Goal: Task Accomplishment & Management: Use online tool/utility

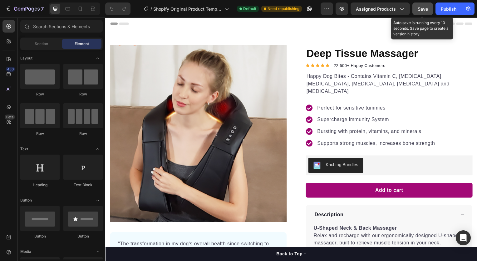
click at [425, 12] on button "Save" at bounding box center [423, 8] width 21 height 12
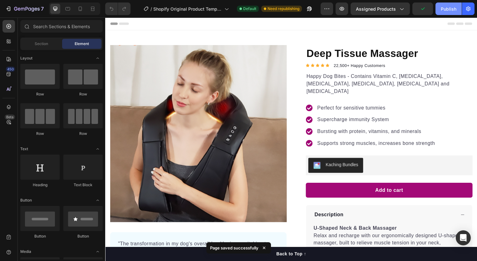
click at [448, 10] on div "Publish" at bounding box center [449, 9] width 16 height 7
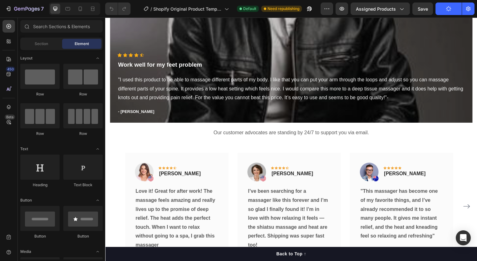
scroll to position [696, 0]
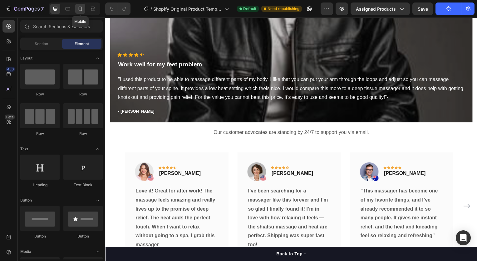
click at [78, 11] on icon at bounding box center [80, 9] width 6 height 6
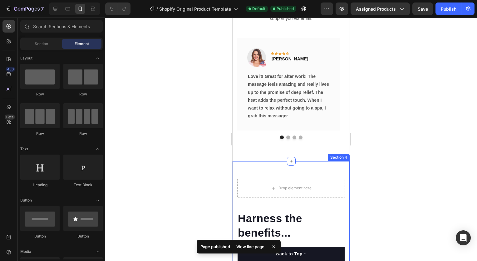
scroll to position [960, 0]
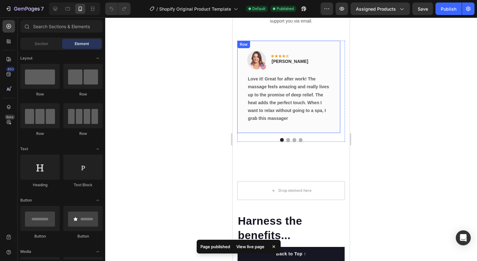
click at [331, 130] on div "Image Icon Icon Icon Icon Icon Row Rita Carroll Text block Row Love it! Great f…" at bounding box center [288, 87] width 103 height 92
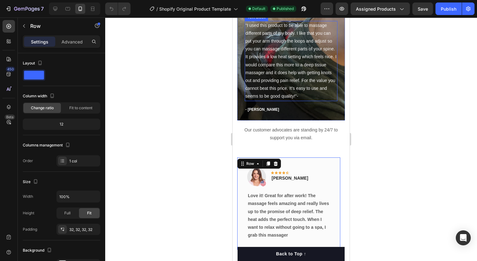
scroll to position [843, 0]
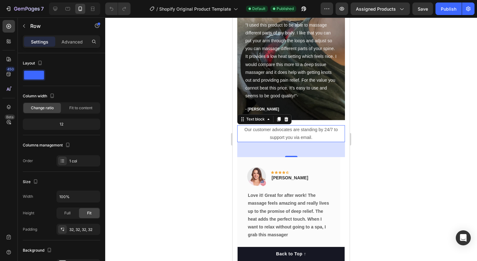
click at [307, 141] on p "Our customer advocates are standing by 24/7 to support you via email." at bounding box center [291, 134] width 107 height 16
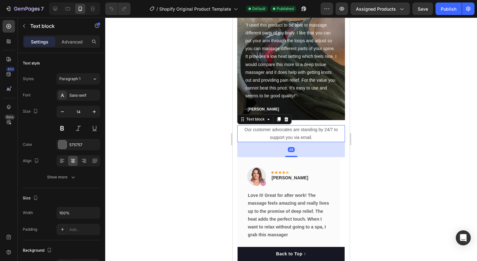
click at [308, 136] on p "Our customer advocates are standing by 24/7 to support you via email." at bounding box center [291, 134] width 107 height 16
click at [373, 147] on div at bounding box center [291, 138] width 372 height 243
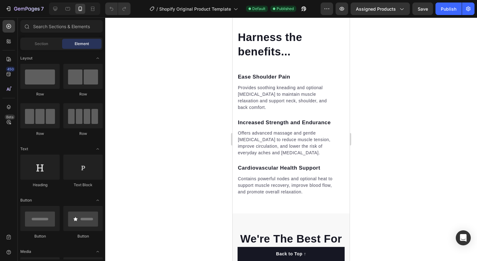
scroll to position [1126, 0]
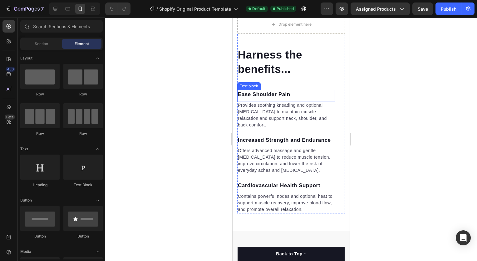
click at [314, 101] on div "Ease Shoulder Pain Text block" at bounding box center [286, 96] width 98 height 12
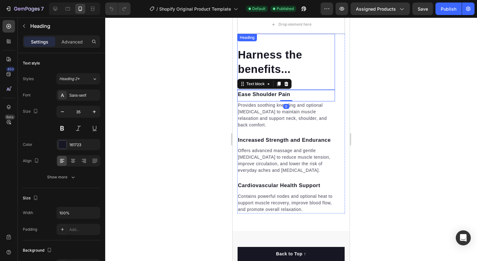
click at [311, 82] on div "Harness the benefits... Heading" at bounding box center [286, 62] width 98 height 56
click at [329, 95] on p "Ease Shoulder Pain" at bounding box center [286, 94] width 97 height 8
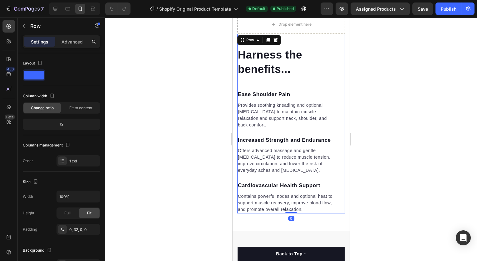
click at [336, 96] on div "Harness the benefits... Heading Ease Shoulder Pain Text block Provides soothing…" at bounding box center [291, 123] width 108 height 179
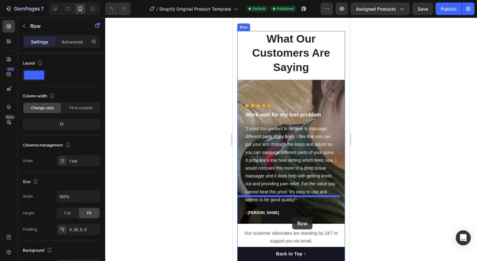
scroll to position [634, 0]
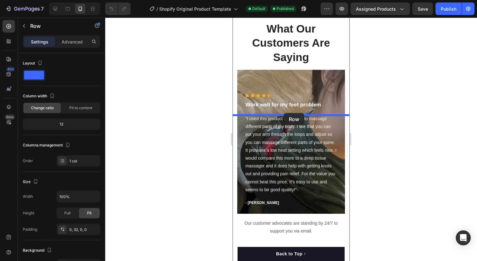
drag, startPoint x: 333, startPoint y: 105, endPoint x: 284, endPoint y: 113, distance: 50.0
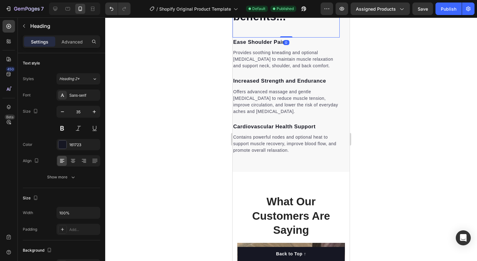
click at [365, 136] on div at bounding box center [291, 138] width 372 height 243
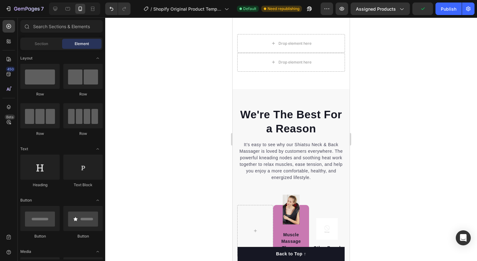
scroll to position [1279, 0]
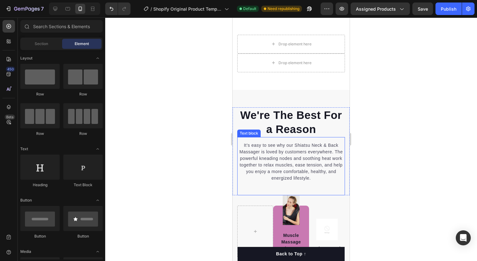
click at [313, 161] on p "It’s easy to see why our Shiatsu Neck & Back Massager is loved by customers eve…" at bounding box center [291, 161] width 107 height 39
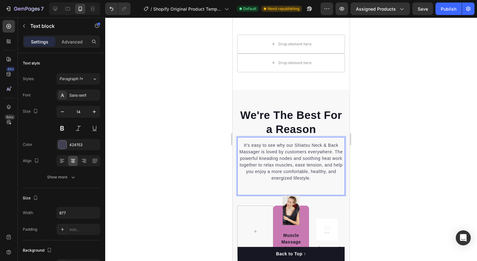
click at [308, 145] on p "It’s easy to see why our Shiatsu Neck & Back Massager is loved by customers eve…" at bounding box center [291, 161] width 107 height 39
click at [366, 159] on div at bounding box center [291, 138] width 372 height 243
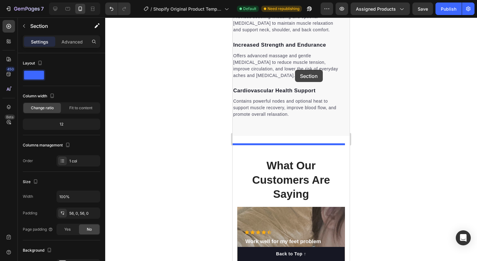
scroll to position [762, 0]
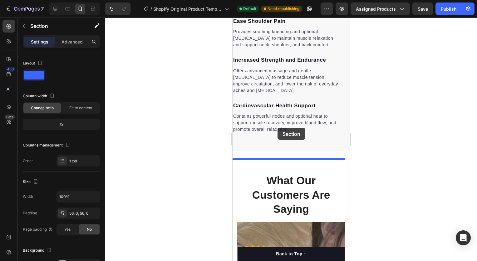
drag, startPoint x: 274, startPoint y: 95, endPoint x: 277, endPoint y: 130, distance: 35.8
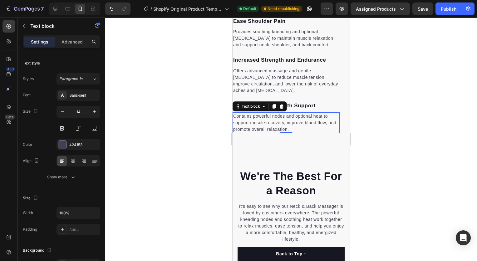
click at [277, 130] on p "Contains powerful nodes and optional heat to support muscle recovery, improve b…" at bounding box center [286, 123] width 106 height 20
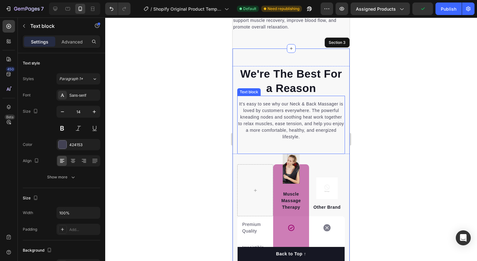
scroll to position [865, 0]
click at [362, 116] on div at bounding box center [291, 138] width 372 height 243
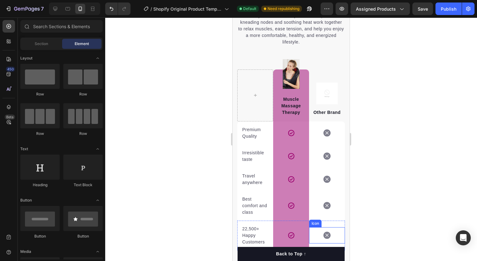
scroll to position [967, 0]
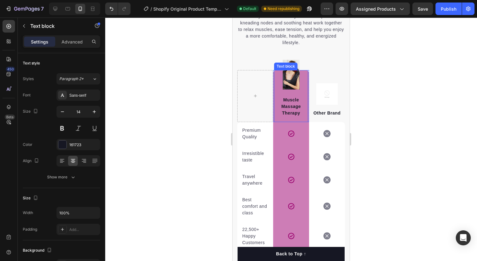
click at [293, 82] on div "Muscle Massage Therapy Text block" at bounding box center [291, 96] width 34 height 52
click at [223, 77] on div at bounding box center [291, 138] width 372 height 243
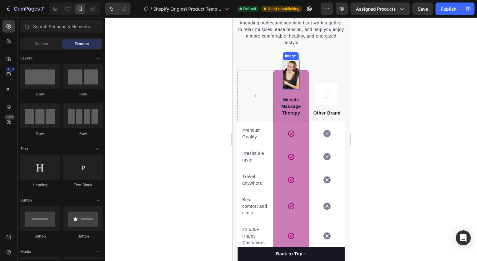
click at [292, 64] on img at bounding box center [291, 75] width 17 height 30
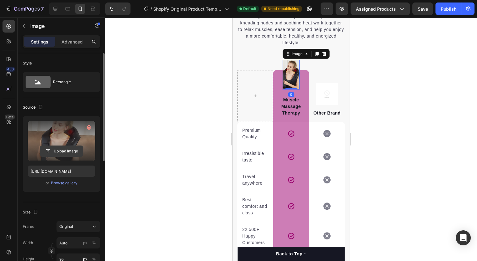
click at [60, 149] on input "file" at bounding box center [61, 151] width 43 height 11
click at [65, 154] on input "file" at bounding box center [61, 151] width 43 height 11
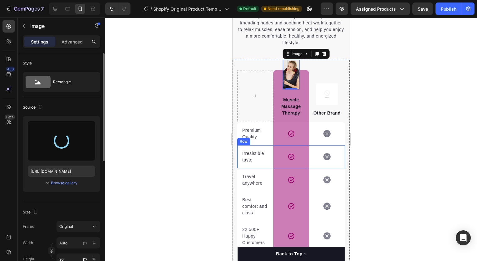
type input "https://cdn.shopify.com/s/files/1/0704/4192/6749/files/gempages_581880614483919…"
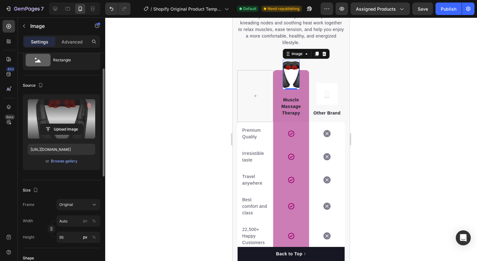
scroll to position [26, 0]
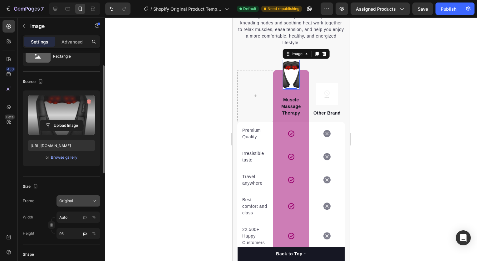
click at [69, 199] on span "Original" at bounding box center [66, 201] width 14 height 6
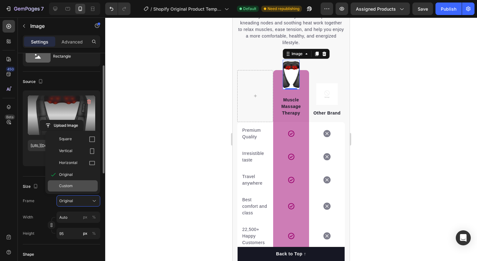
click at [77, 183] on div "Custom" at bounding box center [77, 186] width 36 height 6
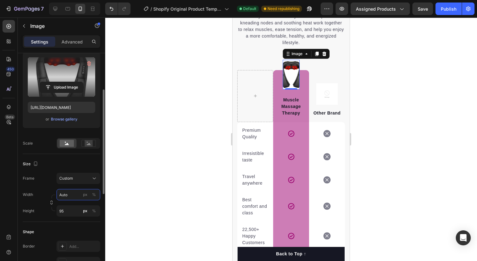
scroll to position [70, 0]
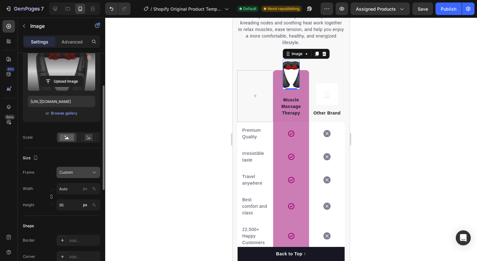
click at [77, 169] on div "Custom" at bounding box center [78, 172] width 38 height 6
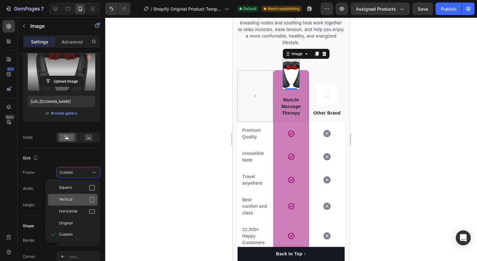
click at [75, 196] on div "Vertical" at bounding box center [77, 199] width 36 height 6
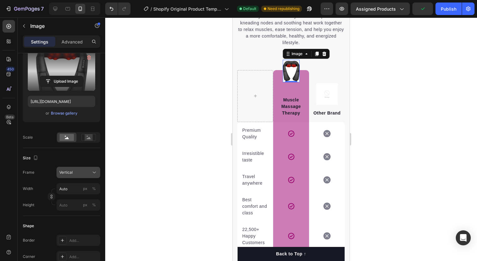
click at [88, 173] on div "Vertical" at bounding box center [74, 172] width 31 height 6
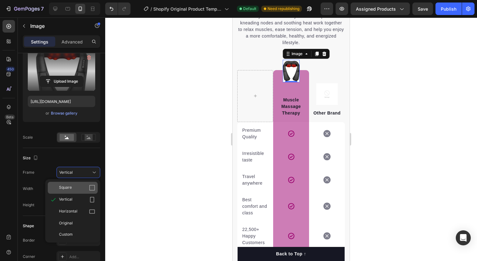
click at [83, 186] on div "Square" at bounding box center [77, 187] width 36 height 6
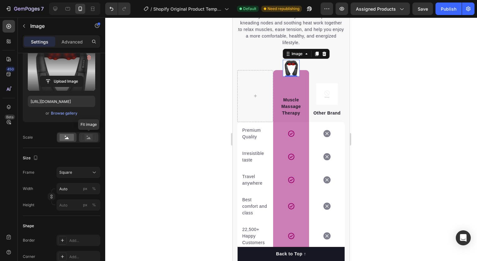
click at [89, 136] on rect at bounding box center [89, 137] width 8 height 6
click at [69, 138] on rect at bounding box center [67, 137] width 14 height 7
click at [82, 138] on icon at bounding box center [89, 137] width 14 height 7
click at [78, 176] on button "Square" at bounding box center [79, 172] width 44 height 11
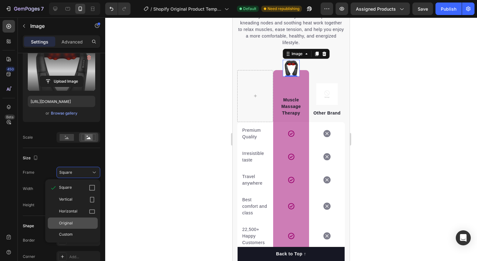
click at [74, 222] on div "Original" at bounding box center [77, 223] width 36 height 6
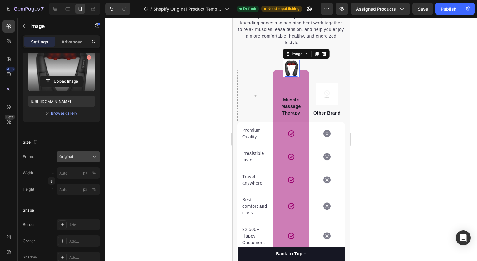
click at [90, 154] on div "Original" at bounding box center [74, 157] width 31 height 6
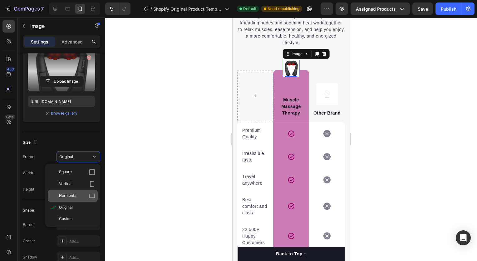
click at [84, 192] on div "Horizontal" at bounding box center [73, 196] width 50 height 12
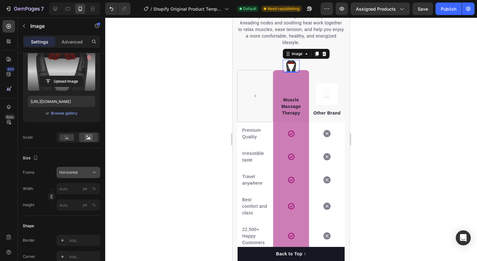
click at [87, 172] on div "Horizontal" at bounding box center [74, 172] width 31 height 6
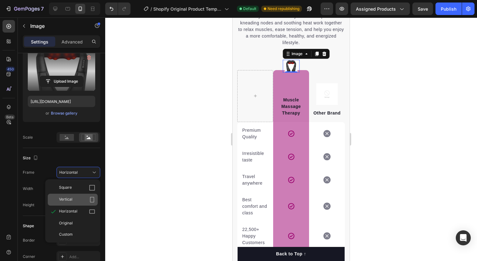
click at [84, 199] on div "Vertical" at bounding box center [77, 199] width 36 height 6
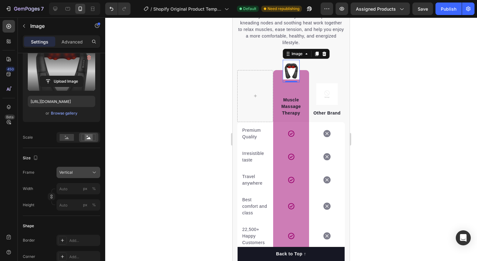
click at [90, 171] on div "Vertical" at bounding box center [74, 172] width 31 height 6
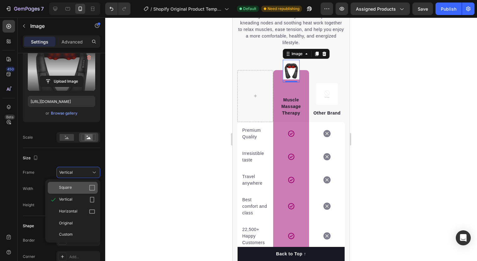
click at [87, 187] on div "Square" at bounding box center [77, 187] width 36 height 6
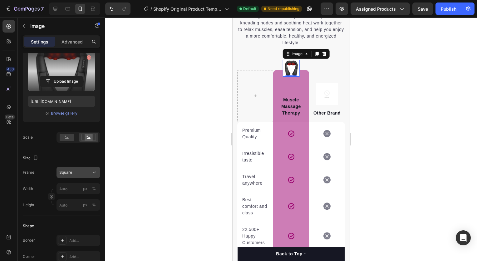
click at [92, 169] on icon at bounding box center [94, 172] width 6 height 6
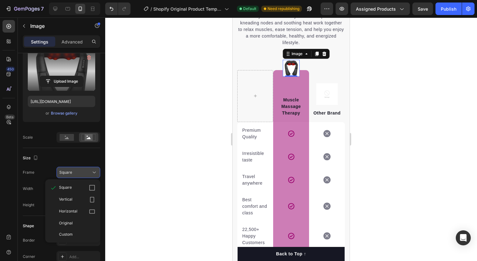
click at [91, 172] on icon at bounding box center [94, 172] width 6 height 6
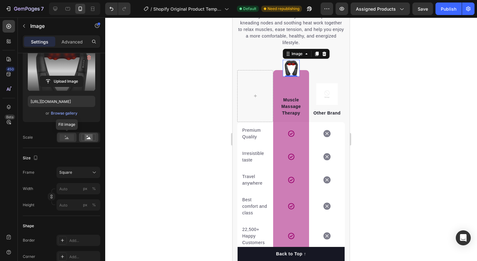
click at [70, 137] on rect at bounding box center [67, 137] width 14 height 7
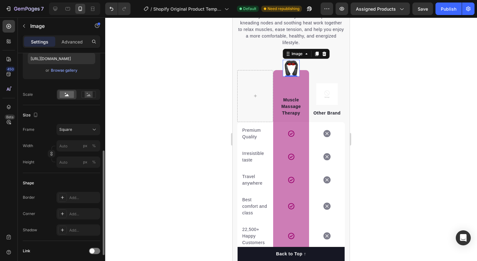
scroll to position [112, 0]
click at [177, 105] on div at bounding box center [291, 138] width 372 height 243
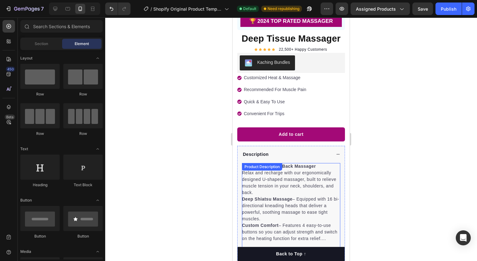
scroll to position [132, 0]
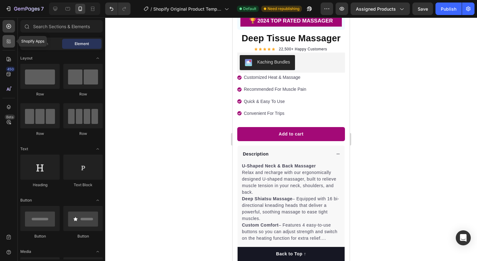
click at [10, 41] on icon at bounding box center [10, 40] width 2 height 2
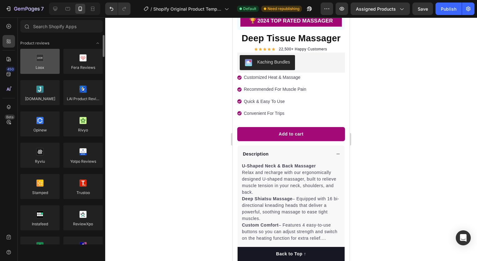
click at [51, 65] on div at bounding box center [39, 61] width 39 height 25
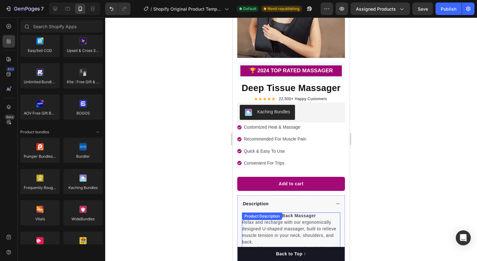
scroll to position [83, 0]
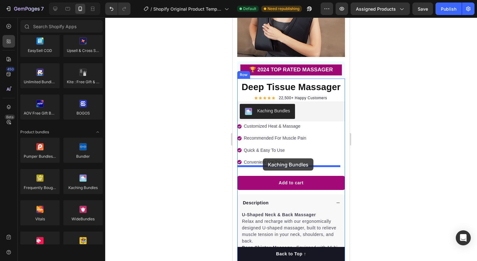
drag, startPoint x: 315, startPoint y: 204, endPoint x: 263, endPoint y: 158, distance: 69.3
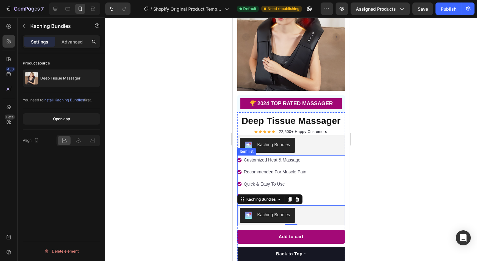
scroll to position [49, 0]
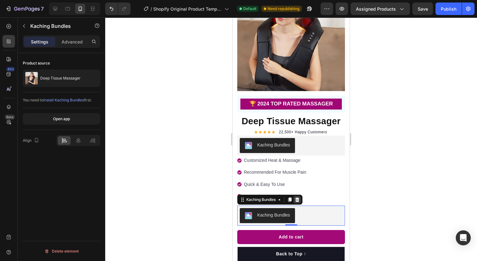
click at [297, 197] on icon at bounding box center [298, 199] width 4 height 4
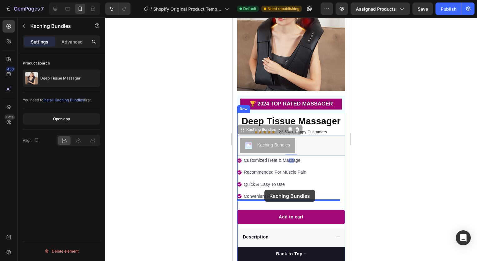
drag, startPoint x: 280, startPoint y: 141, endPoint x: 265, endPoint y: 189, distance: 51.2
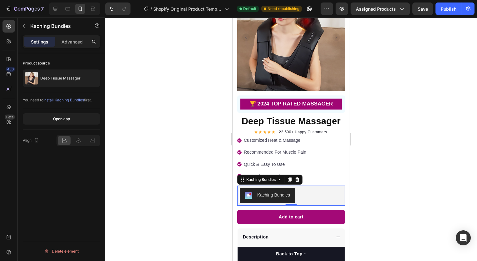
click at [365, 172] on div at bounding box center [291, 138] width 372 height 243
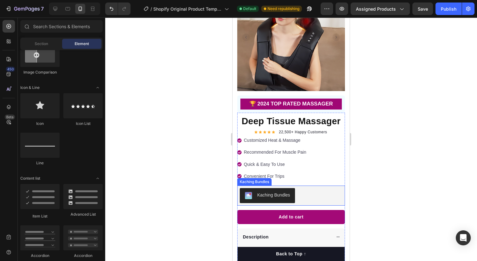
click at [280, 192] on div "Kaching Bundles" at bounding box center [273, 195] width 33 height 7
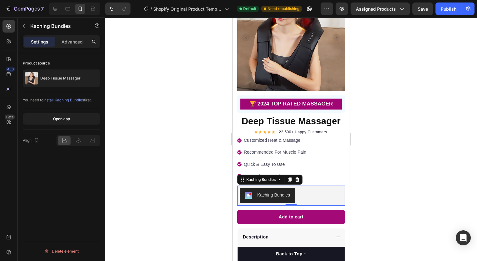
click at [143, 109] on div at bounding box center [291, 138] width 372 height 243
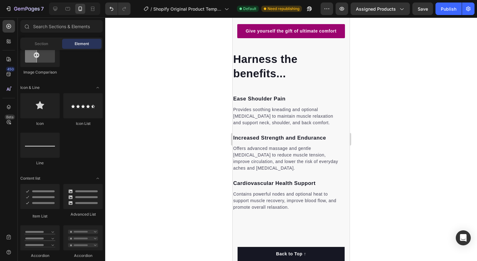
scroll to position [740, 0]
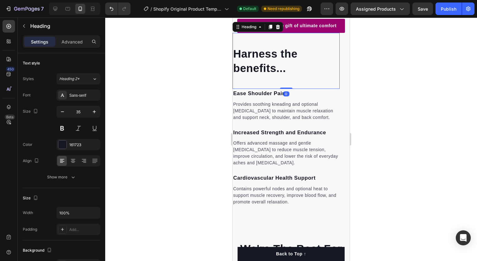
click at [257, 74] on h2 "Harness the benefits..." at bounding box center [286, 61] width 107 height 30
click at [239, 76] on h2 "Harness the benefits..." at bounding box center [286, 61] width 107 height 30
click at [284, 63] on p "Harness the Benefits..." at bounding box center [286, 61] width 106 height 28
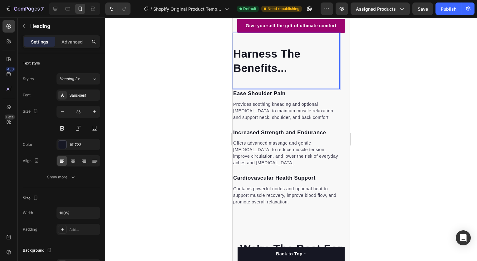
click at [393, 82] on div at bounding box center [291, 138] width 372 height 243
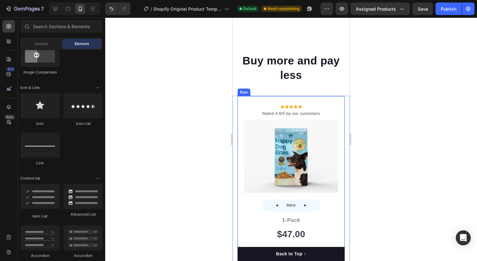
scroll to position [1770, 0]
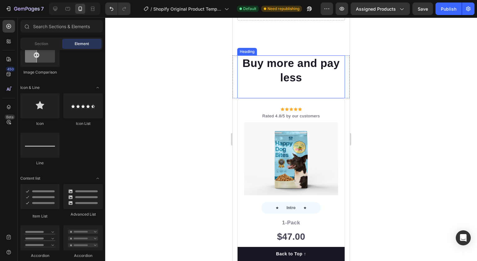
click at [321, 84] on p "Buy more and pay less" at bounding box center [291, 70] width 107 height 28
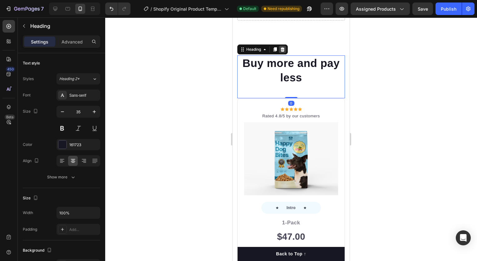
click at [283, 49] on icon at bounding box center [283, 49] width 4 height 4
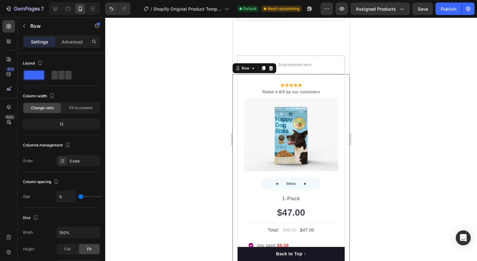
click at [270, 69] on icon at bounding box center [271, 68] width 4 height 4
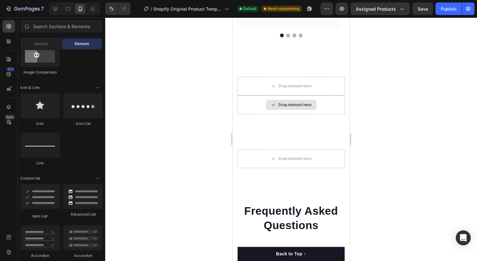
scroll to position [1675, 0]
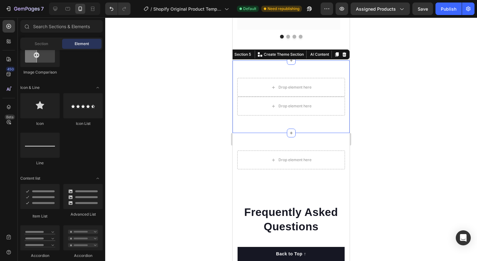
click at [295, 130] on div "Drop element here Drop element here Row Section 5 You can create reusable secti…" at bounding box center [291, 96] width 117 height 72
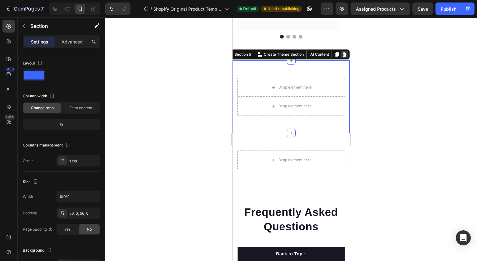
click at [343, 55] on icon at bounding box center [345, 54] width 4 height 4
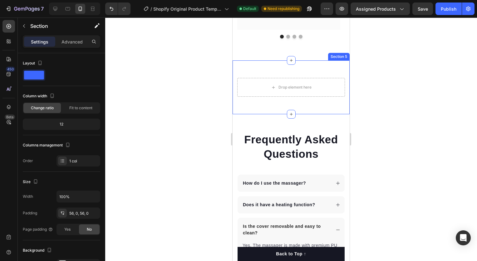
click at [311, 108] on div "Drop element here Row Section 5" at bounding box center [291, 87] width 117 height 54
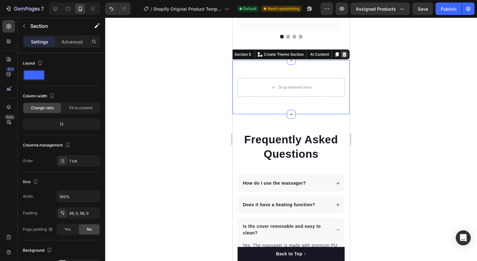
click at [342, 55] on icon at bounding box center [344, 54] width 5 height 5
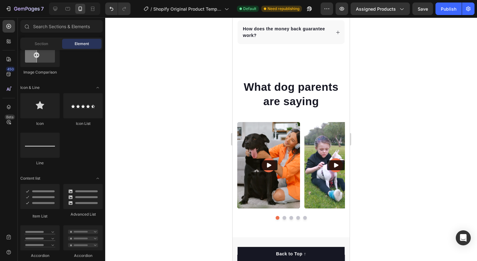
scroll to position [1900, 0]
click at [283, 136] on img at bounding box center [268, 165] width 63 height 86
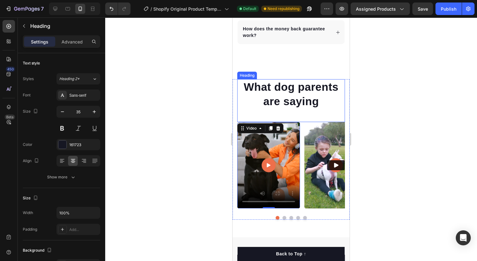
click at [321, 96] on h2 "What dog parents are saying" at bounding box center [291, 94] width 108 height 30
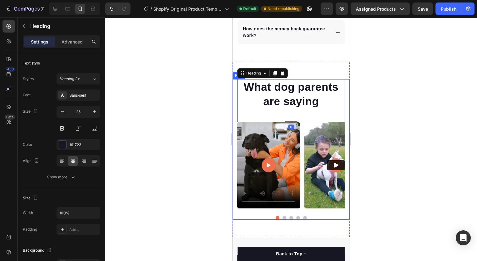
click at [343, 100] on div "What dog parents are saying Heading 0 Video Video Video Video Video Carousel Row" at bounding box center [291, 149] width 117 height 140
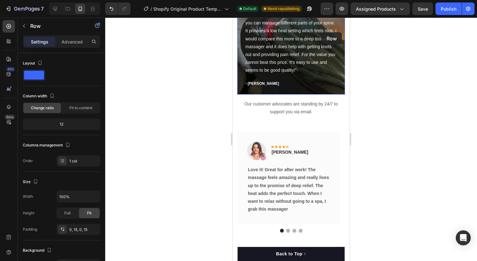
scroll to position [1446, 0]
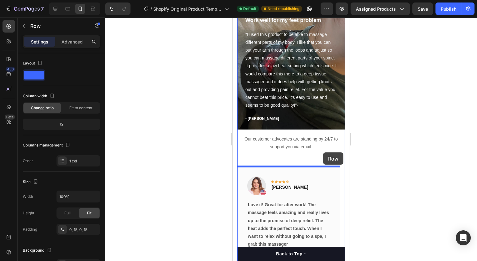
drag, startPoint x: 343, startPoint y: 100, endPoint x: 323, endPoint y: 152, distance: 55.9
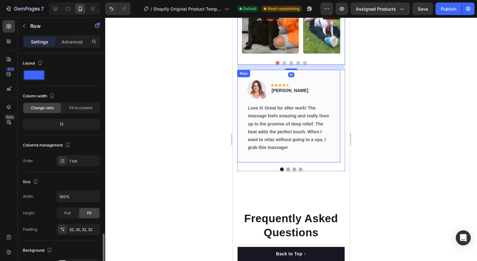
scroll to position [111, 0]
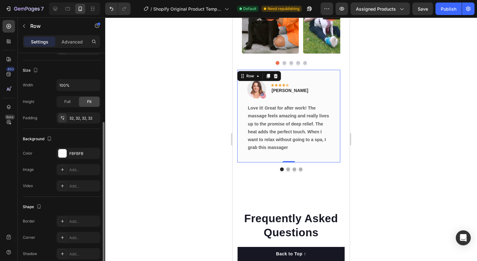
click at [294, 162] on div "Image Icon Icon Icon Icon Icon Row Rita Carroll Text block Row Love it! Great f…" at bounding box center [288, 116] width 103 height 92
click at [276, 78] on icon at bounding box center [276, 76] width 4 height 4
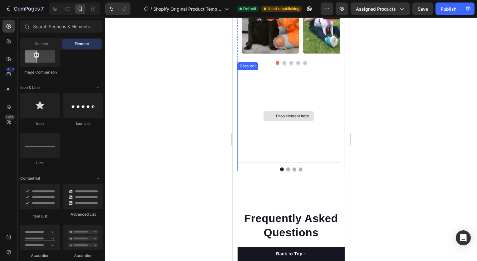
scroll to position [1675, 0]
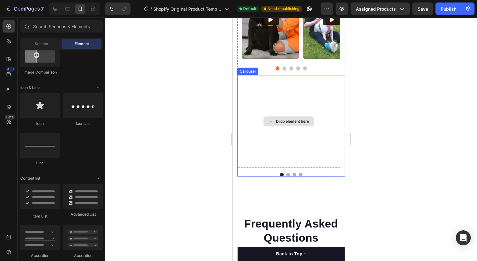
click at [306, 155] on div "Drop element here" at bounding box center [288, 121] width 103 height 92
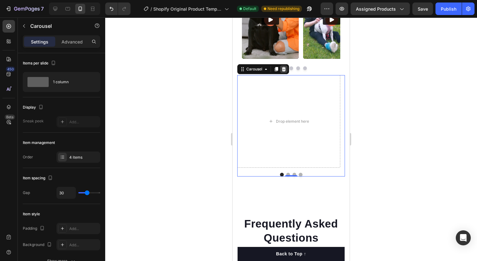
click at [284, 71] on icon at bounding box center [284, 69] width 4 height 4
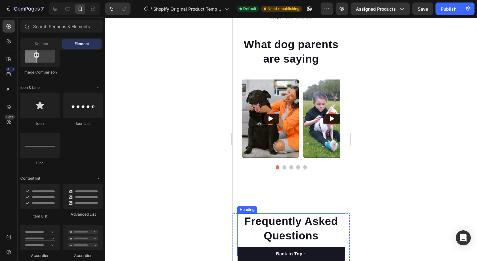
scroll to position [1562, 0]
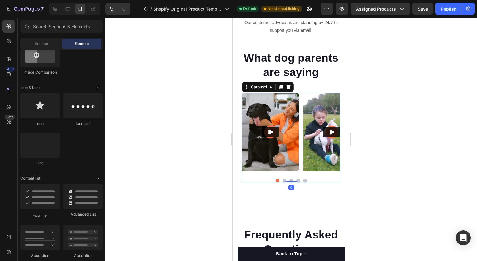
click at [287, 182] on div "Video Video Video Video Video Carousel 0" at bounding box center [291, 137] width 98 height 89
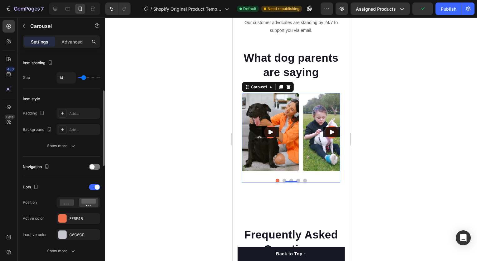
scroll to position [115, 0]
click at [65, 216] on div at bounding box center [62, 218] width 8 height 8
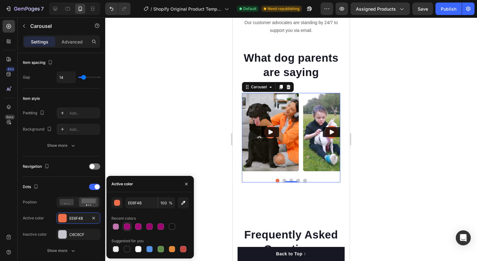
click at [126, 227] on div at bounding box center [127, 226] width 6 height 6
type input "A00674"
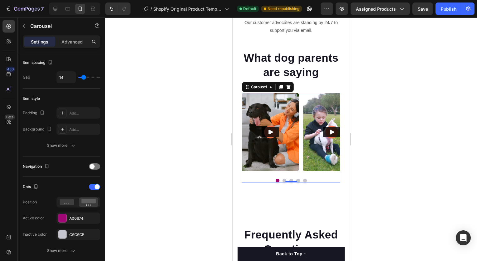
click at [162, 138] on div at bounding box center [291, 138] width 372 height 243
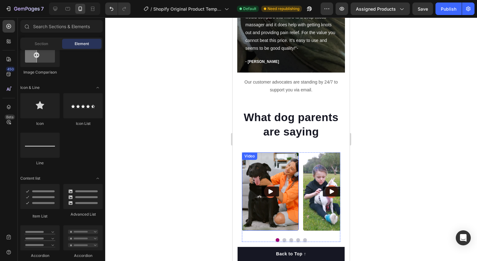
scroll to position [1504, 0]
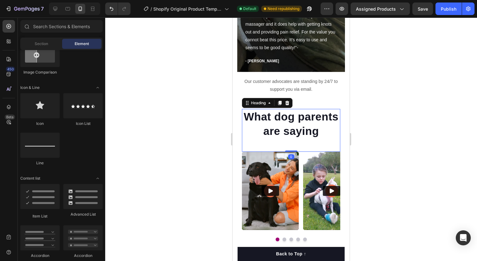
click at [287, 127] on h2 "What dog parents are saying" at bounding box center [291, 124] width 98 height 30
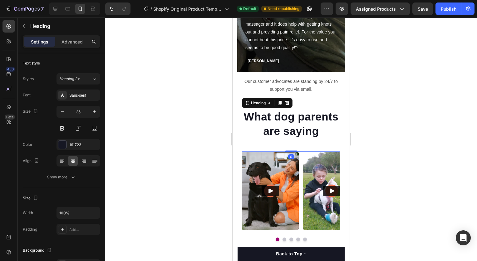
click at [304, 138] on h2 "What dog parents are saying" at bounding box center [291, 124] width 98 height 30
click at [304, 138] on p "What dog parents are saying" at bounding box center [291, 123] width 97 height 28
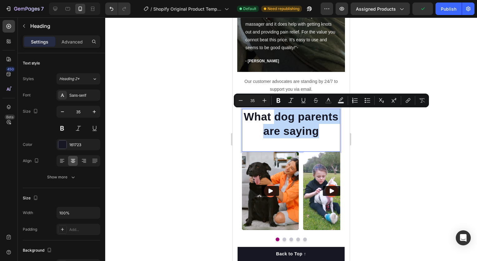
drag, startPoint x: 304, startPoint y: 145, endPoint x: 294, endPoint y: 118, distance: 28.5
click at [294, 118] on p "What dog parents are saying" at bounding box center [291, 123] width 97 height 28
drag, startPoint x: 316, startPoint y: 135, endPoint x: 271, endPoint y: 117, distance: 48.3
click at [271, 117] on p "Whatdog parents are saying" at bounding box center [291, 123] width 97 height 28
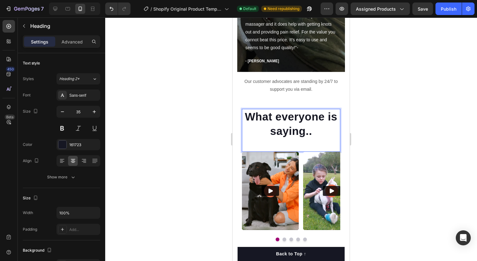
click at [376, 143] on div at bounding box center [291, 138] width 372 height 243
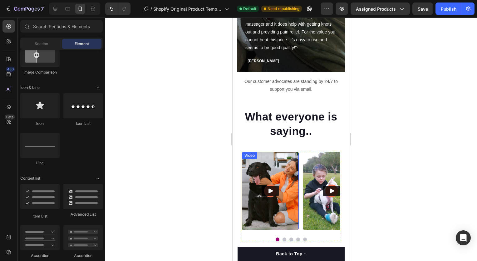
click at [287, 181] on img at bounding box center [270, 191] width 57 height 78
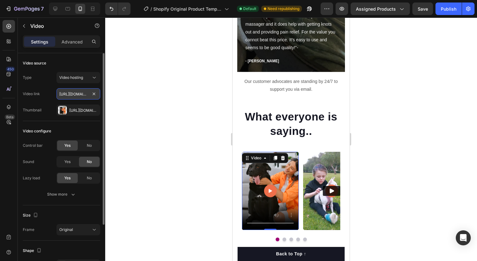
click at [84, 93] on input "[URL][DOMAIN_NAME]" at bounding box center [79, 93] width 44 height 11
click at [81, 97] on input "text" at bounding box center [79, 93] width 44 height 11
click at [84, 77] on div "Video hosting" at bounding box center [75, 78] width 32 height 6
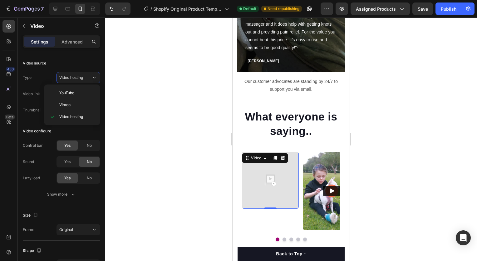
click at [45, 91] on div "YouTube Vimeo Video hosting" at bounding box center [72, 104] width 56 height 41
click at [41, 92] on div "Video link" at bounding box center [61, 93] width 77 height 11
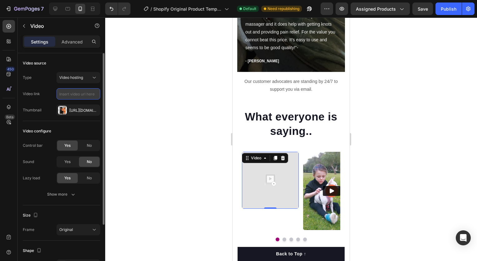
click at [69, 93] on input "text" at bounding box center [79, 93] width 44 height 11
drag, startPoint x: 69, startPoint y: 93, endPoint x: 56, endPoint y: 98, distance: 14.2
click at [56, 98] on div "Video link" at bounding box center [61, 93] width 77 height 11
click at [91, 79] on icon at bounding box center [94, 77] width 6 height 6
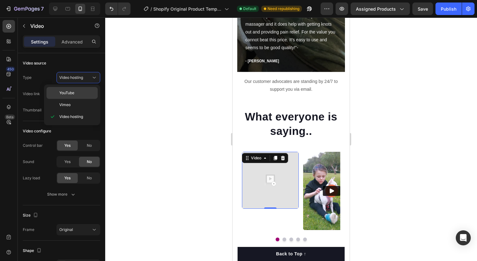
click at [87, 94] on p "YouTube" at bounding box center [77, 93] width 36 height 6
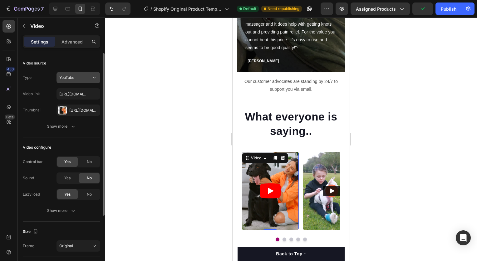
click at [86, 80] on div "YouTube" at bounding box center [75, 78] width 32 height 6
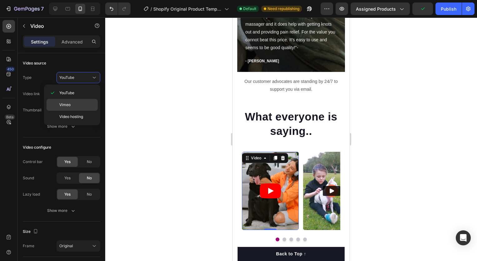
click at [84, 111] on div "Vimeo" at bounding box center [72, 117] width 51 height 12
type input "https://vimeo.com/347119375"
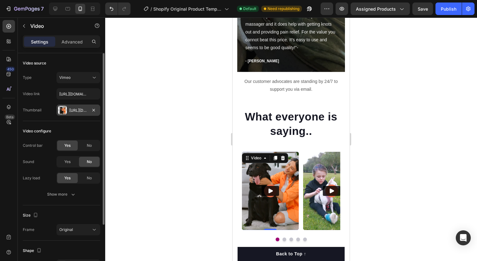
click at [81, 108] on div "[URL][DOMAIN_NAME]" at bounding box center [78, 110] width 18 height 6
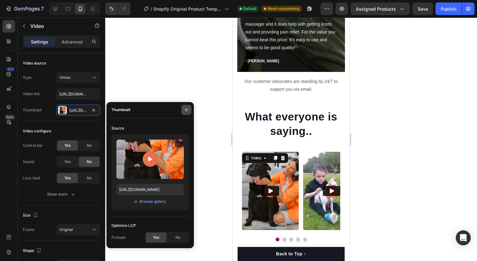
click at [187, 112] on button "button" at bounding box center [187, 110] width 10 height 10
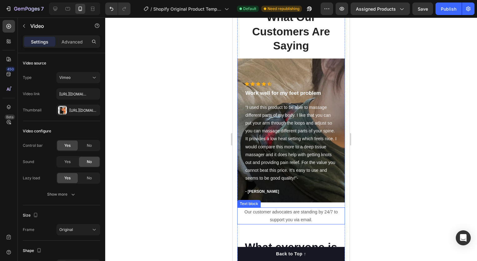
scroll to position [1372, 0]
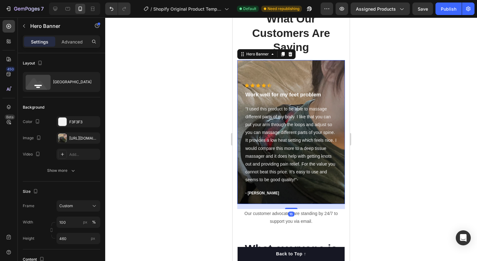
click at [277, 72] on div "Overlay" at bounding box center [291, 132] width 108 height 144
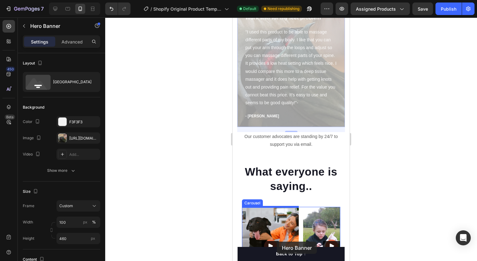
scroll to position [1455, 0]
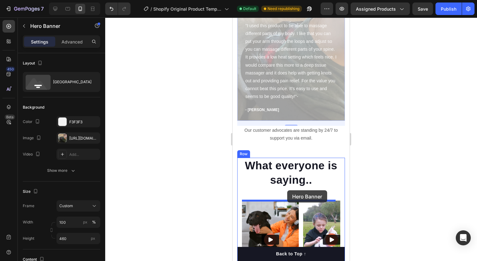
drag, startPoint x: 284, startPoint y: 113, endPoint x: 287, endPoint y: 190, distance: 77.2
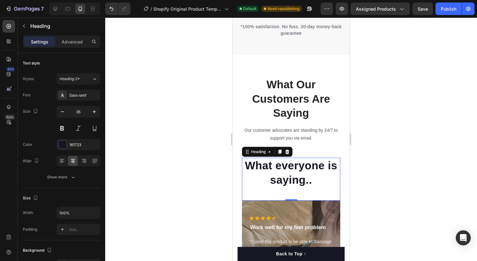
click at [287, 190] on div "What everyone is saying.. Heading 0" at bounding box center [291, 178] width 98 height 43
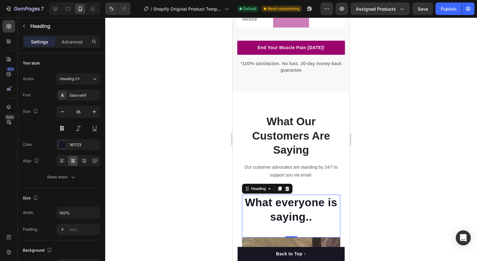
scroll to position [1266, 0]
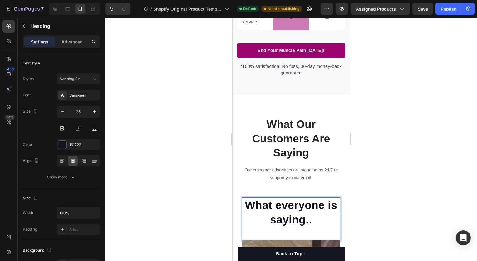
click at [309, 204] on p "What everyone is saying.." at bounding box center [291, 212] width 97 height 28
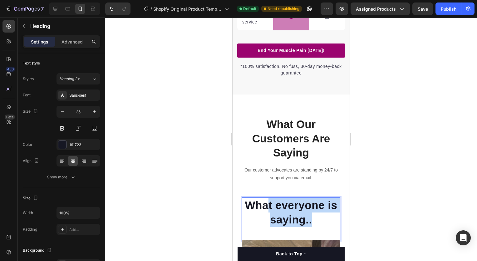
drag, startPoint x: 312, startPoint y: 220, endPoint x: 268, endPoint y: 203, distance: 47.4
click at [268, 203] on p "What everyone is saying.." at bounding box center [291, 212] width 97 height 28
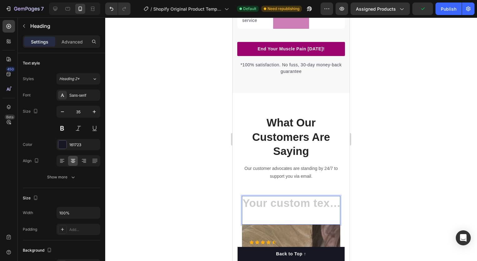
click at [218, 226] on div at bounding box center [291, 138] width 372 height 243
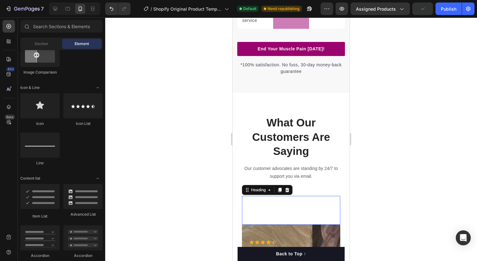
click at [296, 201] on p "Rich Text Editor. Editing area: main" at bounding box center [291, 203] width 97 height 14
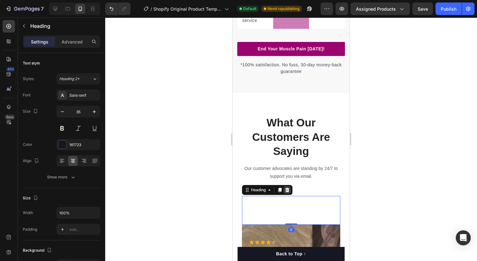
click at [290, 190] on icon at bounding box center [287, 189] width 5 height 5
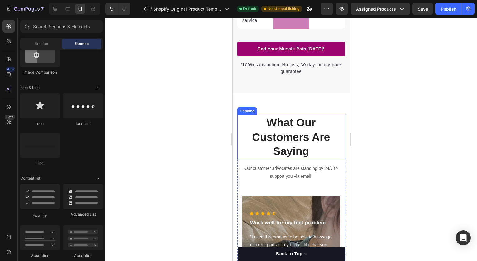
click at [304, 153] on p "What Our Customers Are Saying" at bounding box center [291, 136] width 107 height 43
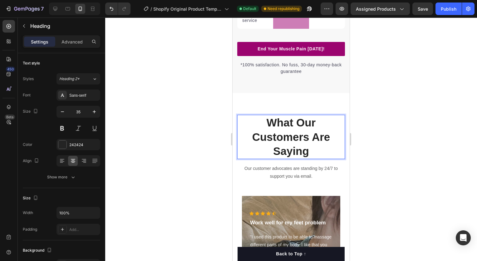
click at [304, 153] on p "What Our Customers Are Saying" at bounding box center [291, 136] width 107 height 43
click at [364, 163] on div at bounding box center [291, 138] width 372 height 243
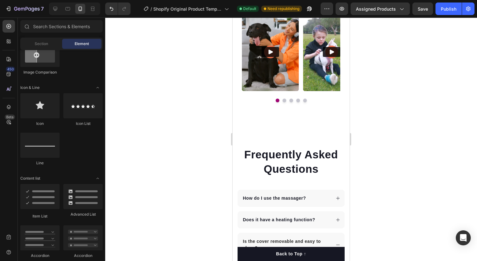
scroll to position [1594, 0]
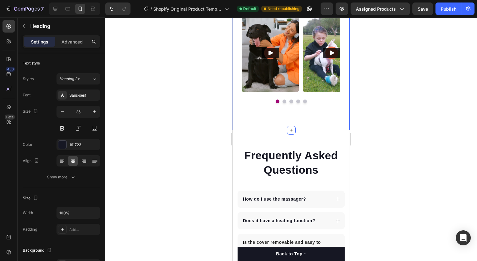
click at [285, 148] on p "Frequently Asked Questions" at bounding box center [291, 162] width 107 height 28
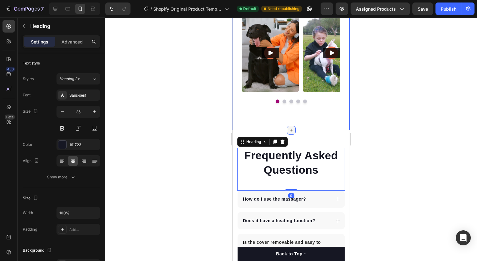
click at [292, 132] on div at bounding box center [291, 130] width 9 height 9
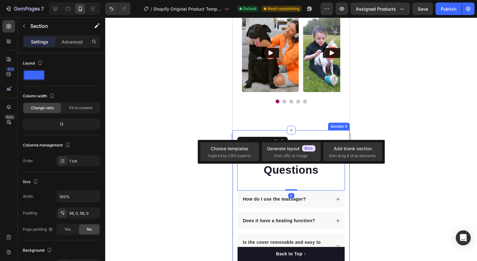
click at [303, 135] on div "Frequently Asked Questions Heading 0 How do I use the massager? Does it have a …" at bounding box center [291, 243] width 117 height 226
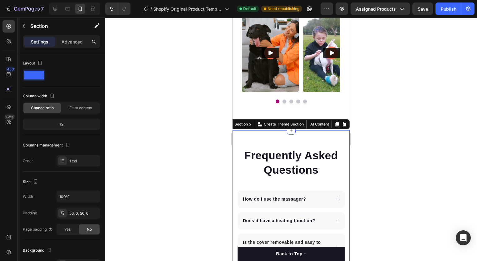
click at [402, 121] on div at bounding box center [291, 138] width 372 height 243
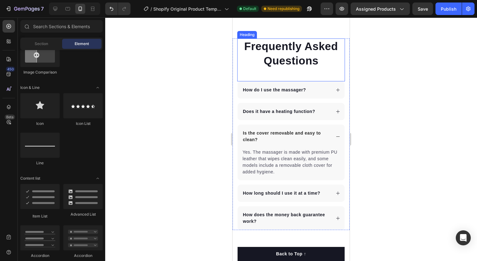
scroll to position [1707, 0]
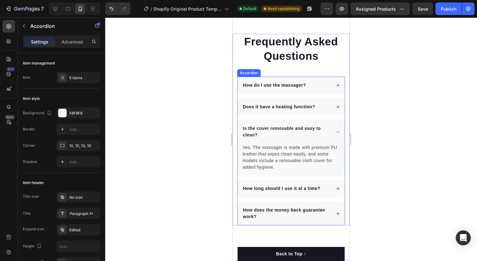
click at [336, 131] on icon at bounding box center [338, 131] width 5 height 5
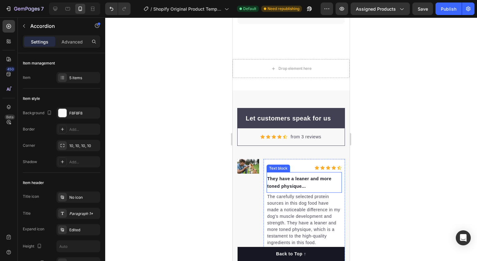
scroll to position [1907, 0]
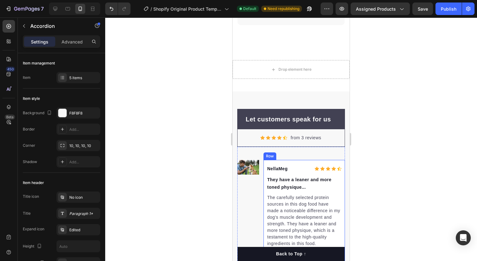
click at [291, 160] on div "NellaMeg Text block Icon Icon Icon Icon Icon Icon List Hoz Row They have a lean…" at bounding box center [305, 214] width 82 height 108
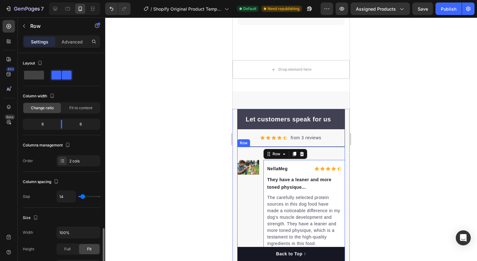
scroll to position [115, 0]
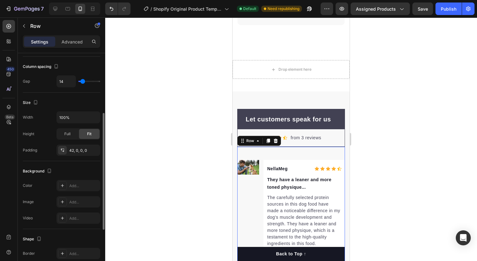
click at [253, 154] on div "Image NellaMeg Text block Icon Icon Icon Icon Icon Icon List Hoz Row They have …" at bounding box center [291, 208] width 108 height 122
click at [276, 139] on icon at bounding box center [276, 140] width 4 height 4
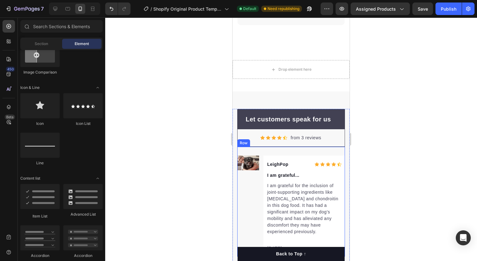
click at [285, 153] on div "Image LeighPop Text block Icon Icon Icon Icon Icon Icon List Hoz Row I am grate…" at bounding box center [291, 202] width 108 height 110
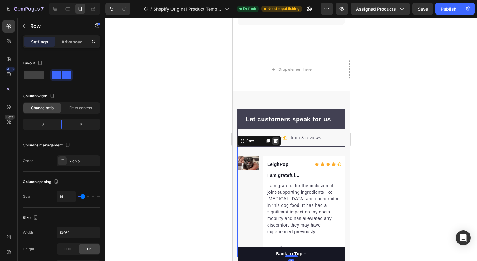
click at [276, 140] on icon at bounding box center [276, 140] width 4 height 4
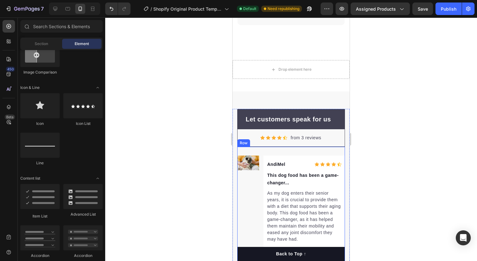
click at [277, 153] on div "Image AndiMel Text block Icon Icon Icon Icon Icon Icon List Hoz Row This dog fo…" at bounding box center [291, 205] width 108 height 117
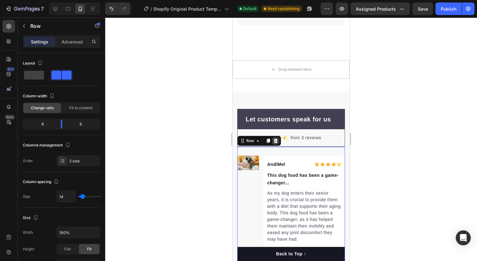
click at [277, 139] on icon at bounding box center [276, 140] width 4 height 4
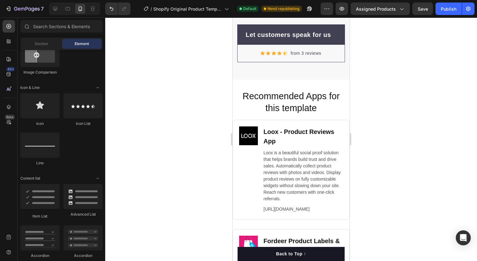
scroll to position [1990, 0]
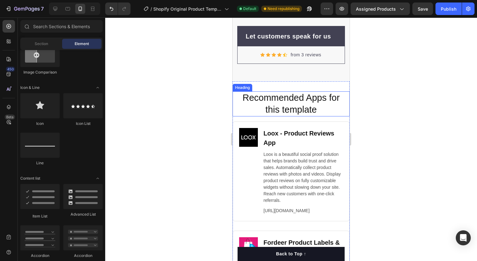
click at [320, 112] on h2 "Recommended Apps for this template" at bounding box center [291, 103] width 105 height 25
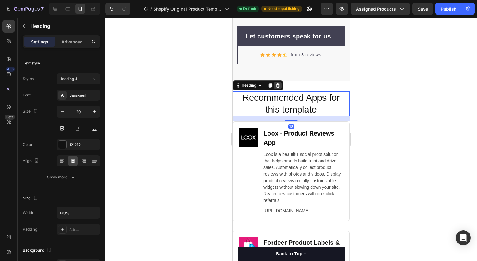
click at [279, 86] on icon at bounding box center [278, 85] width 5 height 5
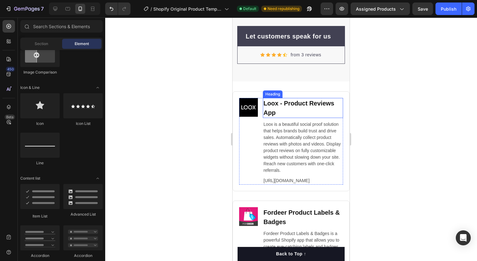
click at [283, 101] on h2 "Loox ‑ Product Reviews App" at bounding box center [303, 108] width 80 height 20
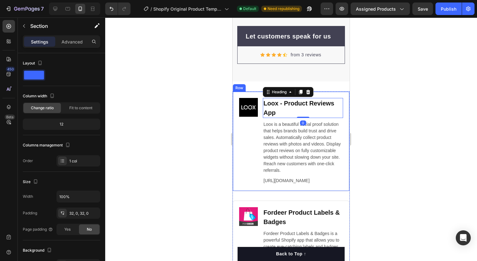
click at [248, 88] on div "Image Loox ‑ Product Reviews App Heading 0 Loox is a beautiful social proof sol…" at bounding box center [291, 250] width 117 height 339
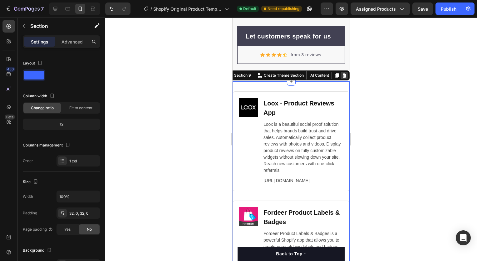
click at [343, 77] on div at bounding box center [344, 75] width 7 height 7
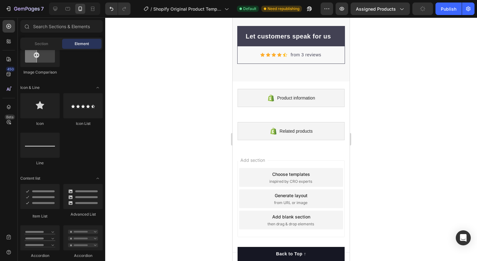
scroll to position [1962, 0]
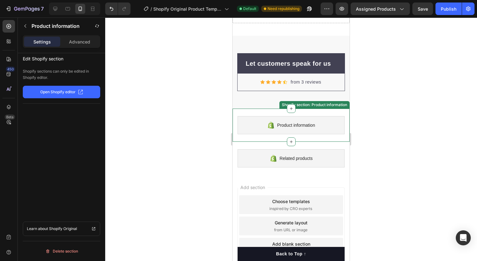
click at [264, 112] on div "Product information Shopify section: Product information" at bounding box center [291, 124] width 117 height 33
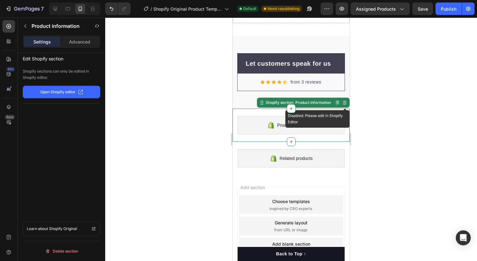
click at [343, 103] on icon at bounding box center [345, 102] width 4 height 4
click at [382, 113] on div at bounding box center [291, 138] width 372 height 243
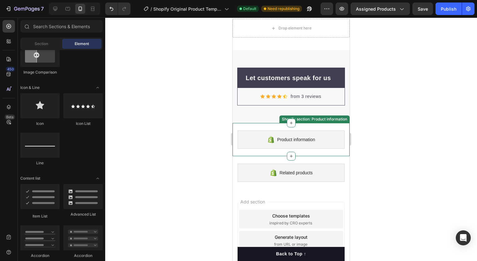
scroll to position [1915, 0]
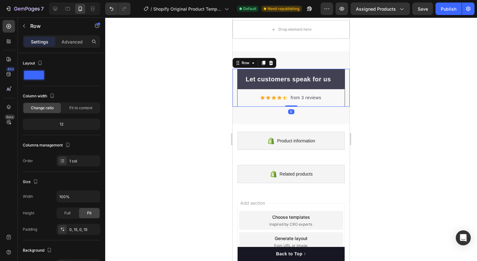
click at [236, 106] on div "Let customers speak for us Text block Row Icon Icon Icon Icon Icon Icon List Ho…" at bounding box center [291, 88] width 117 height 38
click at [270, 65] on div at bounding box center [270, 62] width 7 height 7
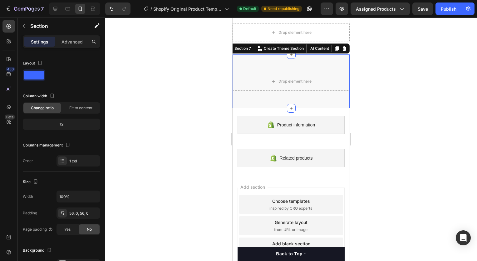
click at [269, 66] on div "Drop element here Section 7 You can create reusable sections Create Theme Secti…" at bounding box center [291, 81] width 117 height 54
click at [342, 48] on icon at bounding box center [344, 48] width 5 height 5
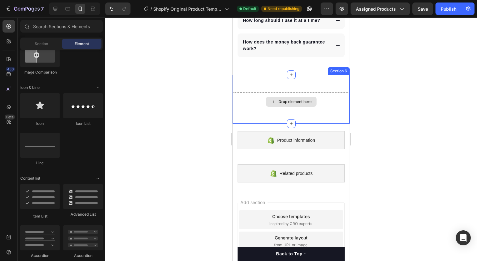
scroll to position [1873, 0]
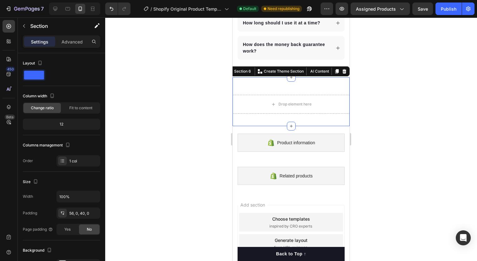
click at [328, 82] on div "Drop element here Section 6 You can create reusable sections Create Theme Secti…" at bounding box center [291, 101] width 117 height 49
click at [343, 70] on icon at bounding box center [345, 71] width 4 height 4
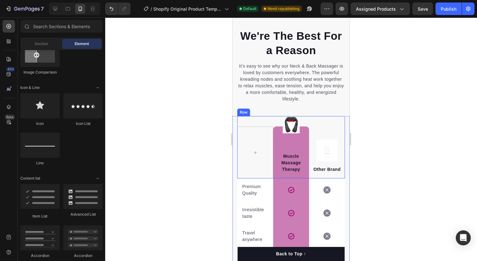
scroll to position [961, 0]
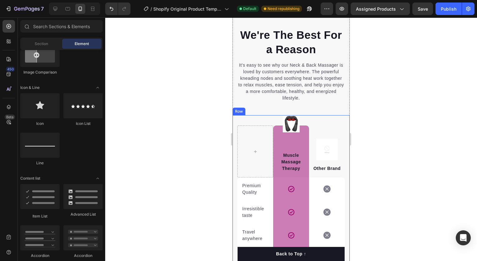
click at [235, 119] on div "Image Muscle Massage Therapy Text block Row Image Other Brand Text block Row Pr…" at bounding box center [291, 225] width 117 height 221
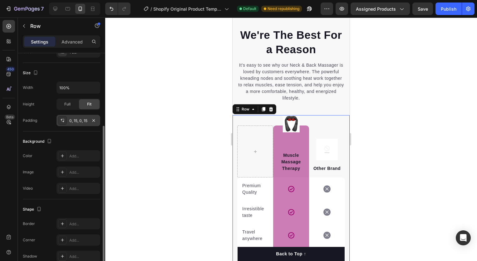
scroll to position [107, 0]
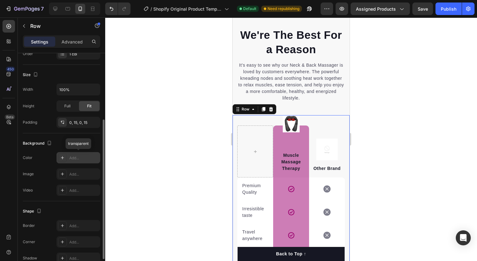
click at [69, 158] on div "Add..." at bounding box center [83, 158] width 29 height 6
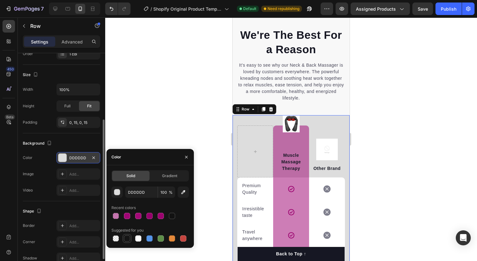
click at [130, 237] on div at bounding box center [127, 238] width 6 height 6
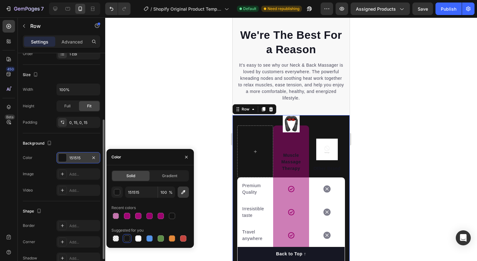
click at [184, 194] on icon "button" at bounding box center [183, 192] width 6 height 6
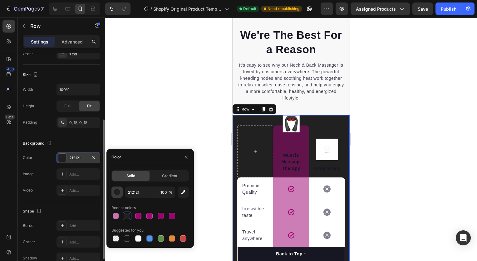
click at [118, 193] on div "button" at bounding box center [117, 192] width 6 height 6
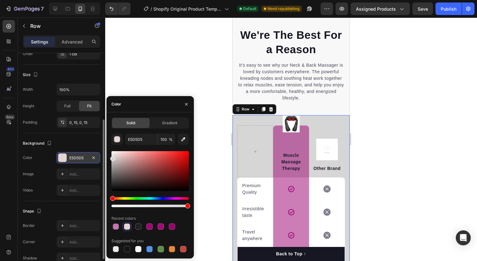
type input "D6D6D6"
drag, startPoint x: 114, startPoint y: 187, endPoint x: 112, endPoint y: 157, distance: 30.4
click at [112, 157] on div at bounding box center [112, 158] width 5 height 5
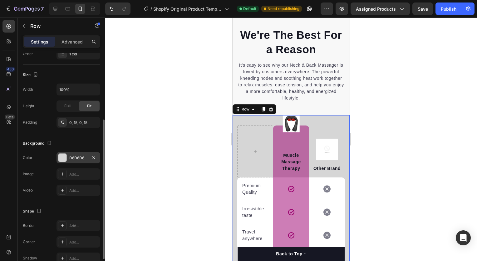
click at [223, 155] on div at bounding box center [291, 138] width 372 height 243
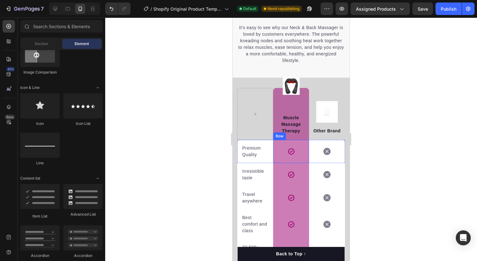
scroll to position [1002, 0]
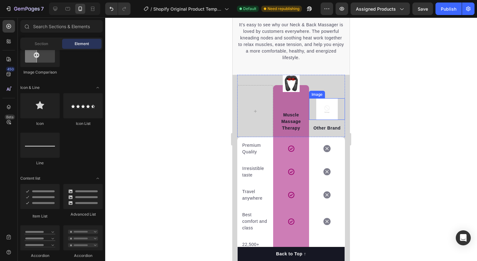
click at [326, 102] on img at bounding box center [328, 109] width 22 height 22
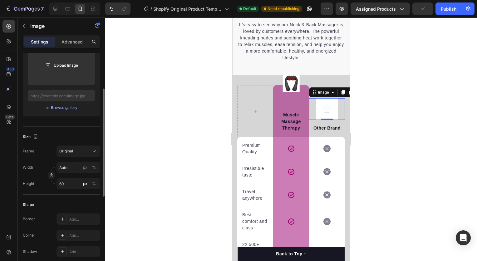
scroll to position [72, 0]
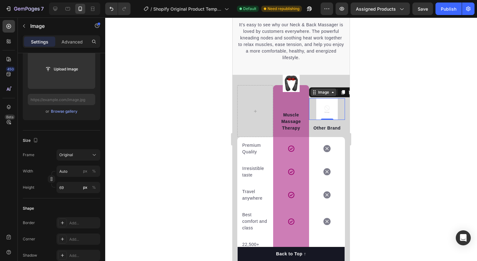
click at [327, 92] on div "Image" at bounding box center [323, 92] width 13 height 6
click at [326, 96] on div "Image Row 3 cols Row 1 col Section" at bounding box center [332, 92] width 47 height 10
click at [332, 111] on img at bounding box center [328, 109] width 22 height 22
click at [342, 94] on icon at bounding box center [343, 92] width 3 height 4
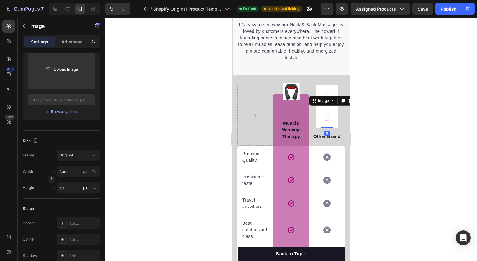
click at [319, 120] on img at bounding box center [328, 118] width 22 height 22
click at [376, 111] on div at bounding box center [291, 138] width 372 height 243
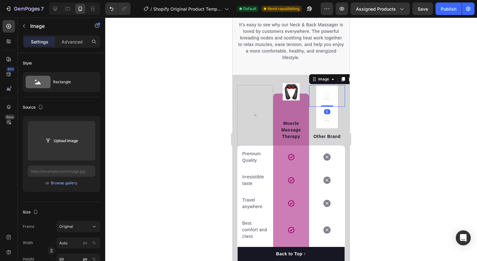
click at [327, 99] on img at bounding box center [328, 96] width 22 height 22
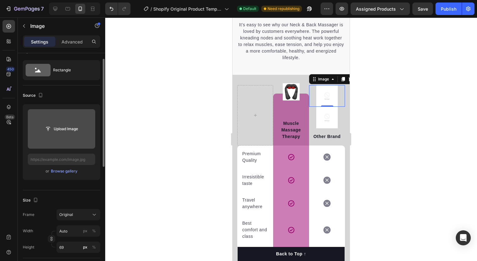
scroll to position [0, 0]
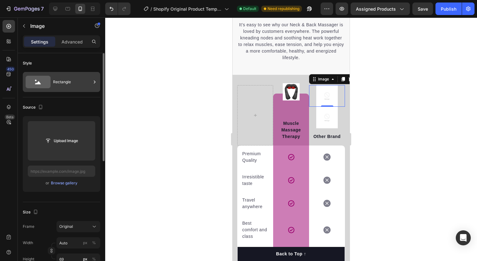
click at [62, 75] on div "Rectangle" at bounding box center [72, 82] width 38 height 14
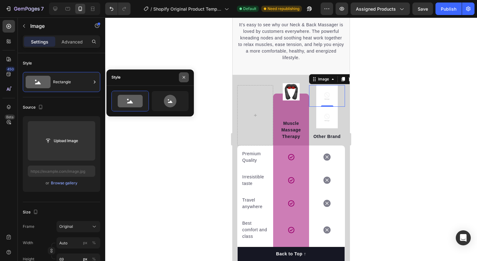
click at [184, 78] on icon "button" at bounding box center [184, 77] width 2 height 2
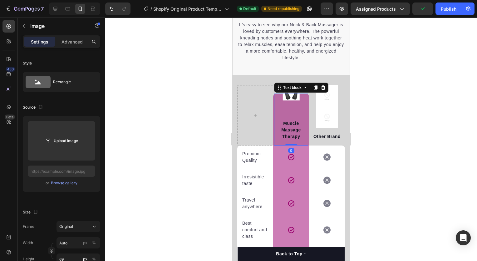
click at [287, 96] on div "Muscle Massage Therapy Text block 0" at bounding box center [291, 119] width 34 height 52
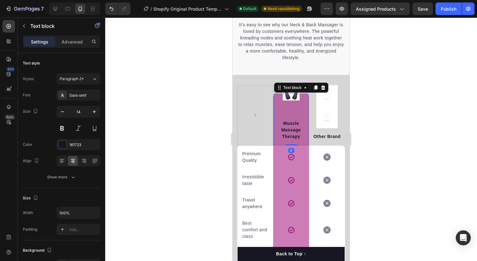
click at [281, 98] on div "Muscle Massage Therapy Text block 0" at bounding box center [291, 119] width 34 height 52
click at [285, 96] on div "Muscle Massage Therapy Text block 0" at bounding box center [291, 119] width 34 height 52
click at [215, 84] on div at bounding box center [291, 138] width 372 height 243
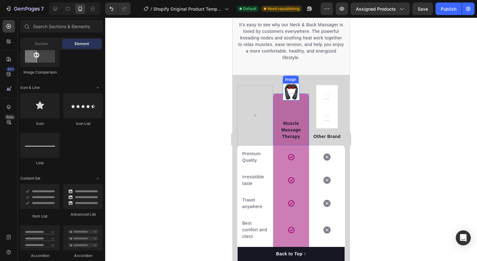
click at [289, 91] on img at bounding box center [291, 91] width 17 height 17
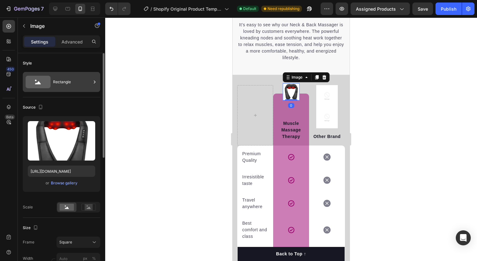
click at [65, 83] on div "Rectangle" at bounding box center [72, 82] width 38 height 14
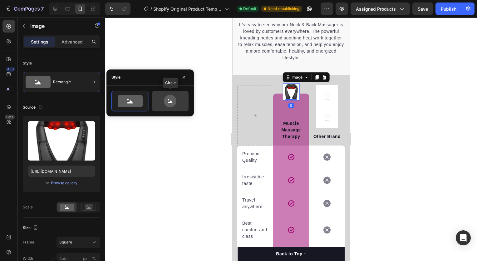
click at [164, 102] on icon at bounding box center [170, 101] width 12 height 12
type input "80"
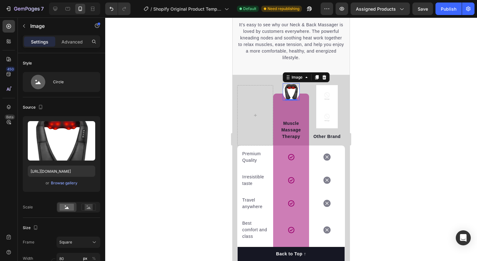
click at [183, 137] on div at bounding box center [291, 138] width 372 height 243
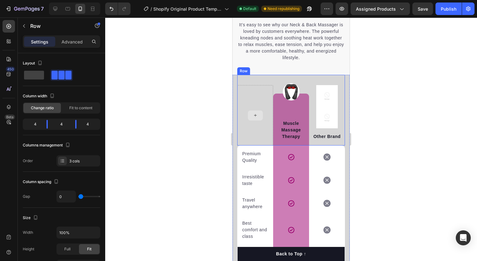
click at [246, 125] on div at bounding box center [255, 115] width 36 height 60
click at [332, 106] on img at bounding box center [328, 96] width 22 height 22
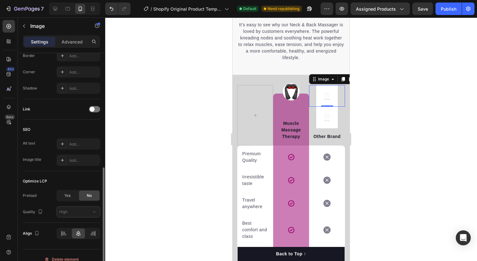
scroll to position [246, 0]
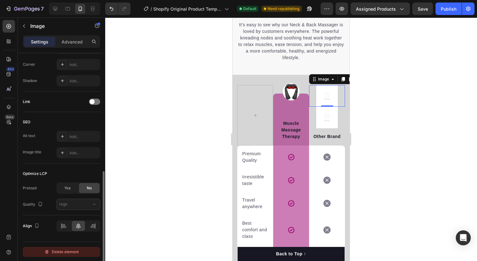
click at [62, 251] on div "Delete element" at bounding box center [61, 251] width 34 height 7
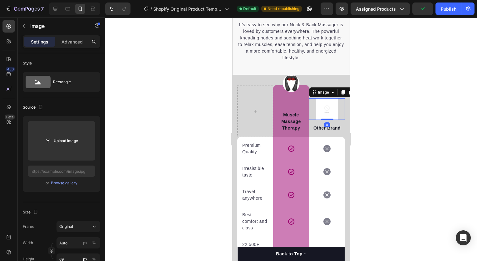
click at [325, 112] on img at bounding box center [328, 109] width 22 height 22
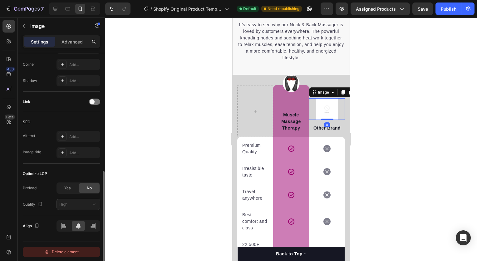
click at [57, 248] on div "Delete element" at bounding box center [61, 251] width 34 height 7
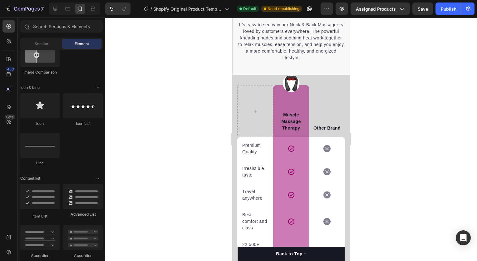
click at [180, 210] on div at bounding box center [291, 138] width 372 height 243
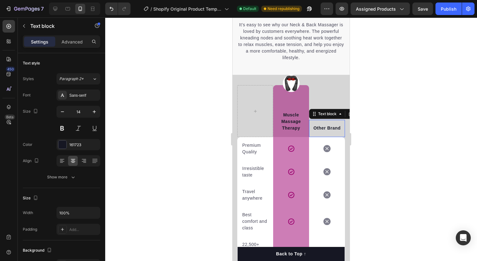
click at [333, 129] on p "Other Brand" at bounding box center [327, 128] width 33 height 7
click at [334, 129] on p "Other Brand" at bounding box center [327, 128] width 33 height 7
click at [336, 128] on p "Other Brand" at bounding box center [327, 128] width 33 height 7
click at [395, 143] on div at bounding box center [291, 138] width 372 height 243
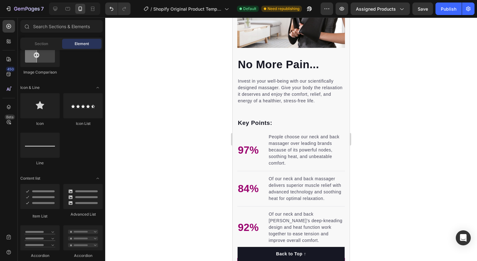
scroll to position [500, 0]
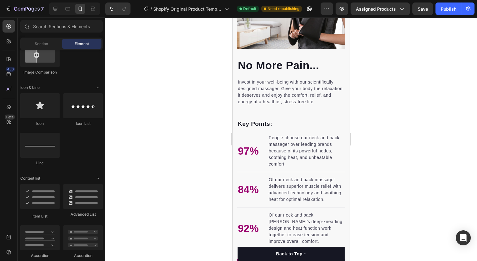
click at [300, 127] on div "Key Points: Text block" at bounding box center [291, 126] width 108 height 15
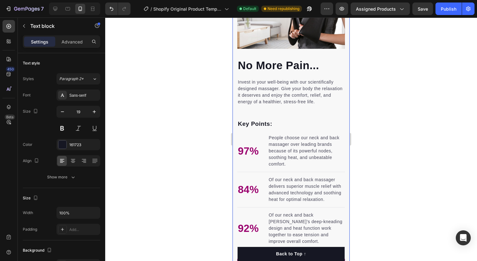
click at [236, 124] on div "No More Pain... Heading Invest in your well-being with our scientifically desig…" at bounding box center [291, 106] width 117 height 331
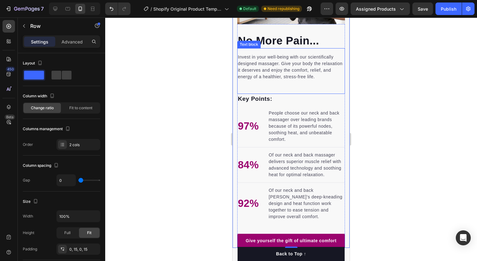
scroll to position [431, 0]
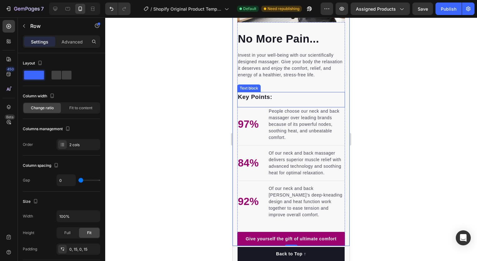
click at [262, 95] on p "Key Points:" at bounding box center [291, 96] width 107 height 9
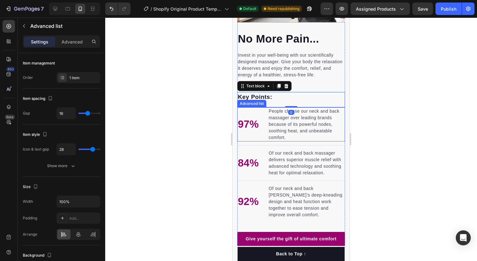
click at [252, 107] on li "97% Text block People choose our neck and back massager over leading brands bec…" at bounding box center [291, 124] width 108 height 34
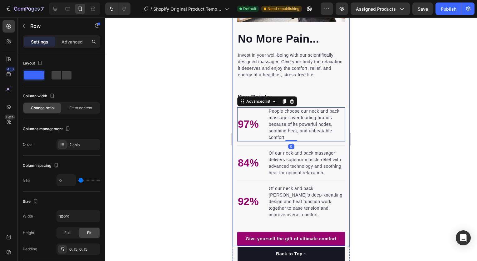
click at [234, 109] on div "No More Pain... Heading Invest in your well-being with our scientifically desig…" at bounding box center [291, 79] width 117 height 331
click at [247, 110] on li "97% Text block People choose our neck and back massager over leading brands bec…" at bounding box center [291, 124] width 108 height 34
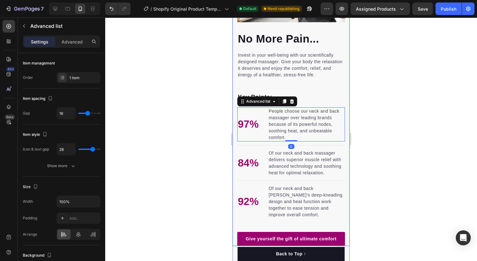
click at [236, 110] on div "No More Pain... Heading Invest in your well-being with our scientifically desig…" at bounding box center [291, 79] width 117 height 331
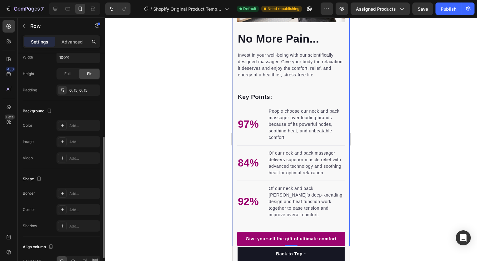
scroll to position [162, 0]
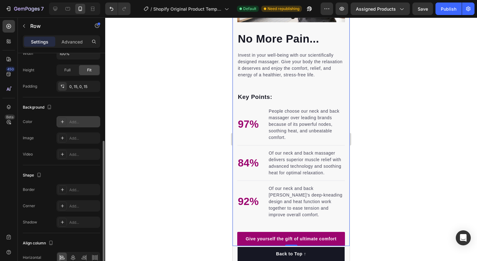
click at [70, 123] on div "Add..." at bounding box center [83, 122] width 29 height 6
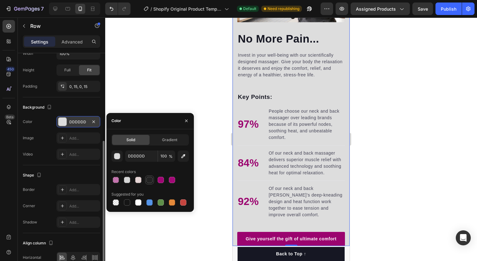
click at [149, 181] on div at bounding box center [150, 180] width 6 height 6
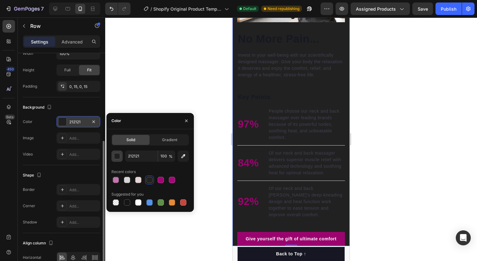
click at [119, 159] on button "button" at bounding box center [117, 155] width 11 height 11
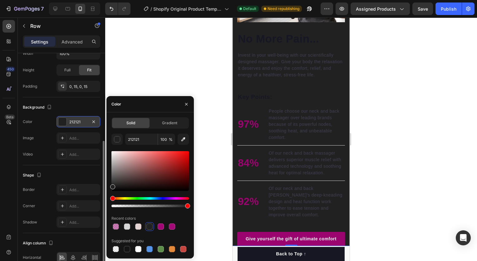
click at [114, 172] on div at bounding box center [150, 171] width 77 height 40
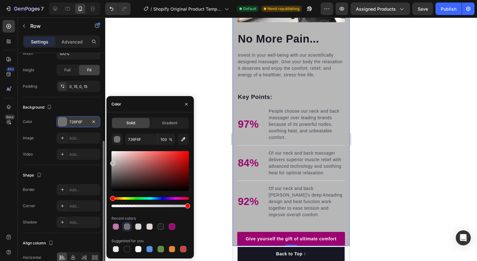
drag, startPoint x: 114, startPoint y: 172, endPoint x: 111, endPoint y: 162, distance: 11.0
type input "B7B7B7"
drag, startPoint x: 111, startPoint y: 162, endPoint x: 384, endPoint y: 176, distance: 273.2
click at [384, 176] on div at bounding box center [291, 138] width 372 height 243
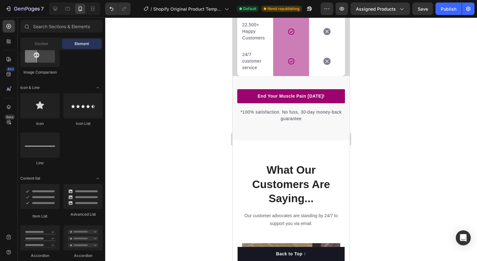
scroll to position [1289, 0]
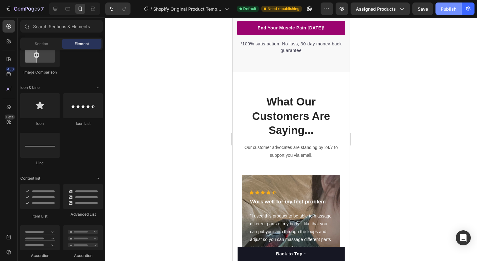
click at [452, 7] on div "Publish" at bounding box center [449, 9] width 16 height 7
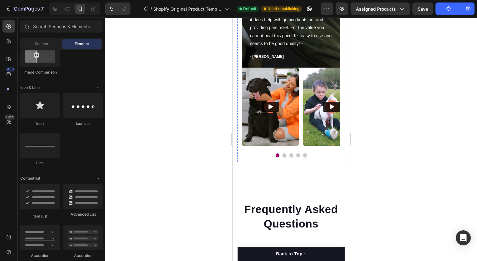
scroll to position [1539, 0]
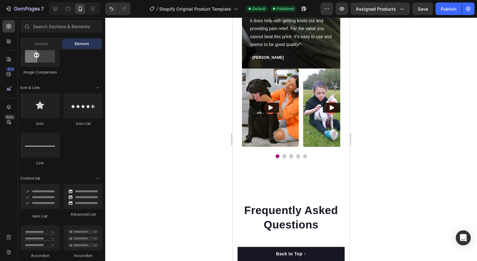
click at [395, 171] on div at bounding box center [291, 138] width 372 height 243
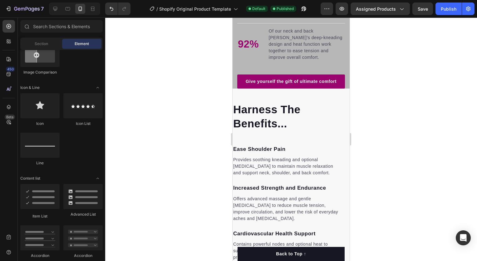
scroll to position [585, 0]
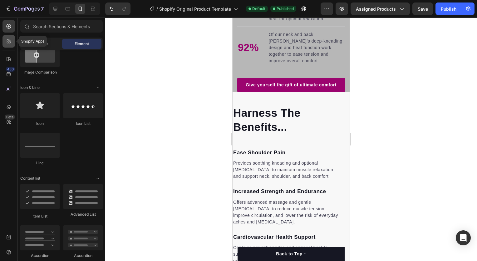
click at [12, 40] on div at bounding box center [8, 41] width 12 height 12
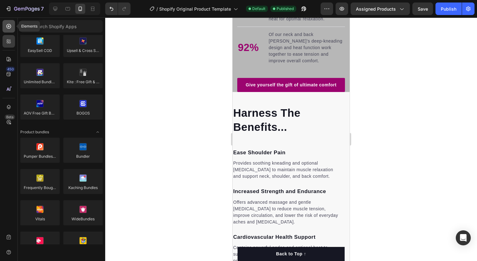
click at [10, 27] on icon at bounding box center [9, 26] width 6 height 6
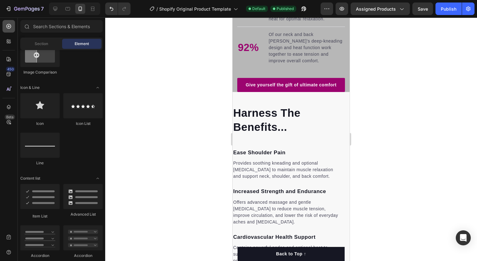
click at [10, 27] on icon at bounding box center [9, 26] width 6 height 6
click at [40, 44] on span "Section" at bounding box center [41, 44] width 13 height 6
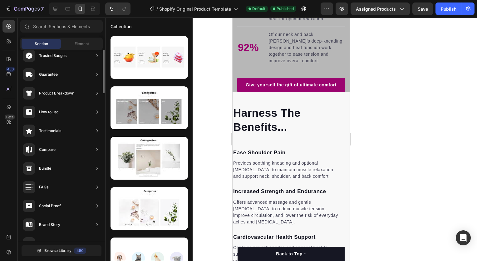
scroll to position [0, 0]
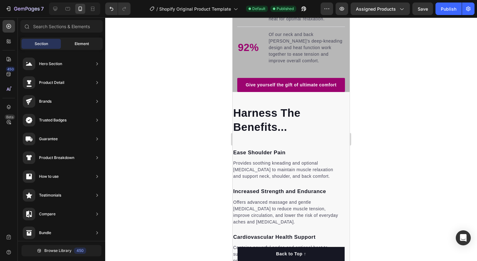
click at [76, 39] on div "Element" at bounding box center [81, 44] width 39 height 10
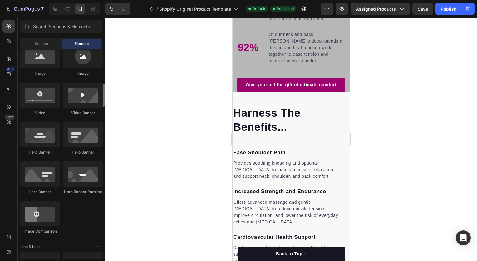
scroll to position [192, 0]
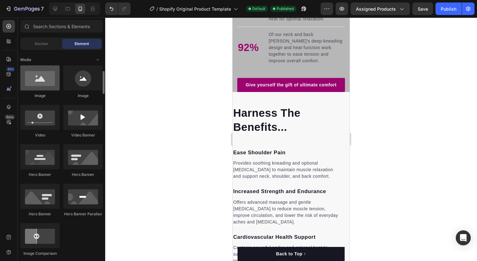
click at [48, 82] on div at bounding box center [39, 77] width 39 height 25
click at [39, 83] on div at bounding box center [39, 77] width 39 height 25
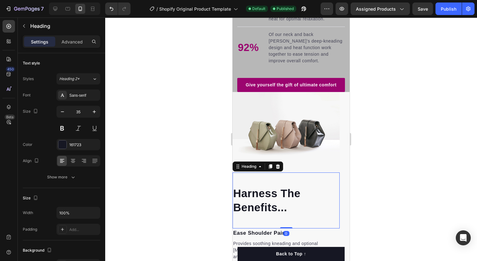
click at [273, 102] on div "Image Harness The Benefits... Heading 0 Ease Shoulder Pain Text block Provides …" at bounding box center [286, 218] width 107 height 253
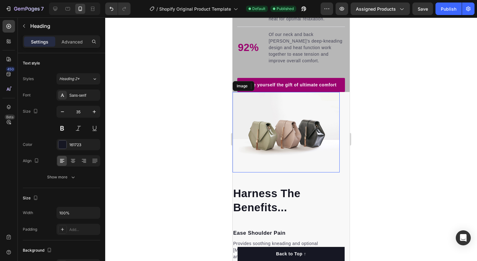
click at [116, 108] on div at bounding box center [291, 138] width 372 height 243
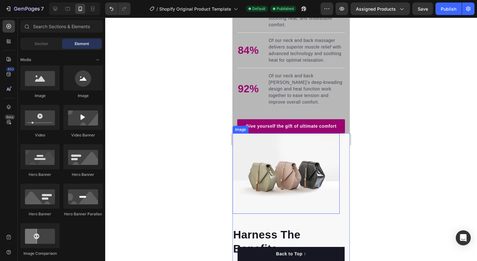
scroll to position [543, 0]
click at [297, 202] on img at bounding box center [286, 173] width 107 height 80
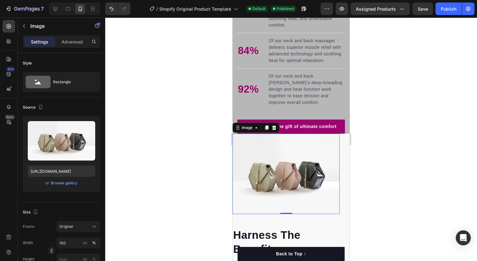
click at [166, 167] on div at bounding box center [291, 138] width 372 height 243
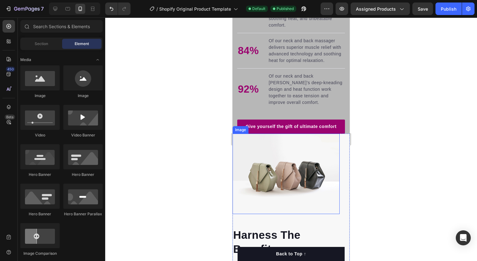
click at [270, 200] on img at bounding box center [286, 173] width 107 height 80
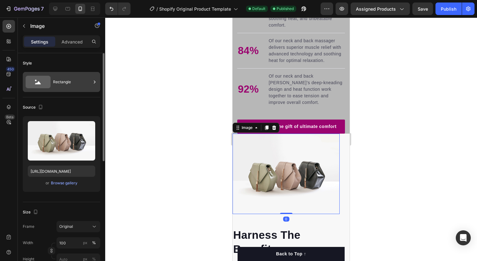
click at [68, 82] on div "Rectangle" at bounding box center [72, 82] width 38 height 14
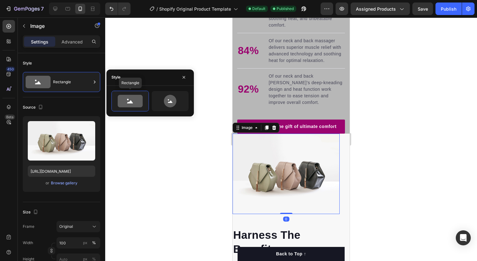
click at [145, 143] on div at bounding box center [291, 138] width 372 height 243
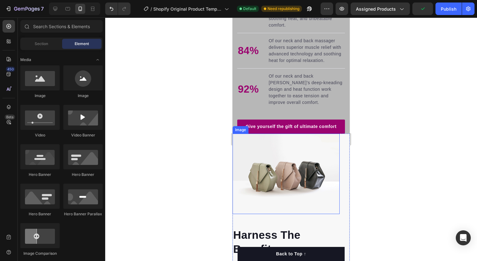
click at [265, 199] on img at bounding box center [286, 173] width 107 height 80
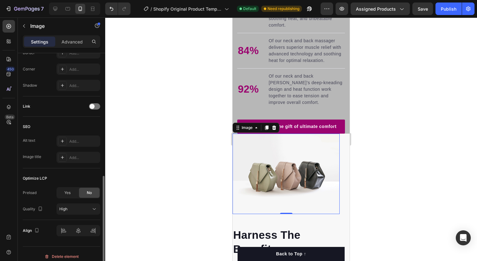
scroll to position [246, 0]
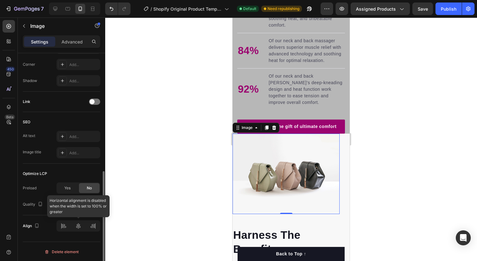
click at [79, 228] on div at bounding box center [79, 225] width 44 height 11
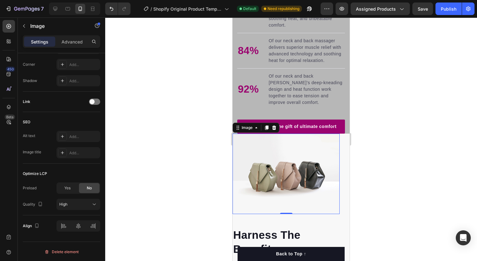
click at [259, 192] on img at bounding box center [286, 173] width 107 height 80
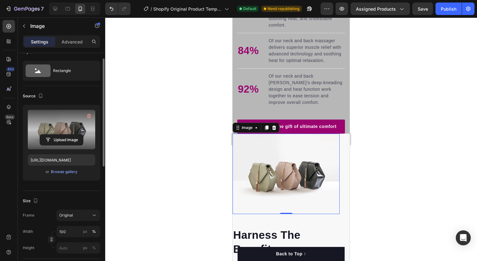
scroll to position [0, 0]
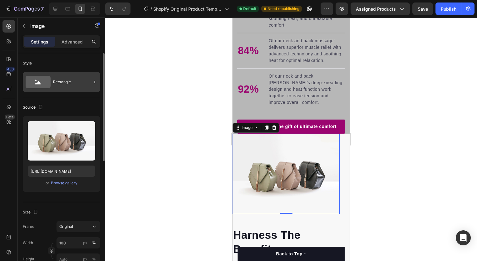
click at [74, 80] on div "Rectangle" at bounding box center [72, 82] width 38 height 14
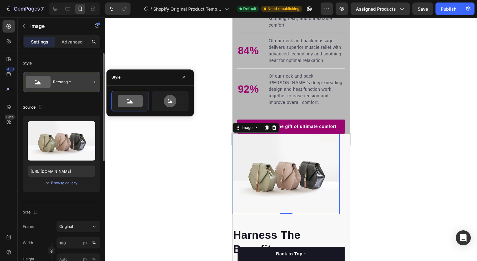
click at [74, 87] on div "Rectangle" at bounding box center [72, 82] width 38 height 14
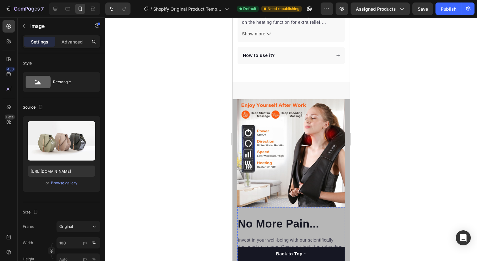
scroll to position [349, 0]
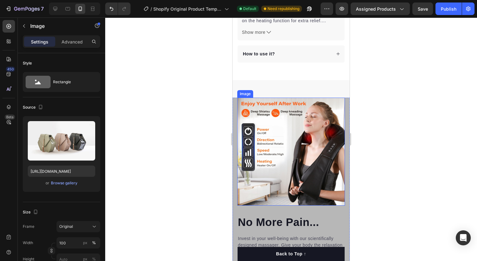
click at [273, 113] on img at bounding box center [291, 151] width 108 height 108
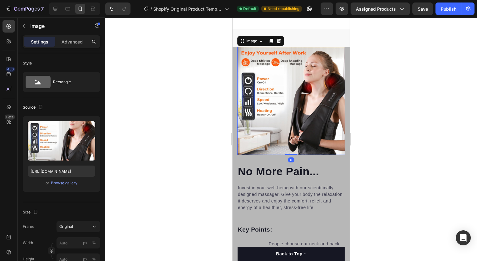
scroll to position [400, 0]
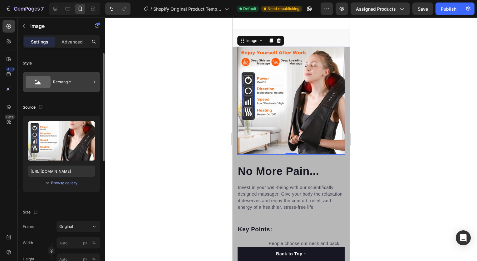
click at [67, 81] on div "Rectangle" at bounding box center [72, 82] width 38 height 14
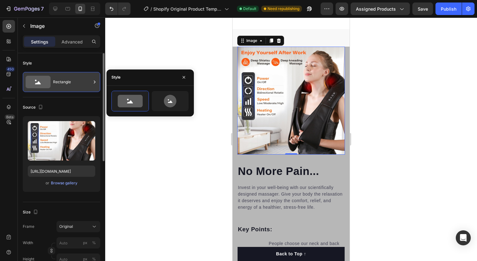
click at [67, 81] on div "Rectangle" at bounding box center [72, 82] width 38 height 14
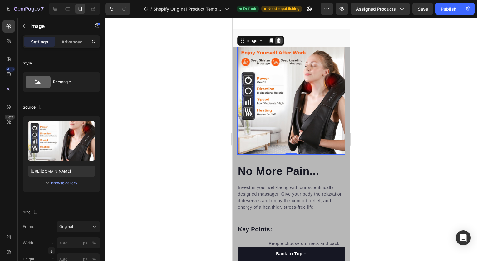
click at [280, 38] on icon at bounding box center [279, 40] width 4 height 4
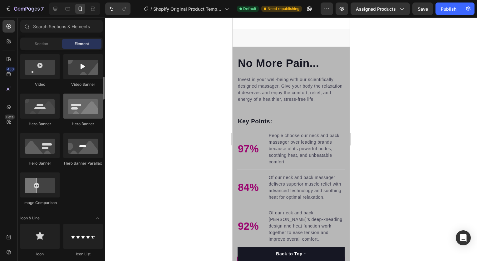
scroll to position [233, 0]
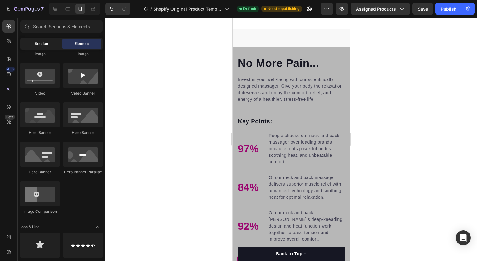
click at [44, 44] on span "Section" at bounding box center [41, 44] width 13 height 6
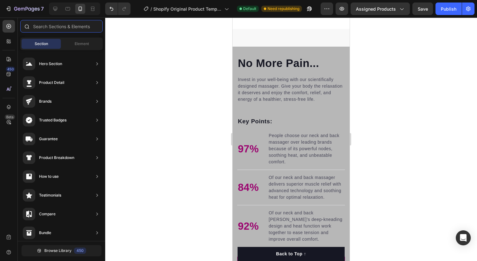
click at [57, 28] on input "text" at bounding box center [61, 26] width 82 height 12
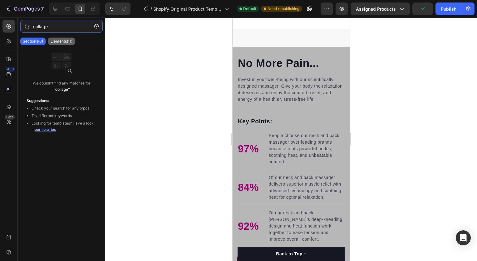
type input "collage"
click at [61, 42] on p "Elements(11)" at bounding box center [62, 41] width 22 height 5
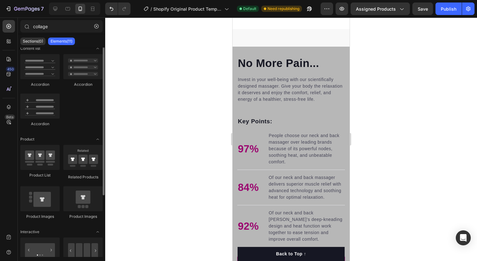
scroll to position [0, 0]
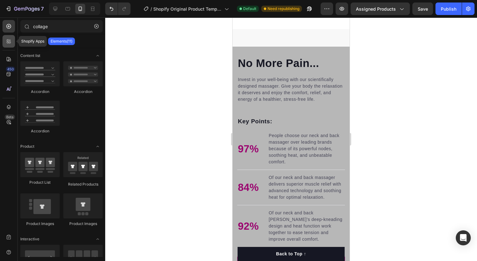
click at [11, 46] on div at bounding box center [8, 41] width 12 height 12
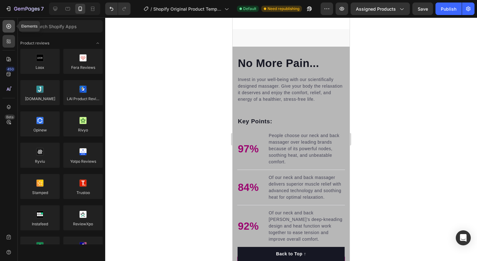
click at [8, 27] on icon at bounding box center [8, 26] width 2 height 2
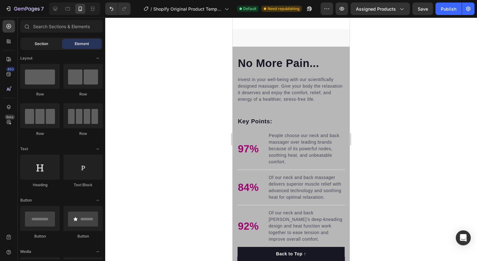
click at [46, 46] on span "Section" at bounding box center [41, 44] width 13 height 6
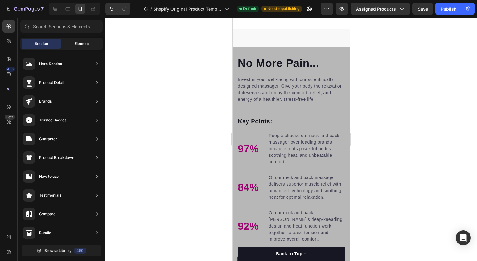
click at [76, 43] on span "Element" at bounding box center [82, 44] width 14 height 6
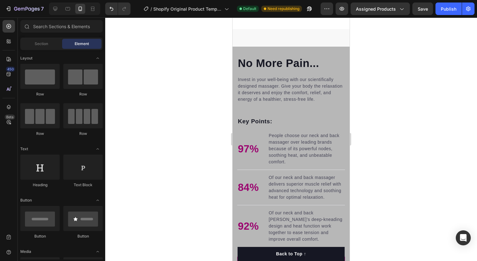
click at [142, 88] on div at bounding box center [291, 138] width 372 height 243
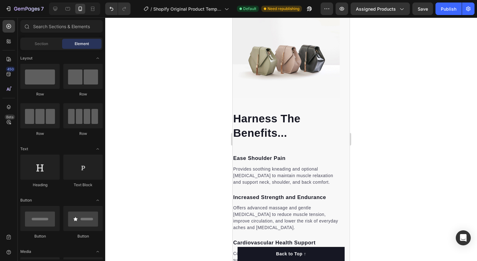
scroll to position [649, 0]
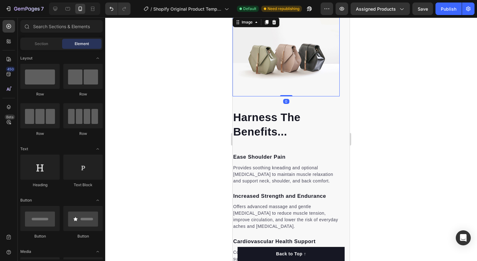
click at [279, 89] on img at bounding box center [286, 56] width 107 height 80
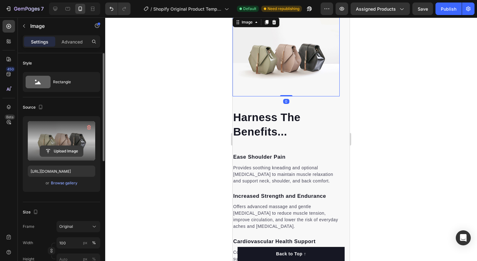
click at [64, 149] on input "file" at bounding box center [61, 151] width 43 height 11
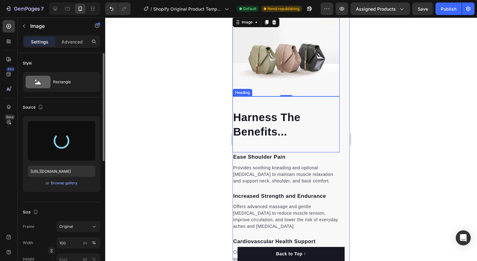
type input "https://cdn.shopify.com/s/files/1/0704/4192/6749/files/gempages_581880614483919…"
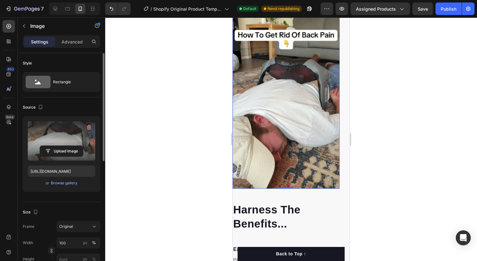
scroll to position [670, 0]
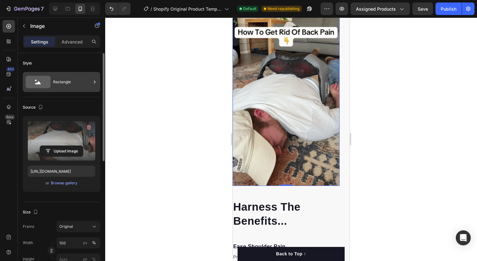
click at [83, 76] on div "Rectangle" at bounding box center [72, 82] width 38 height 14
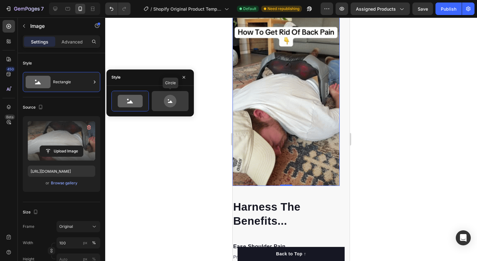
click at [168, 102] on icon at bounding box center [170, 101] width 5 height 2
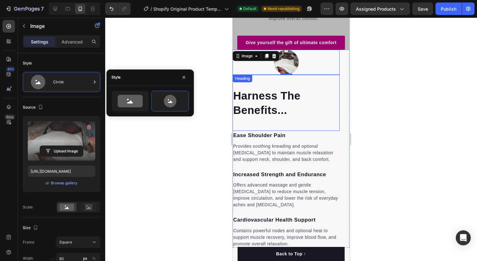
scroll to position [615, 0]
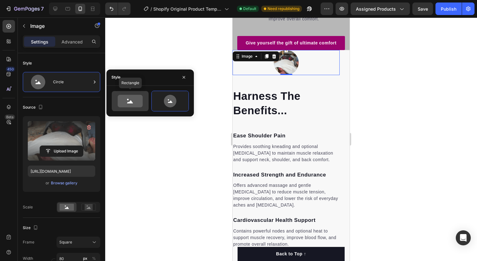
click at [118, 100] on icon at bounding box center [130, 101] width 25 height 12
type input "100"
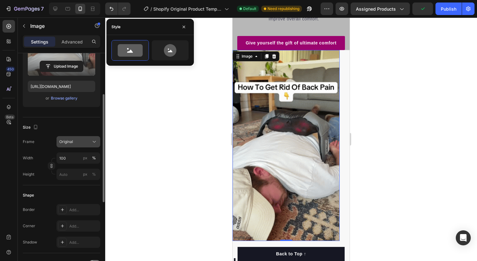
scroll to position [85, 0]
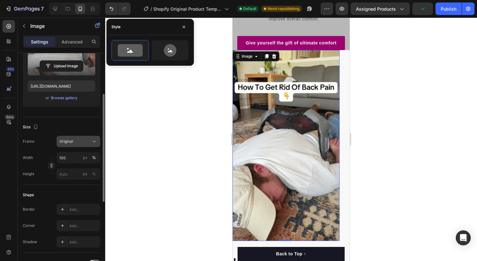
click at [69, 141] on span "Original" at bounding box center [66, 141] width 14 height 6
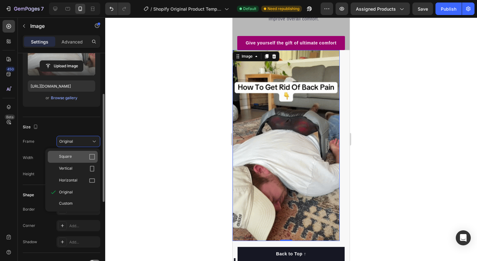
click at [78, 158] on div "Square" at bounding box center [77, 156] width 36 height 6
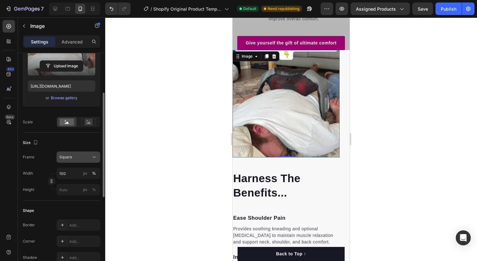
click at [84, 156] on div "Square" at bounding box center [74, 157] width 31 height 6
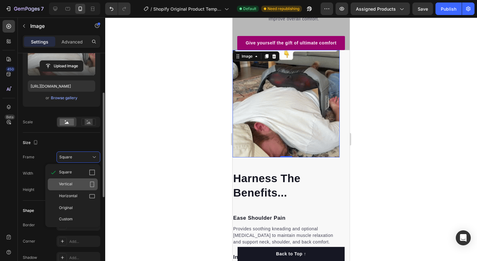
click at [81, 187] on div "Vertical" at bounding box center [77, 184] width 36 height 6
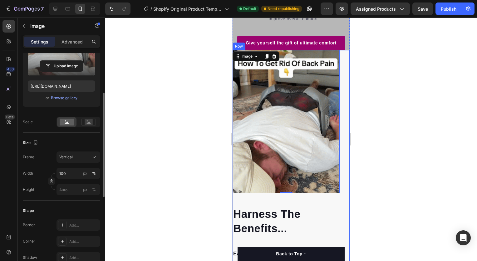
click at [341, 175] on div "Image 0 Harness The Benefits... Heading Ease Shoulder Pain Text block Provides …" at bounding box center [291, 208] width 117 height 316
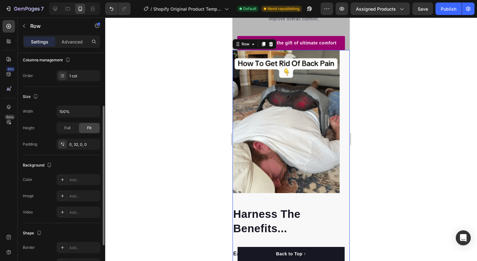
scroll to position [0, 0]
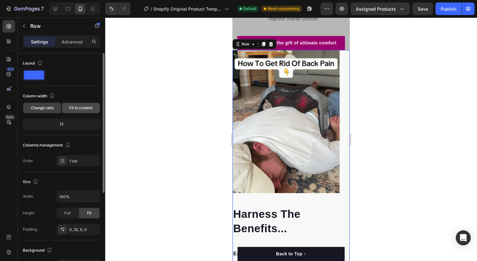
click at [73, 108] on span "Fit to content" at bounding box center [80, 108] width 23 height 6
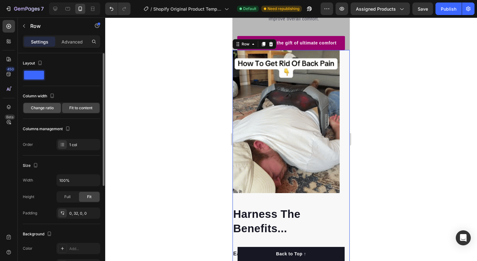
click at [54, 109] on div "Change ratio" at bounding box center [41, 108] width 37 height 10
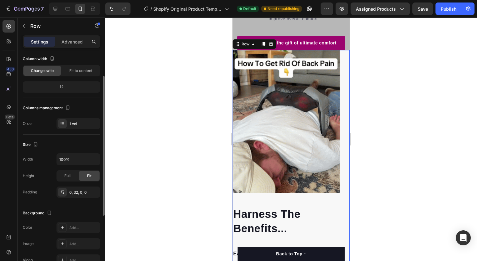
scroll to position [37, 0]
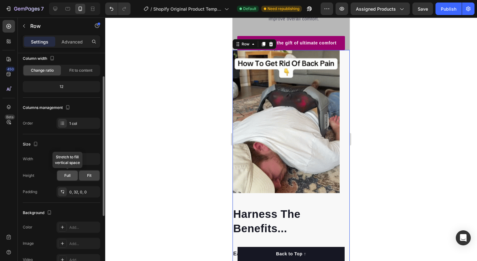
click at [72, 176] on div "Full" at bounding box center [67, 175] width 21 height 10
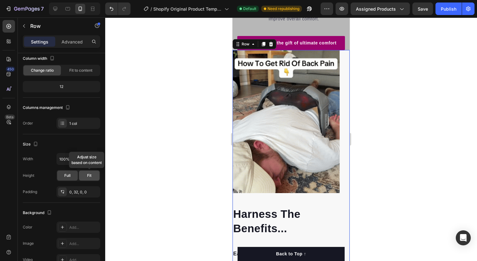
click at [82, 176] on div "Fit" at bounding box center [89, 175] width 21 height 10
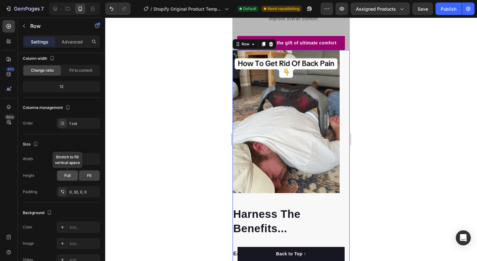
click at [60, 178] on div "Full" at bounding box center [67, 175] width 21 height 10
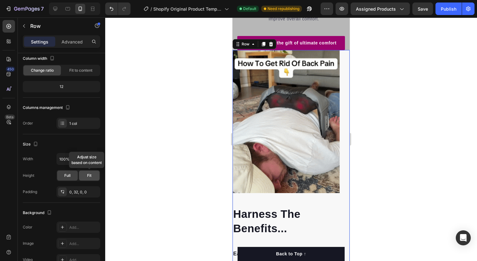
click at [88, 172] on span "Fit" at bounding box center [89, 175] width 4 height 6
click at [80, 173] on div "Fit" at bounding box center [89, 175] width 21 height 10
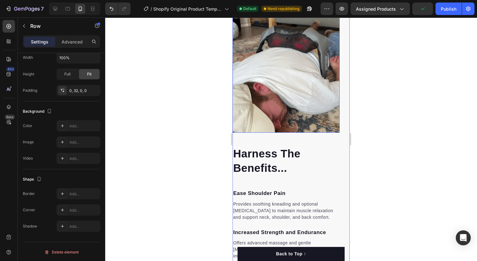
scroll to position [675, 0]
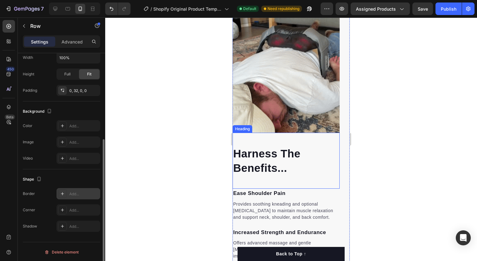
click at [64, 191] on icon at bounding box center [62, 193] width 5 height 5
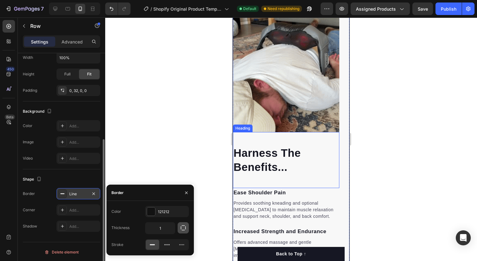
click at [182, 231] on button "button" at bounding box center [183, 227] width 11 height 11
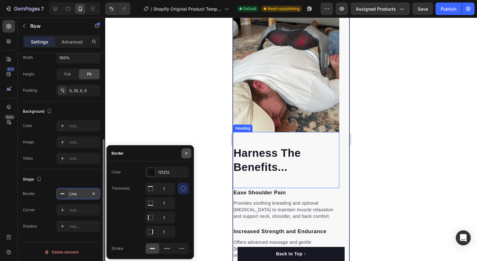
click at [184, 154] on icon "button" at bounding box center [186, 153] width 5 height 5
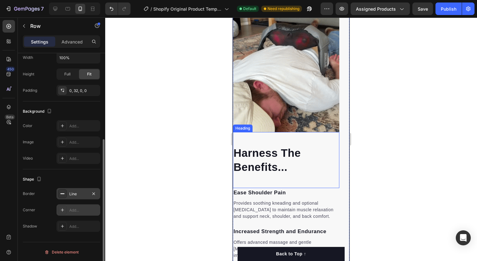
click at [62, 211] on icon at bounding box center [62, 209] width 5 height 5
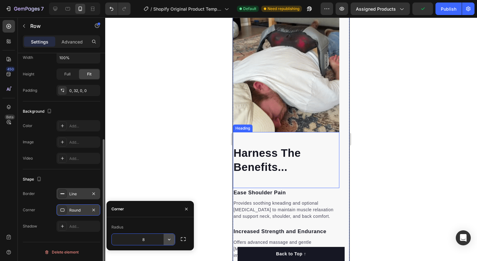
click at [167, 241] on icon "button" at bounding box center [169, 239] width 6 height 6
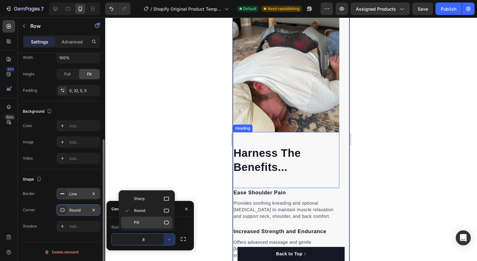
click at [153, 221] on p "Pill" at bounding box center [152, 222] width 36 height 6
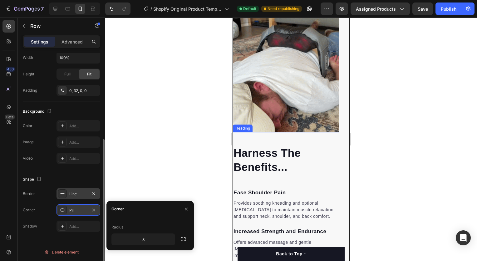
type input "9999"
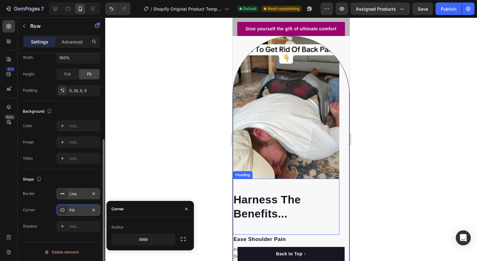
scroll to position [630, 0]
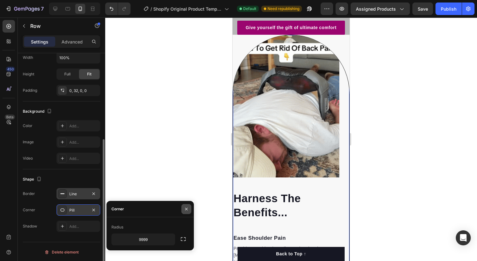
click at [187, 206] on button "button" at bounding box center [187, 209] width 10 height 10
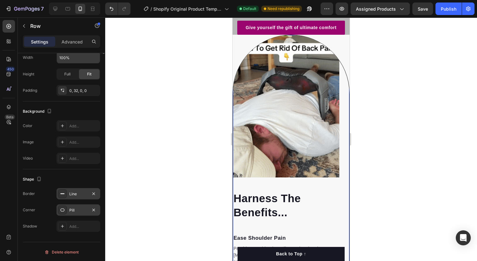
scroll to position [0, 0]
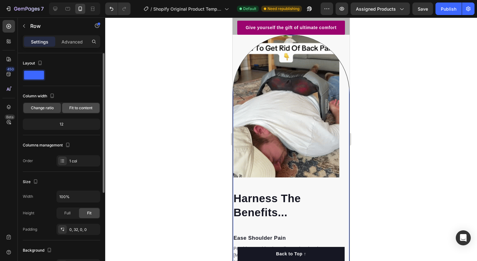
click at [70, 107] on span "Fit to content" at bounding box center [80, 108] width 23 height 6
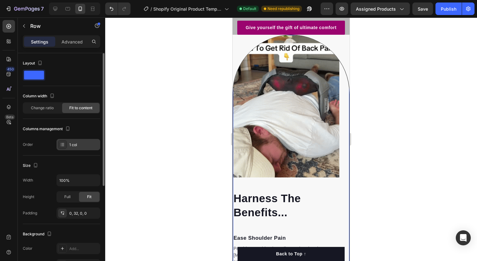
click at [67, 143] on div "1 col" at bounding box center [79, 144] width 44 height 11
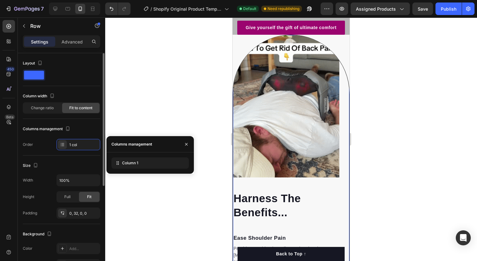
click at [69, 168] on div "Size" at bounding box center [61, 165] width 77 height 10
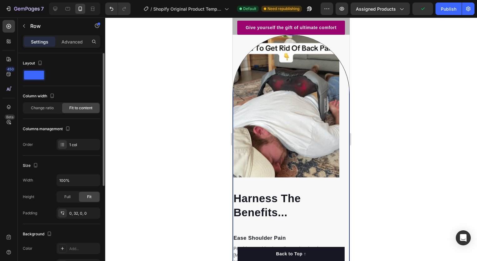
click at [40, 116] on div "Column width Change ratio Fit to content" at bounding box center [61, 105] width 77 height 28
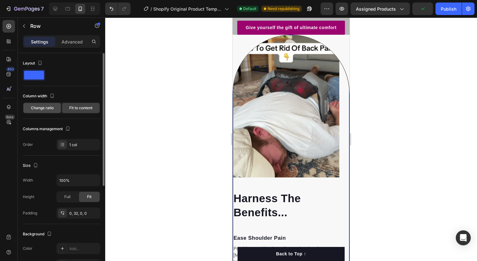
click at [38, 109] on span "Change ratio" at bounding box center [42, 108] width 23 height 6
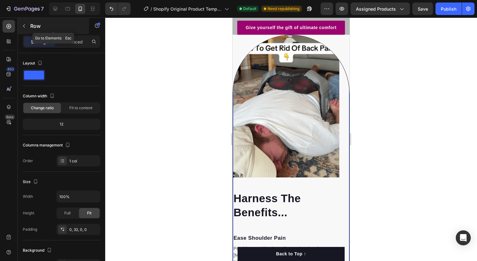
click at [24, 26] on icon "button" at bounding box center [24, 25] width 5 height 5
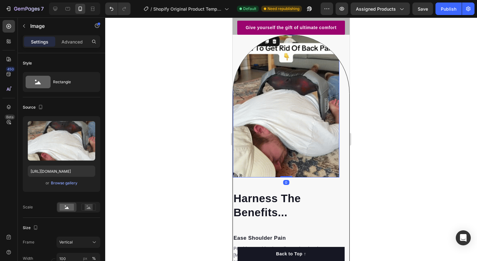
click at [239, 139] on img at bounding box center [286, 106] width 107 height 142
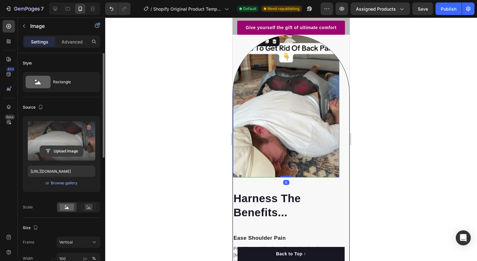
click at [65, 152] on input "file" at bounding box center [61, 151] width 43 height 11
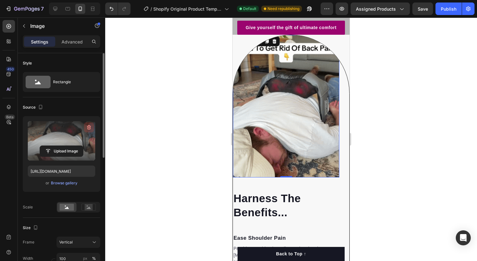
click at [86, 129] on icon "button" at bounding box center [89, 127] width 6 height 6
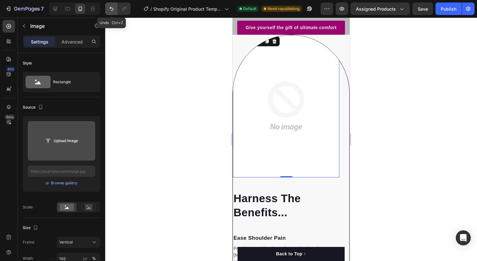
click at [109, 9] on icon "Undo/Redo" at bounding box center [111, 9] width 6 height 6
type input "https://cdn.shopify.com/s/files/1/0704/4192/6749/files/gempages_581880614483919…"
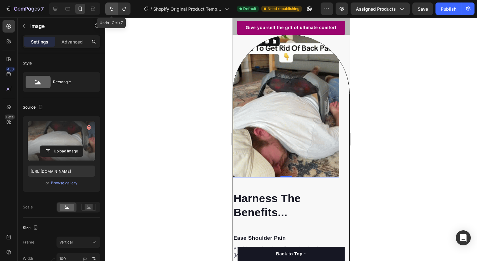
click at [109, 9] on icon "Undo/Redo" at bounding box center [111, 9] width 6 height 6
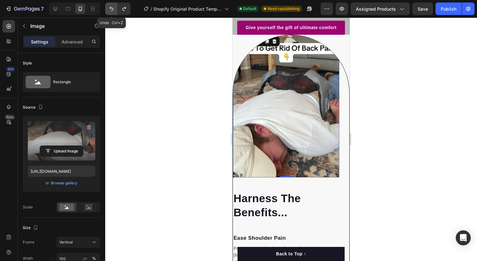
click at [109, 9] on icon "Undo/Redo" at bounding box center [111, 9] width 6 height 6
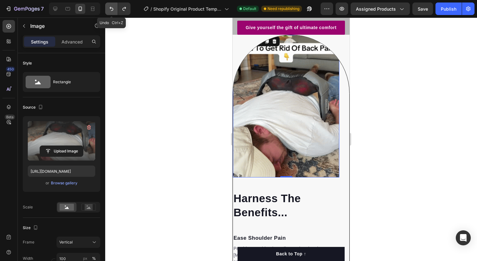
click at [112, 11] on icon "Undo/Redo" at bounding box center [111, 9] width 6 height 6
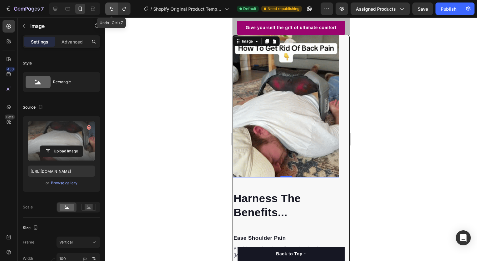
click at [112, 11] on icon "Undo/Redo" at bounding box center [111, 9] width 6 height 6
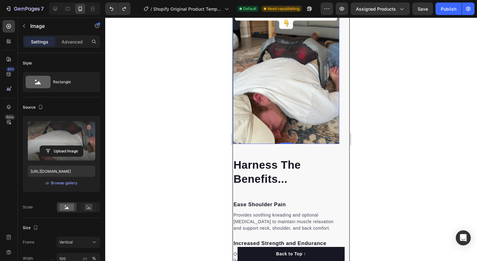
scroll to position [661, 0]
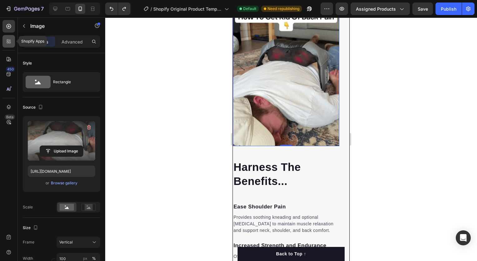
click at [9, 42] on icon at bounding box center [9, 41] width 6 height 6
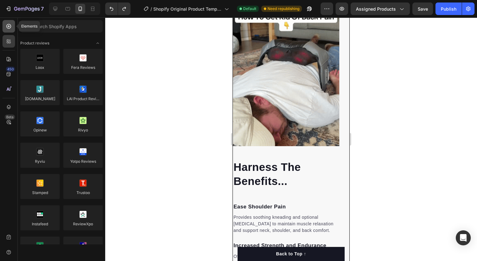
click at [9, 31] on div at bounding box center [8, 26] width 12 height 12
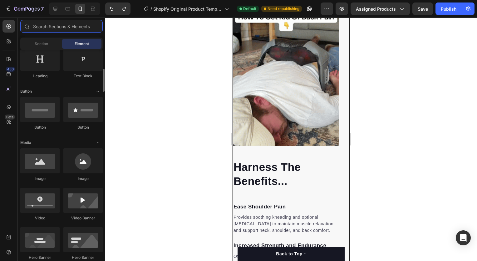
scroll to position [104, 0]
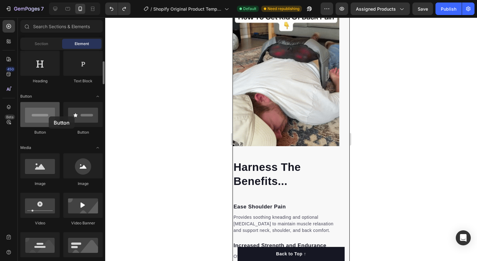
click at [49, 116] on div at bounding box center [39, 114] width 39 height 25
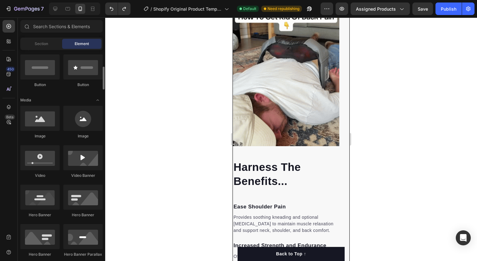
scroll to position [152, 0]
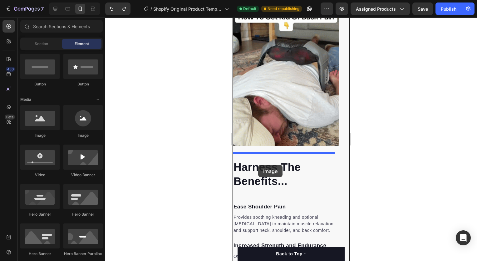
drag, startPoint x: 275, startPoint y: 142, endPoint x: 258, endPoint y: 165, distance: 27.9
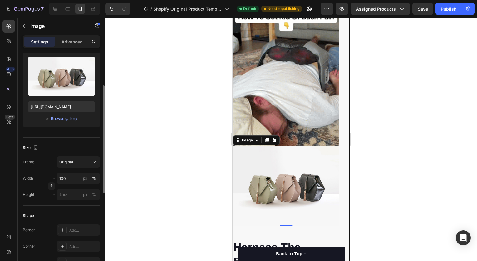
scroll to position [66, 0]
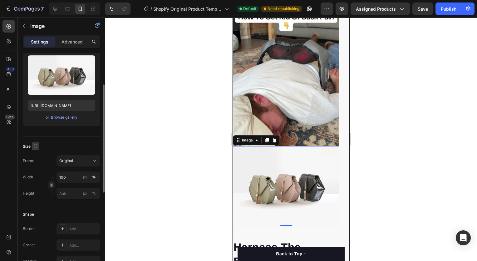
click at [36, 147] on icon "button" at bounding box center [35, 146] width 3 height 4
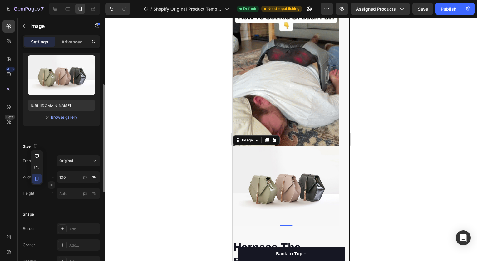
click at [44, 148] on div "Size" at bounding box center [61, 146] width 77 height 10
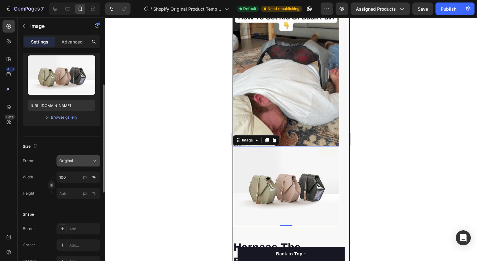
click at [74, 161] on div "Original" at bounding box center [74, 161] width 31 height 6
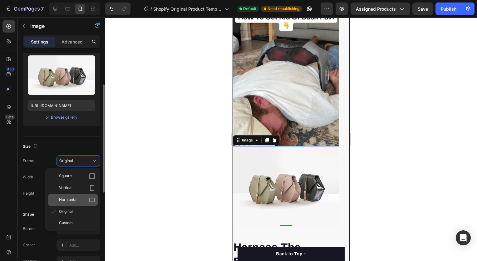
click at [77, 198] on span "Horizontal" at bounding box center [68, 200] width 18 height 6
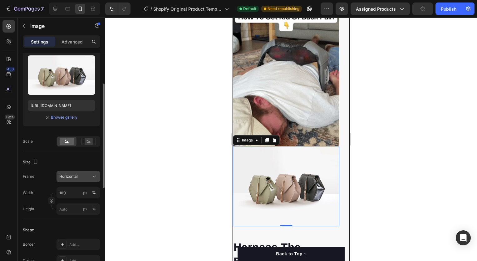
click at [85, 173] on div "Horizontal" at bounding box center [74, 176] width 31 height 6
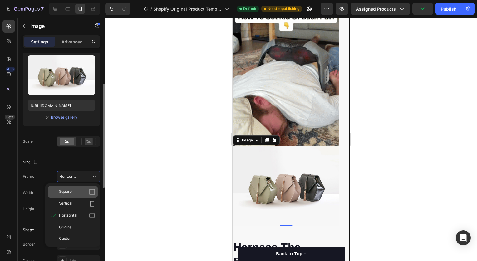
click at [82, 189] on div "Square" at bounding box center [77, 191] width 36 height 6
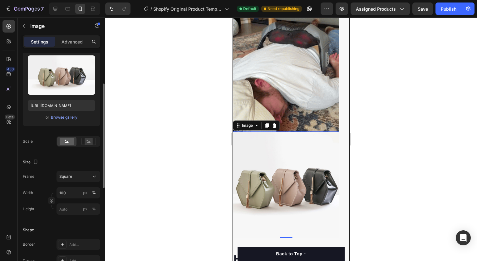
scroll to position [693, 0]
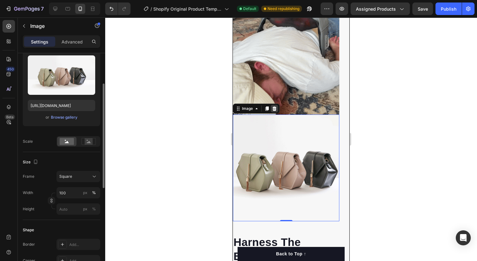
click at [274, 111] on icon at bounding box center [275, 108] width 4 height 4
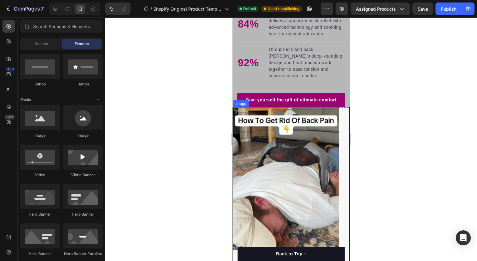
scroll to position [557, 0]
click at [391, 133] on div at bounding box center [291, 138] width 372 height 243
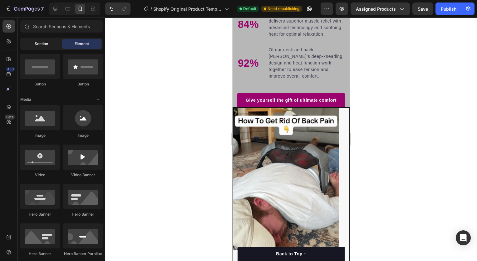
click at [33, 44] on div "Section" at bounding box center [41, 44] width 39 height 10
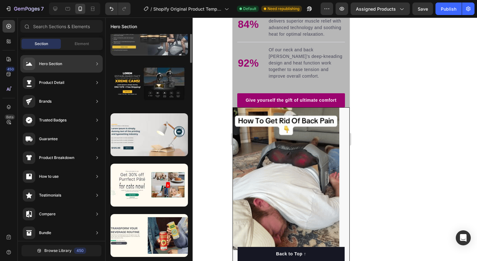
scroll to position [0, 0]
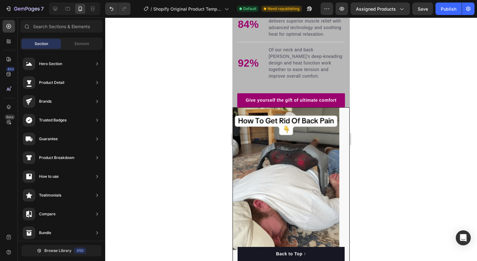
click at [365, 109] on div at bounding box center [291, 138] width 372 height 243
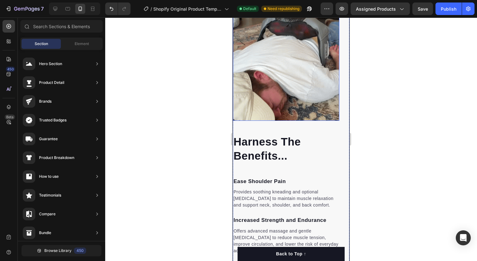
scroll to position [687, 0]
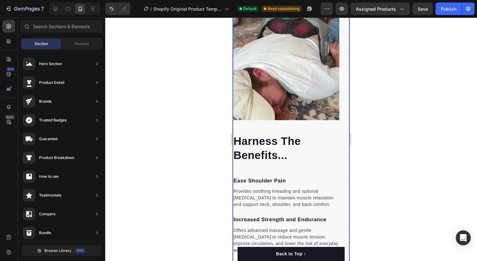
click at [337, 123] on div "Image Harness The Benefits... Heading Ease Shoulder Pain Text block Provides so…" at bounding box center [291, 135] width 117 height 315
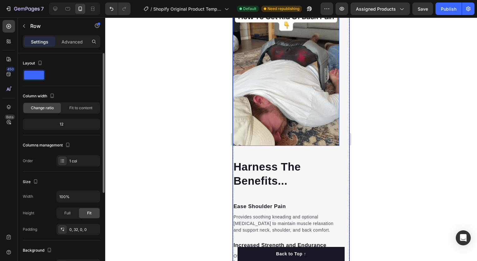
scroll to position [665, 0]
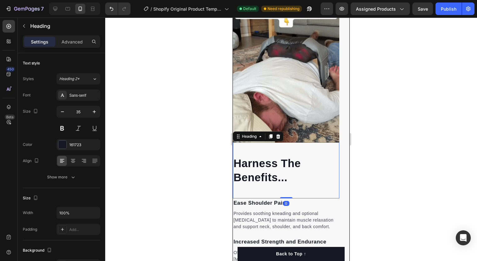
click at [266, 181] on h2 "Harness The Benefits..." at bounding box center [286, 170] width 107 height 30
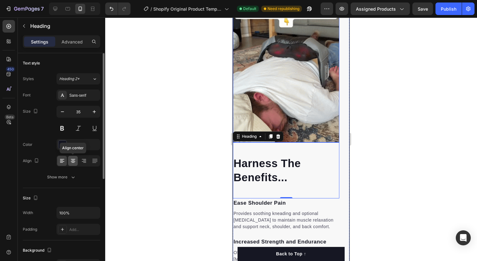
click at [73, 161] on icon at bounding box center [73, 160] width 6 height 6
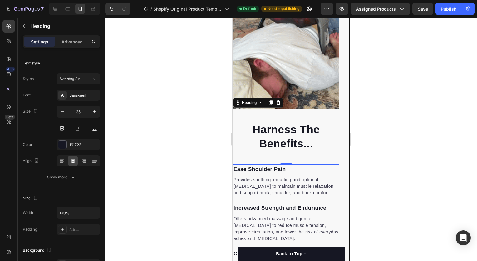
scroll to position [702, 0]
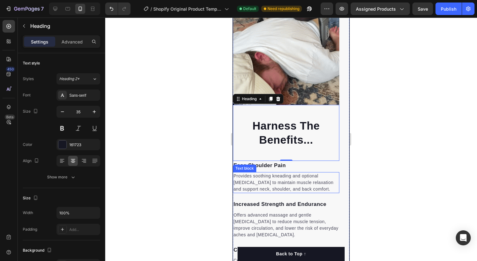
click at [276, 185] on p "Provides soothing kneading and optional [MEDICAL_DATA] to maintain muscle relax…" at bounding box center [286, 182] width 105 height 20
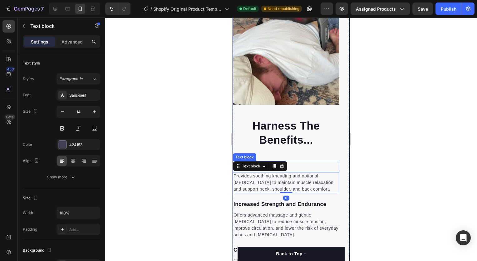
click at [237, 160] on div "Text block" at bounding box center [244, 157] width 21 height 6
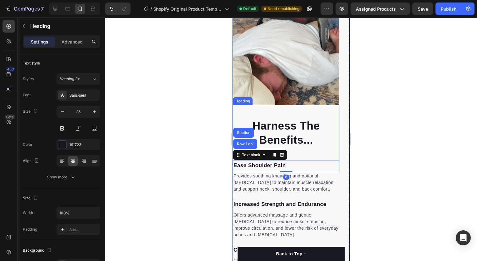
click at [237, 129] on h2 "Harness The Benefits..." at bounding box center [286, 133] width 107 height 30
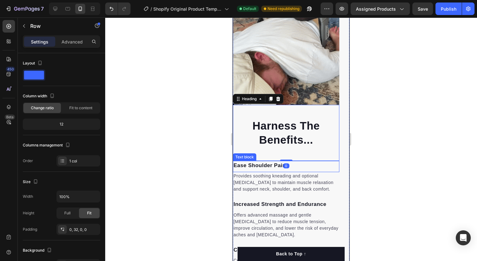
click at [338, 176] on div "Image Harness The Benefits... Heading 0 Ease Shoulder Pain Text block Provides …" at bounding box center [291, 119] width 117 height 315
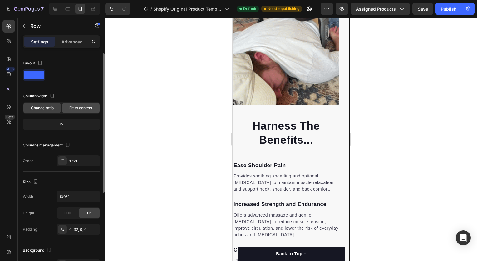
click at [70, 107] on span "Fit to content" at bounding box center [80, 108] width 23 height 6
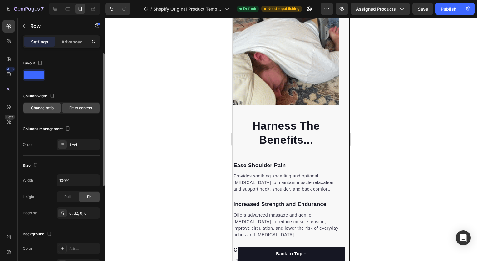
click at [47, 109] on span "Change ratio" at bounding box center [42, 108] width 23 height 6
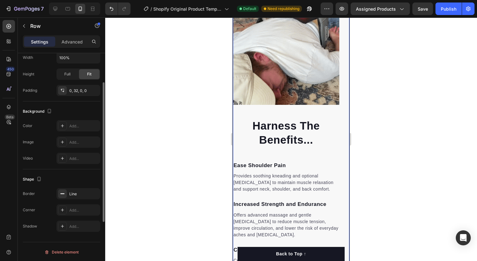
scroll to position [0, 0]
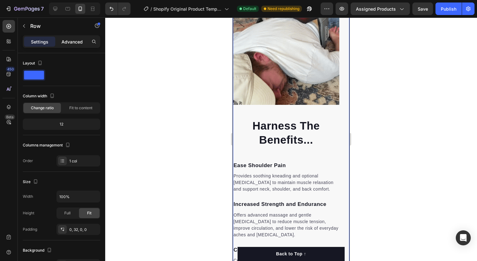
click at [68, 41] on p "Advanced" at bounding box center [72, 41] width 21 height 7
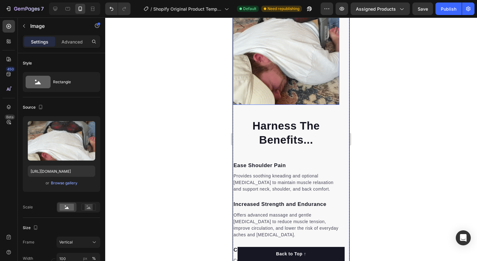
click at [270, 84] on img at bounding box center [286, 34] width 107 height 142
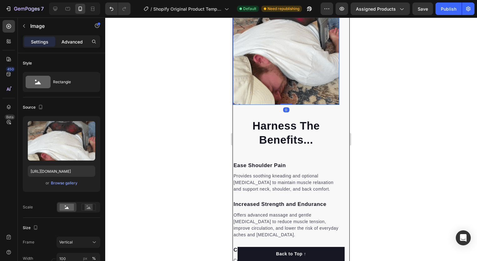
click at [82, 45] on div "Advanced" at bounding box center [72, 42] width 31 height 10
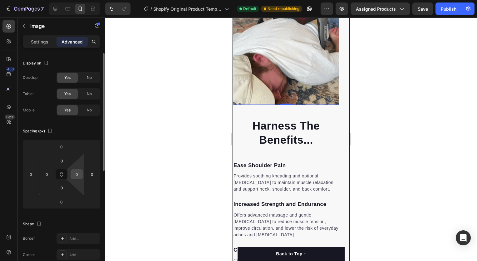
click at [71, 175] on div "0" at bounding box center [77, 174] width 12 height 10
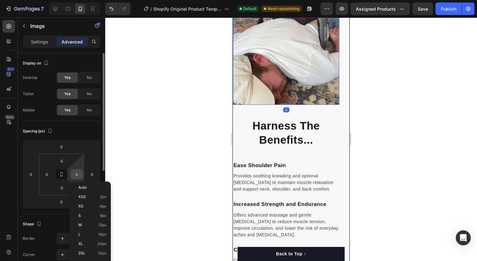
click at [71, 175] on div "0" at bounding box center [77, 174] width 12 height 10
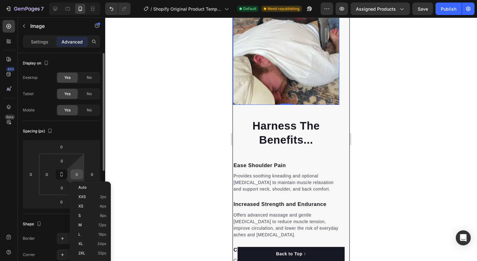
click at [71, 175] on div "0" at bounding box center [77, 174] width 12 height 10
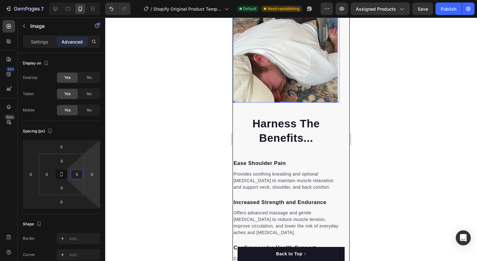
type input "5"
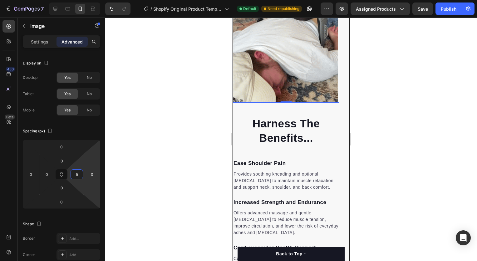
click at [125, 177] on div at bounding box center [291, 138] width 372 height 243
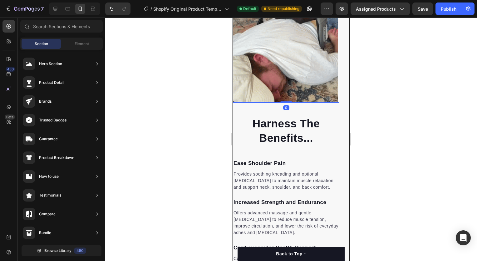
click at [263, 81] on img at bounding box center [285, 33] width 105 height 140
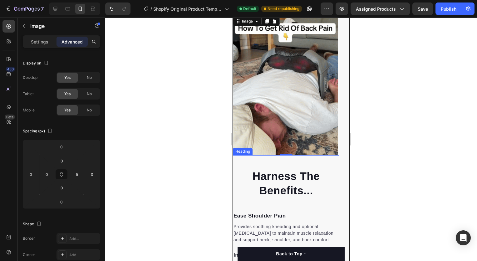
scroll to position [650, 0]
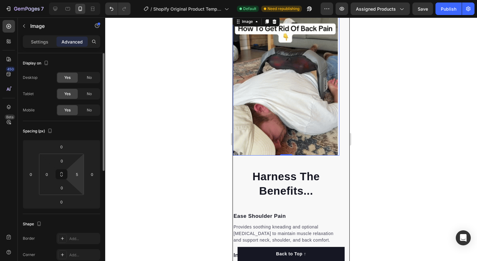
click at [80, 0] on html "7 / Shopify Original Product Template Default Need republishing Preview Assigne…" at bounding box center [238, 0] width 477 height 0
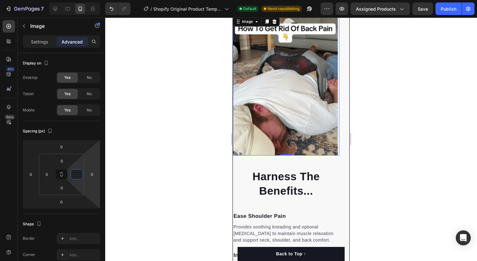
type input "0"
click at [126, 178] on div at bounding box center [291, 138] width 372 height 243
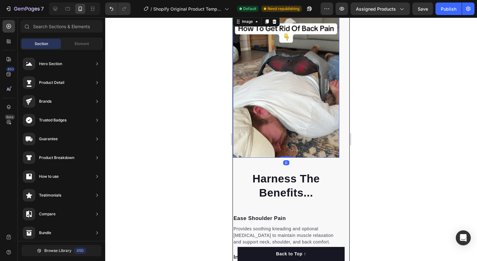
click at [306, 131] on img at bounding box center [286, 86] width 107 height 142
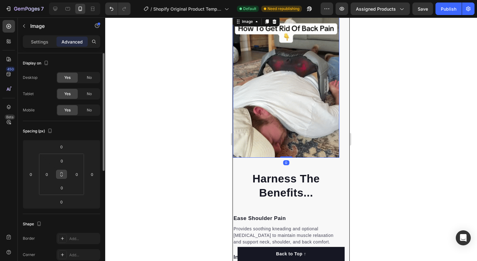
click at [63, 176] on button at bounding box center [62, 174] width 12 height 10
drag, startPoint x: 63, startPoint y: 174, endPoint x: 78, endPoint y: 171, distance: 14.7
click at [78, 171] on div "0 0 0 0" at bounding box center [61, 173] width 45 height 41
click at [65, 171] on button at bounding box center [62, 174] width 12 height 10
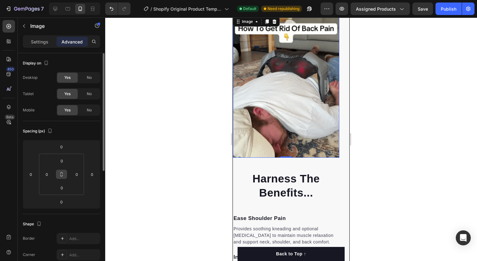
click at [64, 173] on icon at bounding box center [61, 174] width 5 height 5
click at [62, 159] on input "0" at bounding box center [62, 160] width 12 height 9
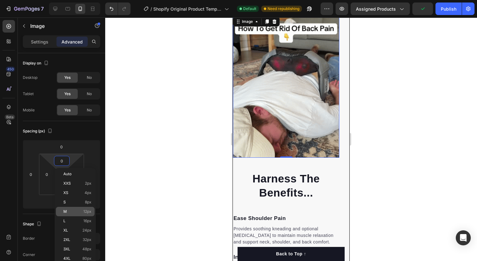
click at [65, 208] on div "M 12px" at bounding box center [75, 211] width 39 height 9
type input "12"
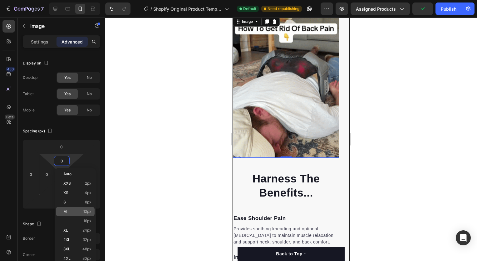
type input "12"
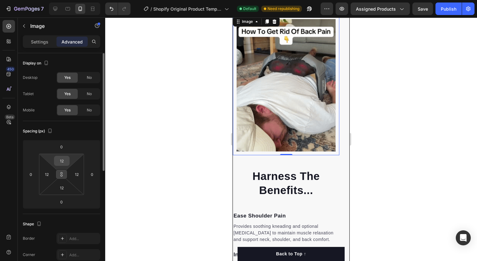
click at [62, 163] on input "12" at bounding box center [62, 160] width 12 height 9
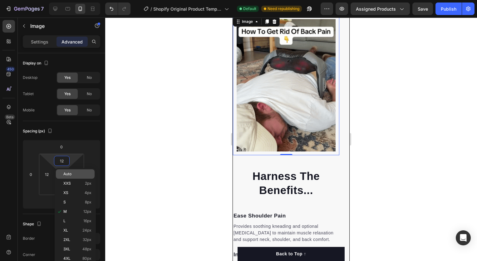
click at [67, 174] on span "Auto" at bounding box center [67, 174] width 8 height 4
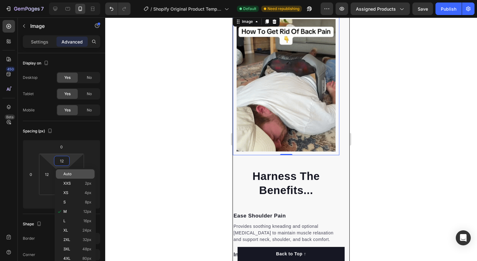
type input "Auto"
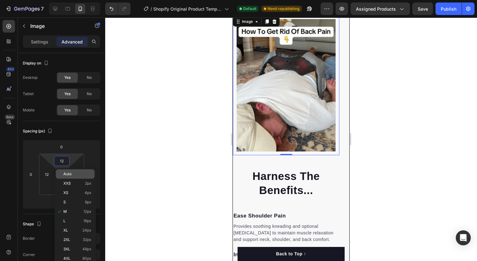
type input "Auto"
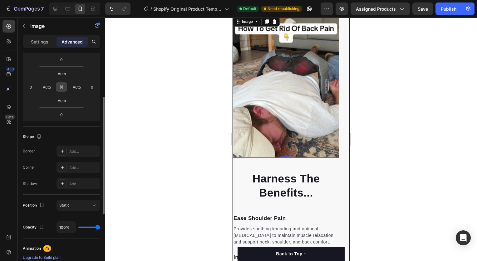
scroll to position [100, 0]
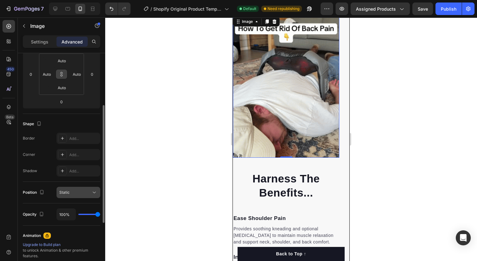
click at [73, 193] on div "Static" at bounding box center [75, 192] width 32 height 6
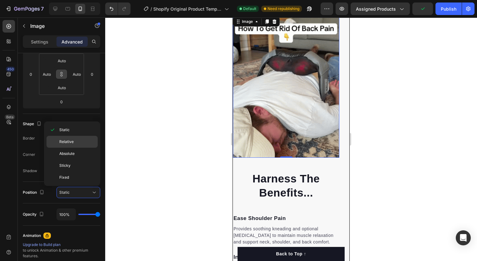
click at [71, 147] on div "Relative" at bounding box center [72, 153] width 51 height 12
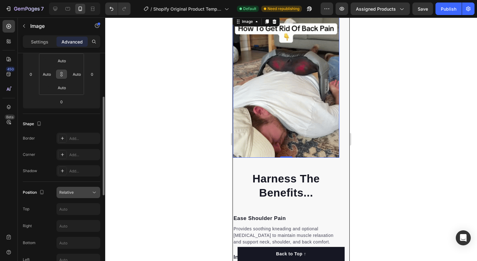
click at [68, 190] on span "Relative" at bounding box center [66, 192] width 14 height 5
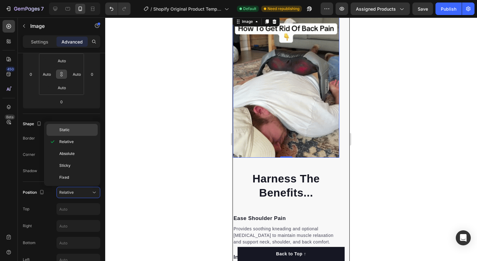
click at [71, 132] on p "Static" at bounding box center [77, 130] width 36 height 6
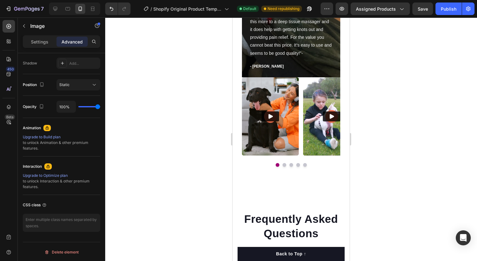
scroll to position [1564, 0]
click at [280, 132] on img at bounding box center [270, 116] width 57 height 78
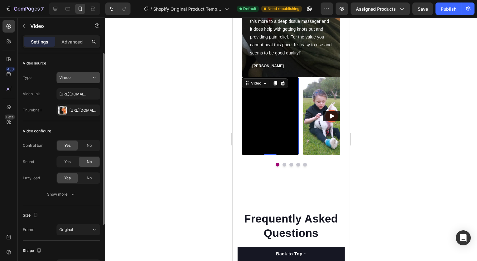
click at [74, 81] on button "Vimeo" at bounding box center [79, 77] width 44 height 11
click at [36, 84] on div "Type Vimeo Video link https://vimeo.com/347119375 Thumbnail Https://gempages-de…" at bounding box center [61, 94] width 77 height 44
click at [81, 95] on input "https://vimeo.com/347119375" at bounding box center [79, 93] width 44 height 11
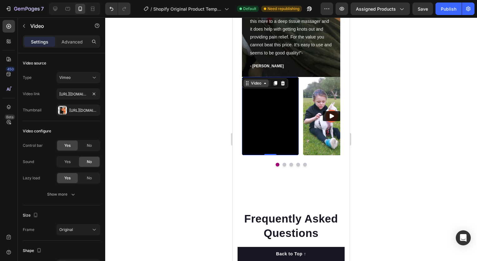
click at [263, 83] on icon at bounding box center [265, 83] width 5 height 5
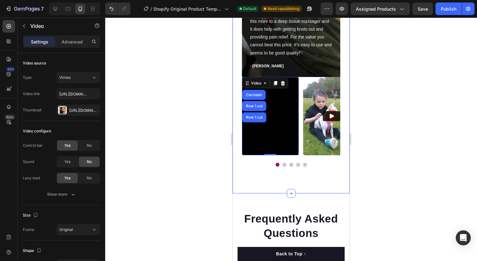
click at [222, 116] on div at bounding box center [291, 138] width 372 height 243
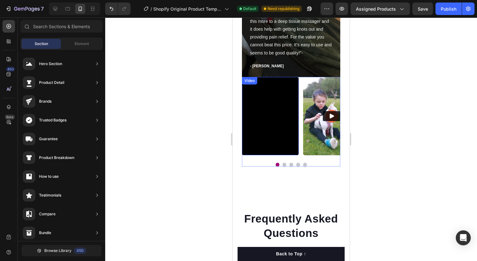
click at [246, 82] on div "Video" at bounding box center [249, 81] width 13 height 6
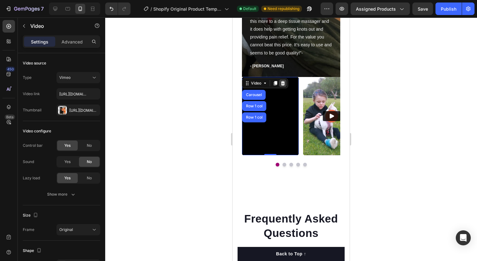
click at [282, 84] on icon at bounding box center [283, 83] width 4 height 4
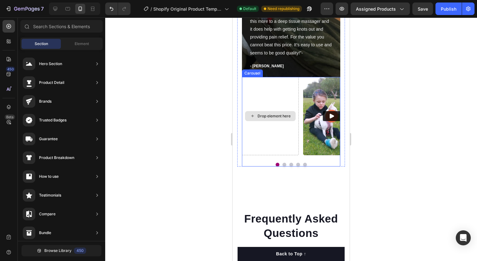
click at [284, 115] on div "Drop element here" at bounding box center [274, 115] width 33 height 5
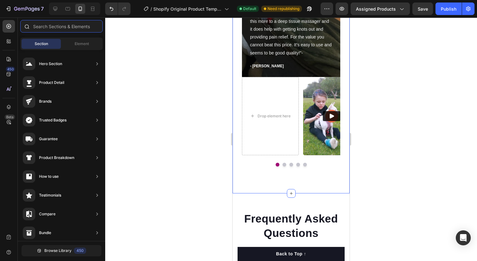
click at [38, 28] on input "text" at bounding box center [61, 26] width 82 height 12
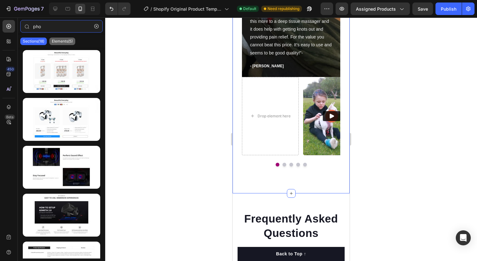
type input "pho"
click at [57, 43] on p "Elements(5)" at bounding box center [62, 41] width 21 height 5
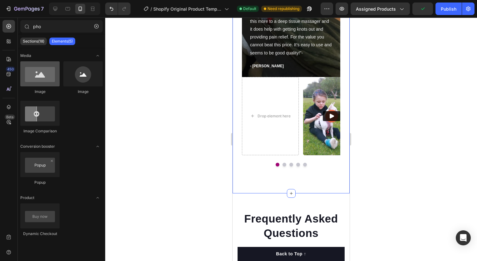
click at [47, 74] on div at bounding box center [39, 73] width 39 height 25
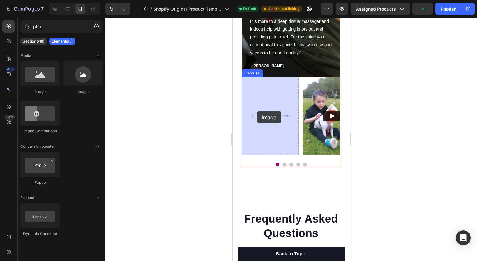
drag, startPoint x: 280, startPoint y: 92, endPoint x: 259, endPoint y: 110, distance: 27.7
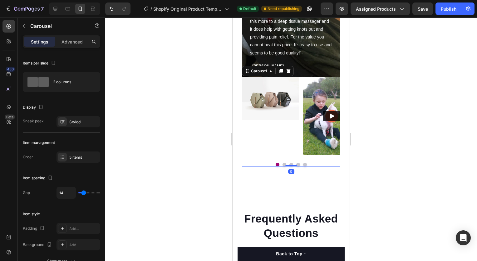
click at [259, 110] on div "Image" at bounding box center [270, 116] width 57 height 78
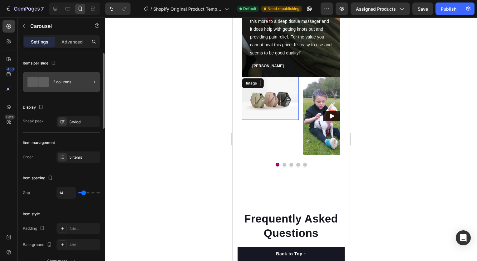
click at [72, 87] on div "2 columns" at bounding box center [72, 82] width 38 height 14
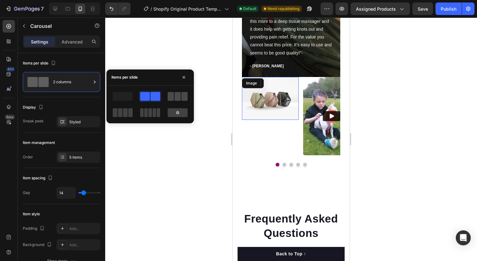
click at [172, 95] on span at bounding box center [171, 96] width 6 height 9
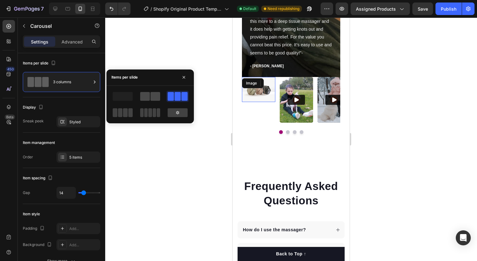
click at [144, 97] on span at bounding box center [145, 96] width 10 height 9
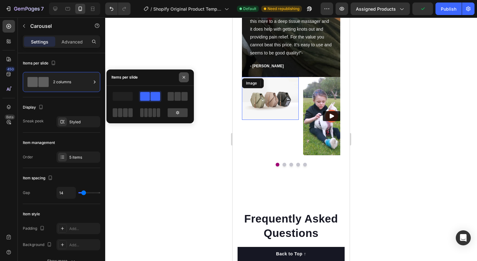
click at [183, 80] on button "button" at bounding box center [184, 77] width 10 height 10
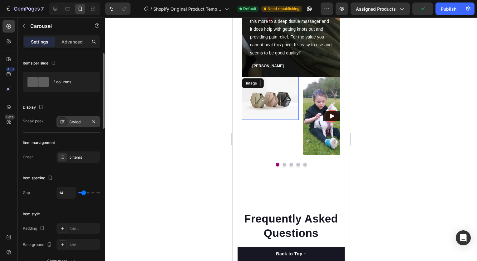
click at [64, 124] on div at bounding box center [62, 121] width 9 height 9
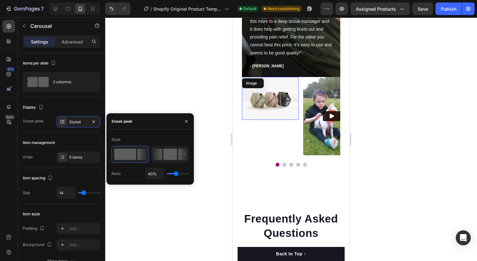
click at [172, 149] on rect at bounding box center [170, 153] width 14 height 11
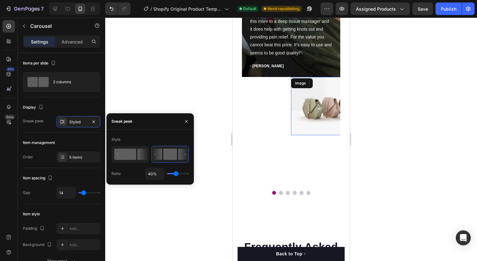
click at [125, 157] on rect at bounding box center [125, 153] width 22 height 11
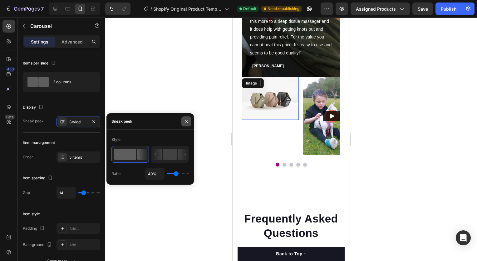
click at [186, 123] on icon "button" at bounding box center [186, 121] width 5 height 5
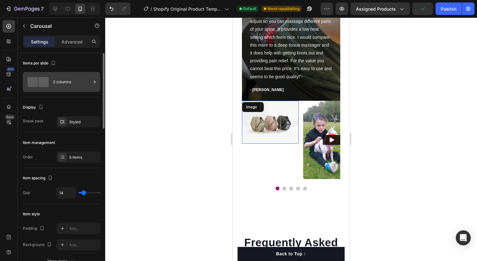
click at [58, 82] on div "2 columns" at bounding box center [72, 82] width 38 height 14
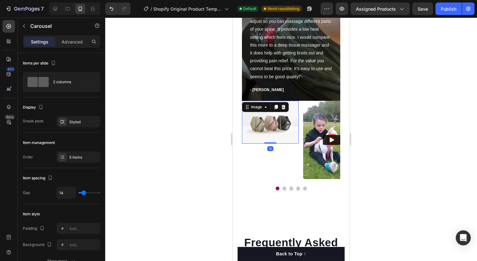
click at [257, 118] on img at bounding box center [270, 122] width 57 height 43
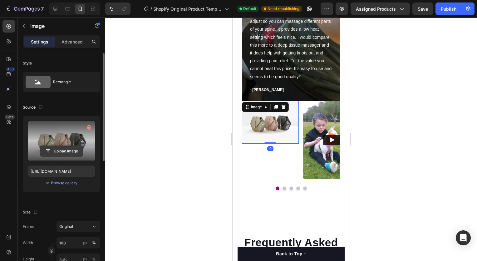
click at [65, 149] on input "file" at bounding box center [61, 151] width 43 height 11
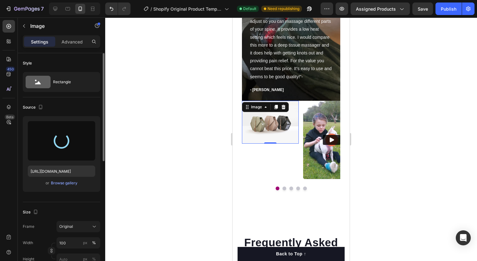
type input "https://cdn.shopify.com/s/files/1/0704/4192/6749/files/gempages_581880614483919…"
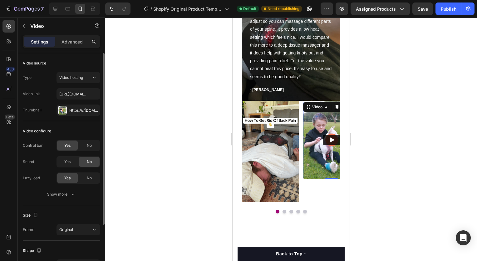
click at [322, 150] on img at bounding box center [331, 140] width 57 height 78
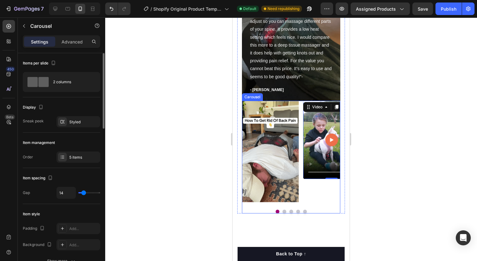
click at [283, 212] on button "Dot" at bounding box center [285, 211] width 4 height 4
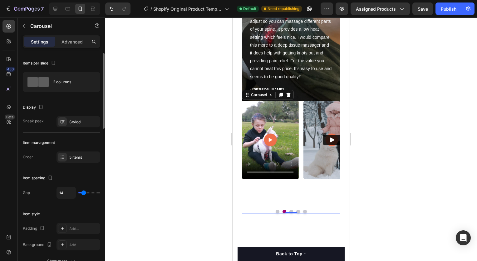
click at [274, 209] on div at bounding box center [291, 211] width 98 height 4
click at [276, 148] on video at bounding box center [270, 140] width 57 height 78
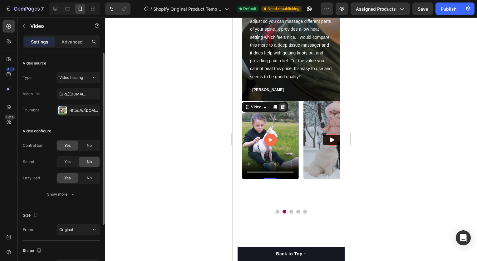
click at [281, 108] on icon at bounding box center [283, 106] width 5 height 5
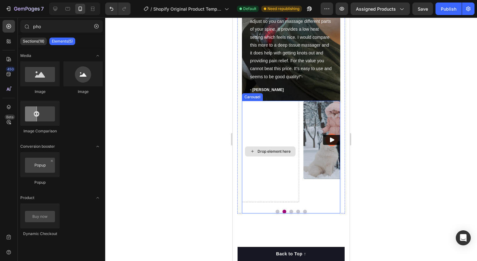
click at [276, 141] on div "Drop element here" at bounding box center [270, 151] width 57 height 101
click at [272, 154] on div "Drop element here" at bounding box center [270, 151] width 51 height 10
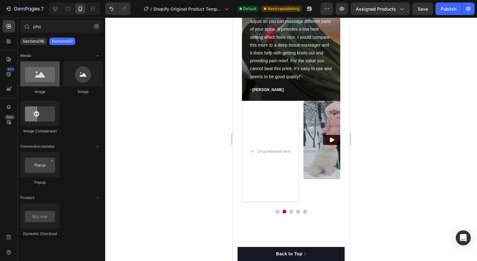
click at [47, 73] on div at bounding box center [39, 73] width 39 height 25
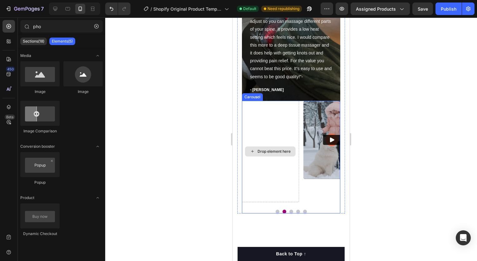
click at [269, 147] on div "Drop element here" at bounding box center [270, 151] width 51 height 10
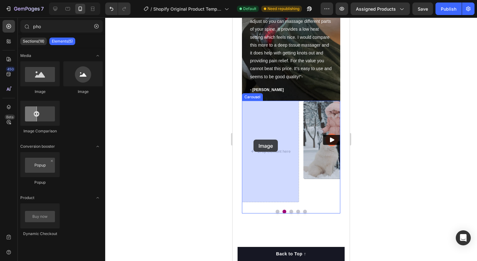
drag, startPoint x: 283, startPoint y: 100, endPoint x: 254, endPoint y: 139, distance: 49.1
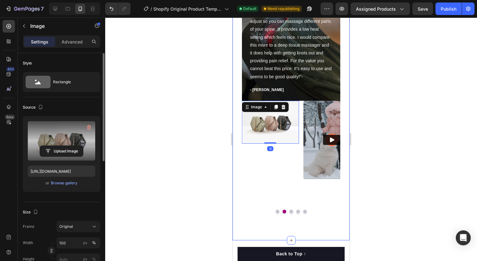
click at [61, 142] on label at bounding box center [61, 140] width 67 height 39
click at [61, 146] on input "file" at bounding box center [61, 151] width 43 height 11
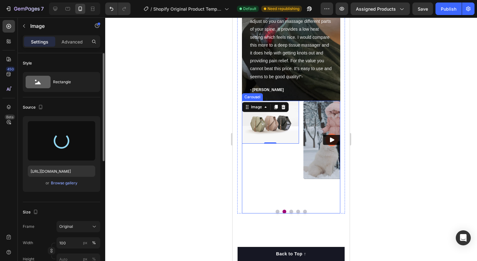
type input "[URL][DOMAIN_NAME]"
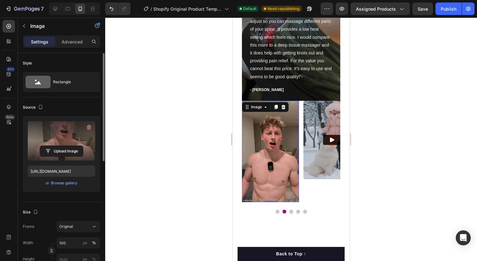
click at [194, 167] on div at bounding box center [291, 138] width 372 height 243
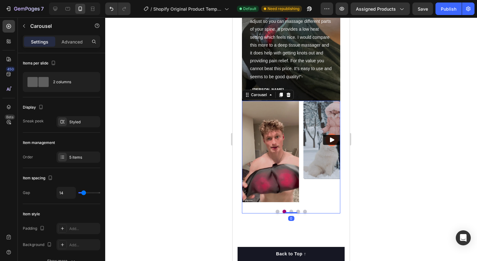
click at [273, 211] on div at bounding box center [291, 211] width 98 height 4
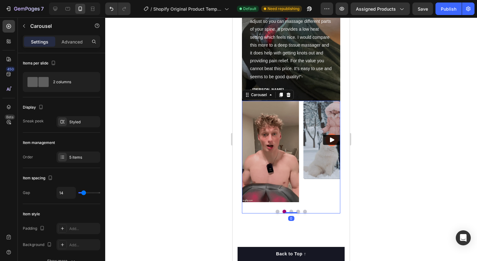
click at [276, 211] on button "Dot" at bounding box center [278, 211] width 4 height 4
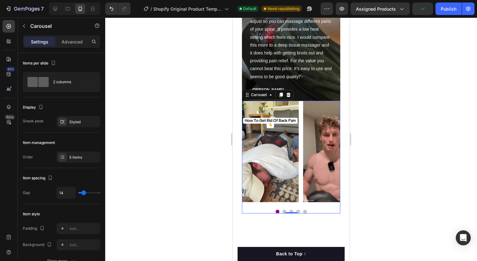
click at [283, 211] on button "Dot" at bounding box center [285, 211] width 4 height 4
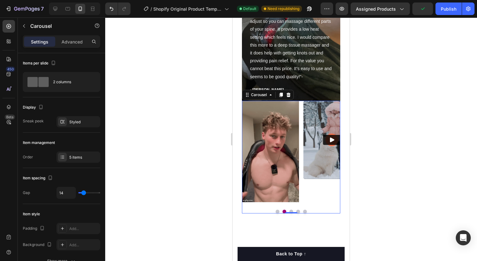
click at [290, 210] on button "Dot" at bounding box center [292, 211] width 4 height 4
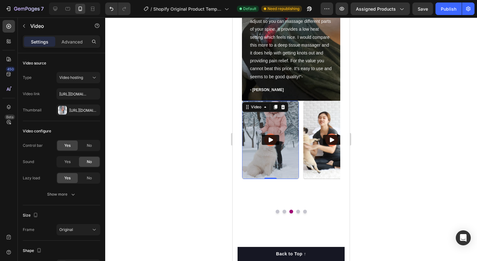
click at [285, 125] on img at bounding box center [270, 140] width 57 height 78
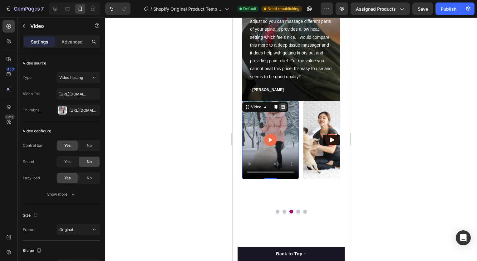
click at [283, 107] on icon at bounding box center [283, 106] width 5 height 5
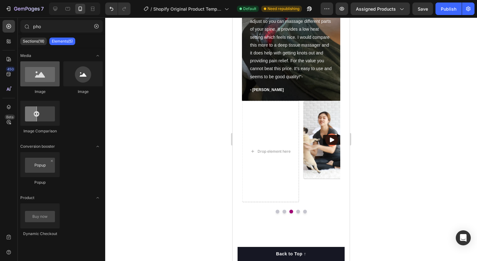
click at [56, 82] on div at bounding box center [39, 73] width 39 height 25
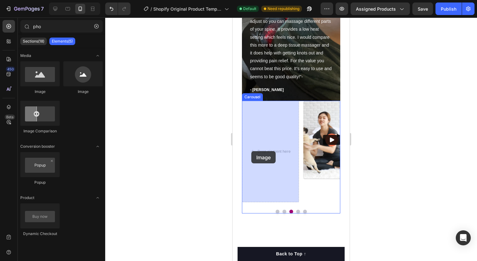
drag, startPoint x: 289, startPoint y: 100, endPoint x: 259, endPoint y: 152, distance: 59.9
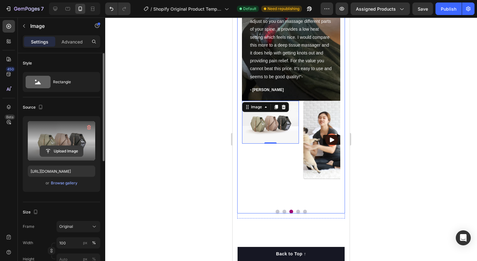
click at [74, 150] on input "file" at bounding box center [61, 151] width 43 height 11
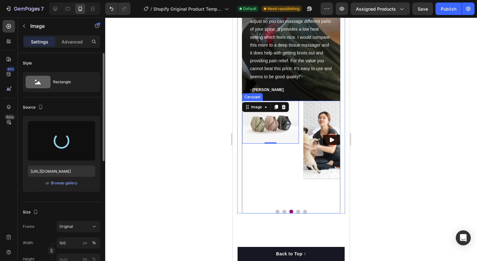
type input "https://cdn.shopify.com/s/files/1/0704/4192/6749/files/gempages_581880614483919…"
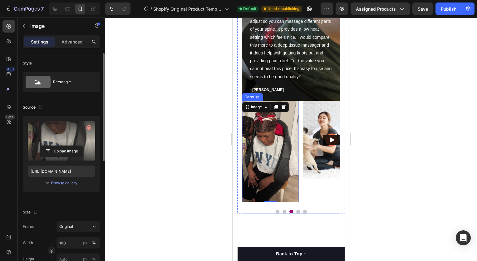
click at [297, 211] on button "Dot" at bounding box center [299, 211] width 4 height 4
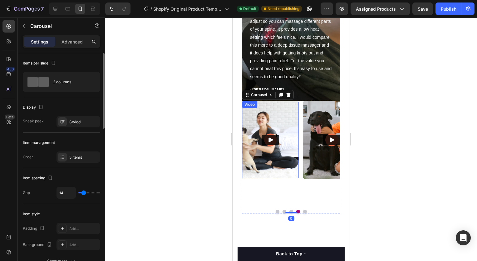
click at [276, 164] on img at bounding box center [270, 140] width 57 height 78
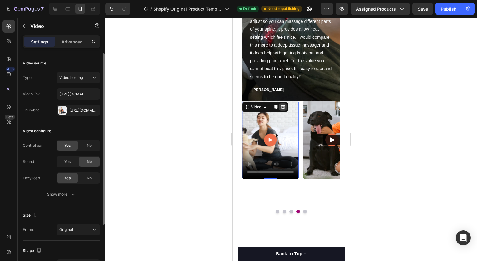
click at [282, 109] on div at bounding box center [282, 106] width 7 height 7
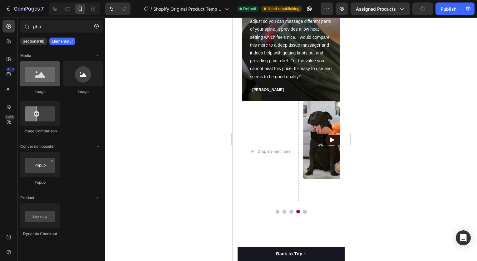
click at [30, 67] on div at bounding box center [39, 73] width 39 height 25
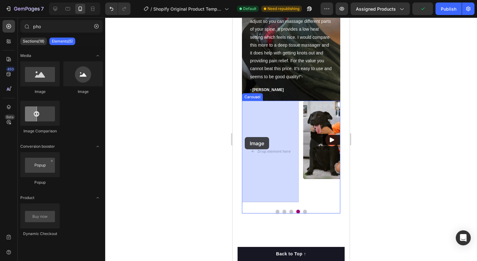
drag, startPoint x: 263, startPoint y: 85, endPoint x: 254, endPoint y: 137, distance: 53.3
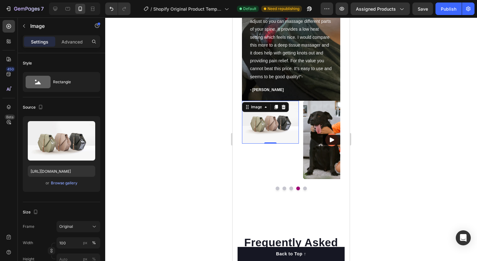
scroll to position [1540, 0]
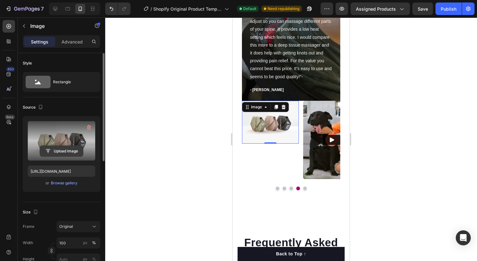
click at [69, 150] on input "file" at bounding box center [61, 151] width 43 height 11
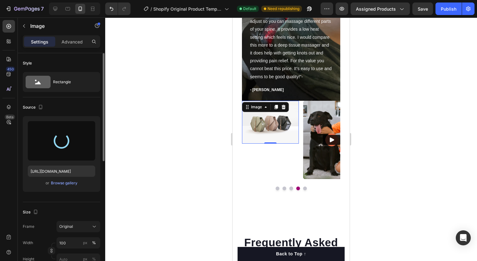
type input "[URL][DOMAIN_NAME]"
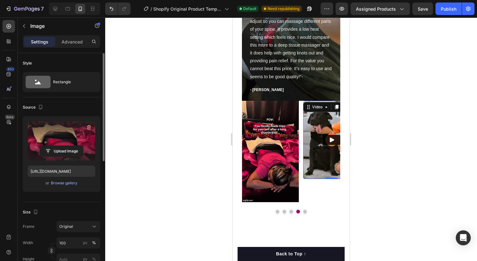
click at [316, 165] on img at bounding box center [331, 140] width 57 height 78
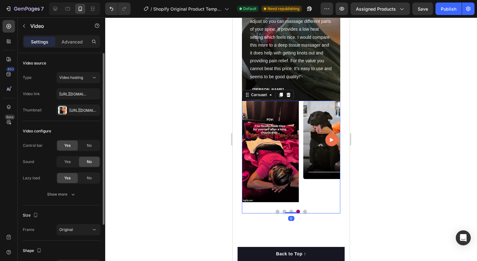
click at [304, 212] on button "Dot" at bounding box center [305, 211] width 4 height 4
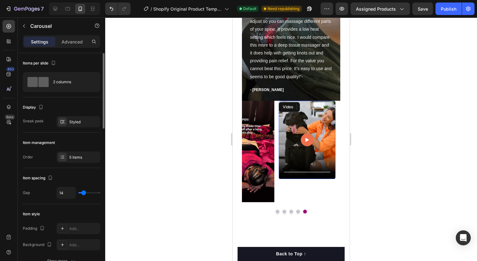
click at [289, 107] on div "Video" at bounding box center [289, 107] width 21 height 10
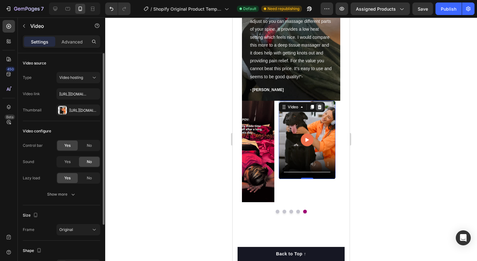
click at [319, 104] on icon at bounding box center [319, 106] width 5 height 5
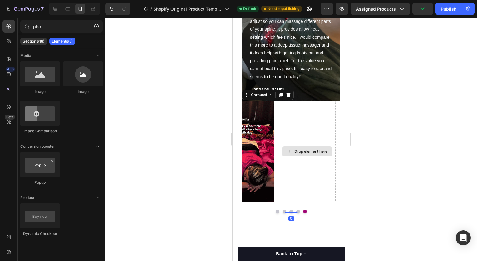
click at [305, 144] on div "Drop element here" at bounding box center [307, 151] width 57 height 101
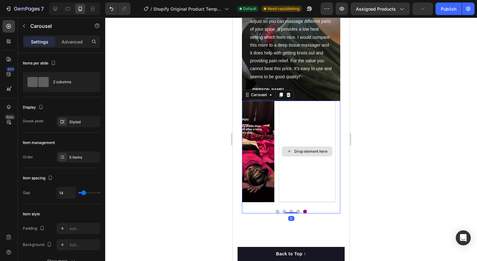
click at [305, 129] on div "Drop element here" at bounding box center [307, 151] width 57 height 101
click at [269, 96] on icon at bounding box center [270, 94] width 5 height 5
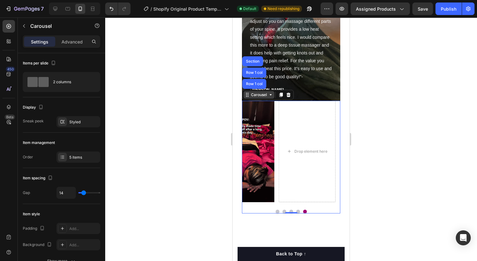
click at [269, 97] on icon at bounding box center [270, 94] width 5 height 5
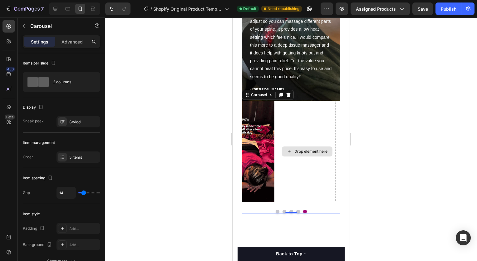
click at [307, 172] on div "Drop element here" at bounding box center [307, 151] width 57 height 101
click at [312, 142] on div "Drop element here" at bounding box center [307, 151] width 57 height 101
click at [20, 27] on button "button" at bounding box center [24, 26] width 10 height 10
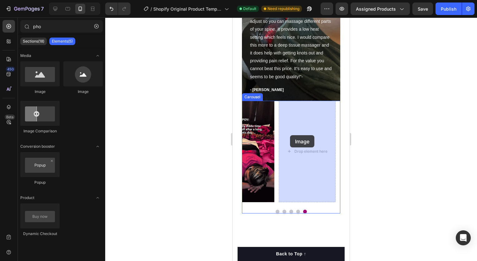
drag, startPoint x: 272, startPoint y: 90, endPoint x: 290, endPoint y: 136, distance: 48.8
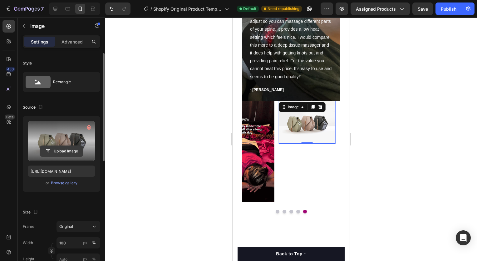
click at [67, 148] on input "file" at bounding box center [61, 151] width 43 height 11
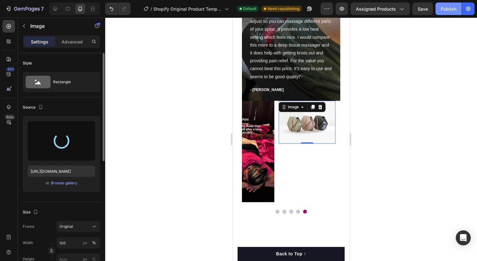
type input "[URL][DOMAIN_NAME]"
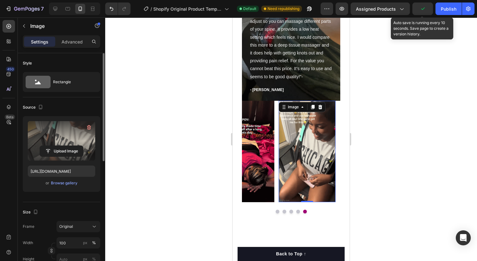
click at [420, 12] on button "button" at bounding box center [423, 8] width 21 height 12
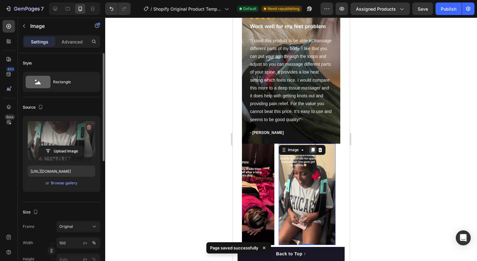
scroll to position [1498, 0]
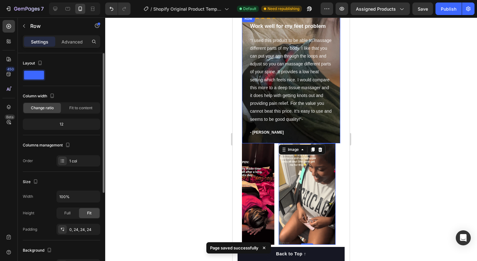
click at [265, 142] on div "Icon Icon Icon Icon Icon Icon List Hoz Work well for my feet problem Text block…" at bounding box center [291, 79] width 98 height 128
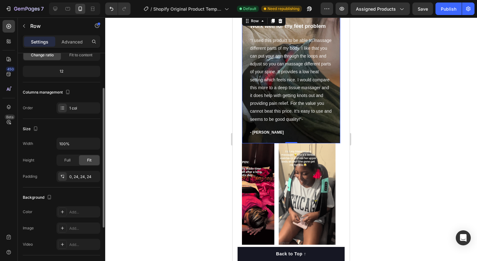
scroll to position [54, 0]
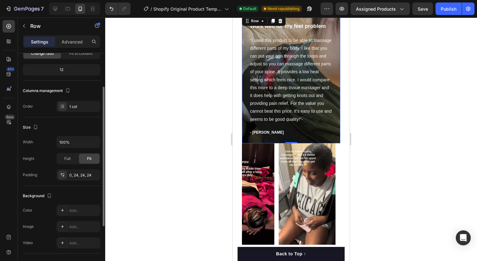
click at [152, 168] on div at bounding box center [291, 138] width 372 height 243
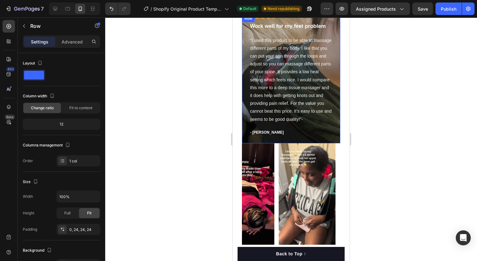
click at [246, 142] on div "Icon Icon Icon Icon Icon Icon List Hoz Work well for my feet problem Text block…" at bounding box center [291, 79] width 98 height 128
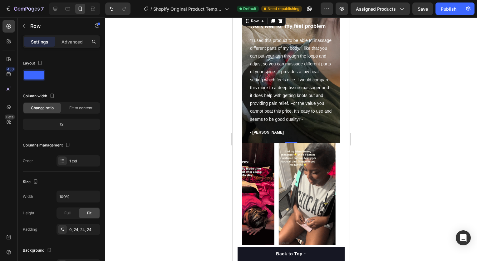
drag, startPoint x: 291, startPoint y: 142, endPoint x: 290, endPoint y: 131, distance: 11.3
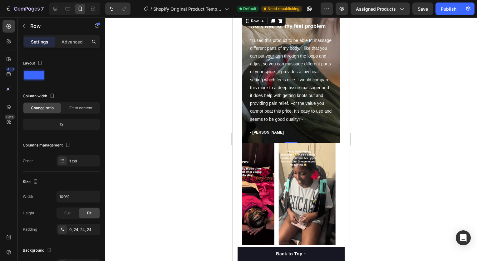
click at [290, 131] on div "Icon Icon Icon Icon Icon Icon List Hoz Work well for my feet problem Text block…" at bounding box center [291, 79] width 98 height 128
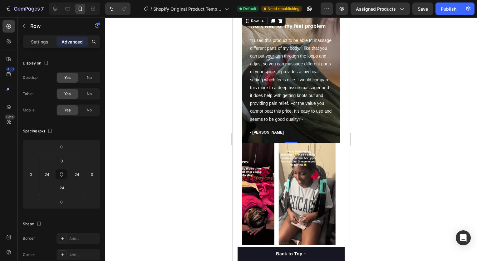
drag, startPoint x: 290, startPoint y: 142, endPoint x: 290, endPoint y: 138, distance: 3.8
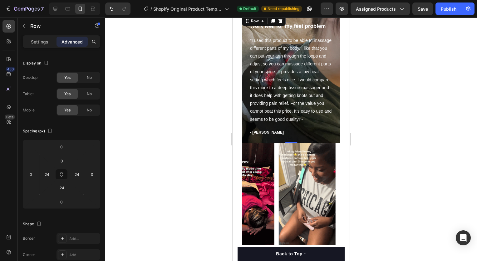
click at [290, 138] on div "Icon Icon Icon Icon Icon Icon List Hoz Work well for my feet problem Text block…" at bounding box center [291, 79] width 98 height 128
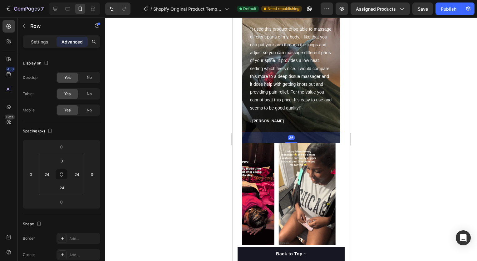
drag, startPoint x: 290, startPoint y: 142, endPoint x: 290, endPoint y: 153, distance: 11.3
click at [290, 153] on div "Icon Icon Icon Icon Icon Icon List Hoz Work well for my feet problem Text block…" at bounding box center [291, 127] width 98 height 256
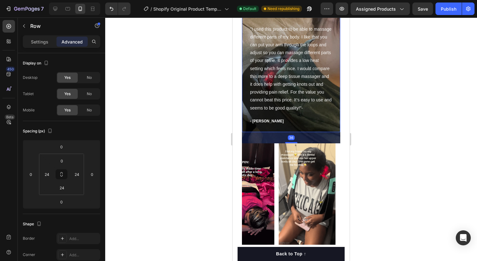
type input "36"
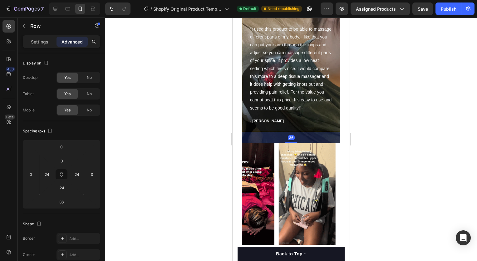
click at [358, 140] on div at bounding box center [291, 138] width 372 height 243
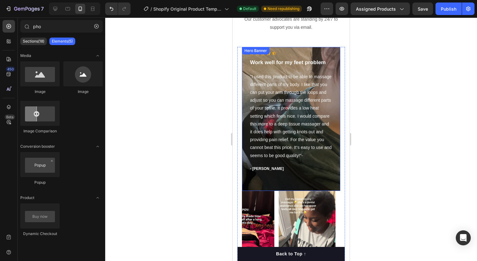
scroll to position [1454, 0]
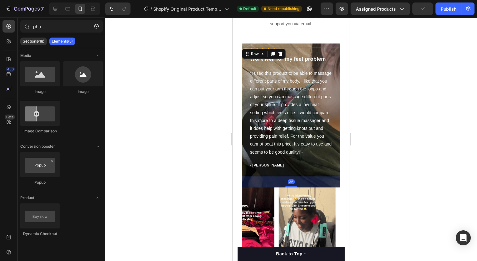
click at [287, 169] on div "Icon Icon Icon Icon Icon Icon List Hoz Work well for my feet problem Text block…" at bounding box center [291, 111] width 98 height 128
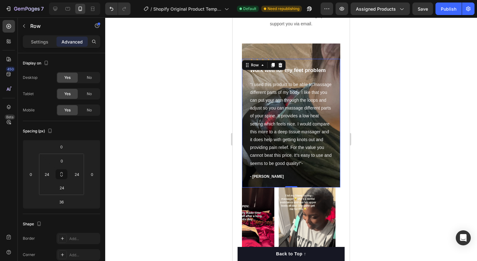
drag, startPoint x: 290, startPoint y: 186, endPoint x: 285, endPoint y: 172, distance: 15.1
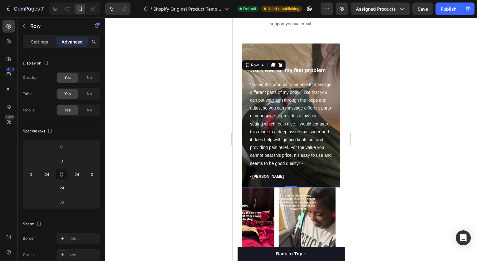
click at [285, 172] on div "Icon Icon Icon Icon Icon Icon List Hoz Work well for my feet problem Text block…" at bounding box center [291, 123] width 98 height 128
type input "0"
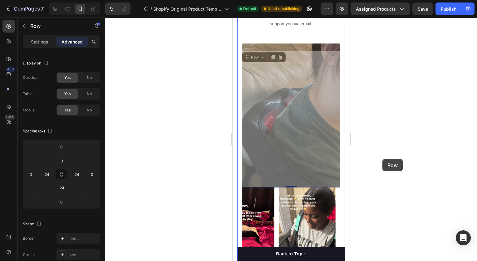
drag, startPoint x: 285, startPoint y: 172, endPoint x: 382, endPoint y: 159, distance: 98.3
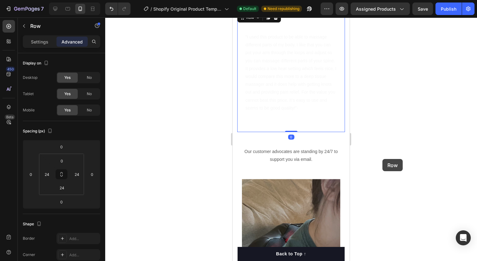
scroll to position [1589, 0]
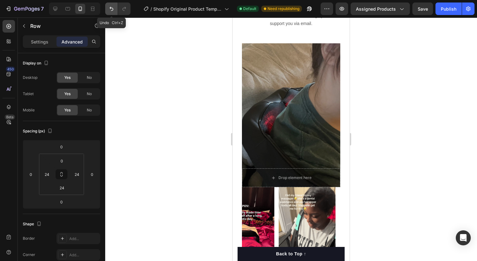
click at [110, 8] on icon "Undo/Redo" at bounding box center [111, 9] width 6 height 6
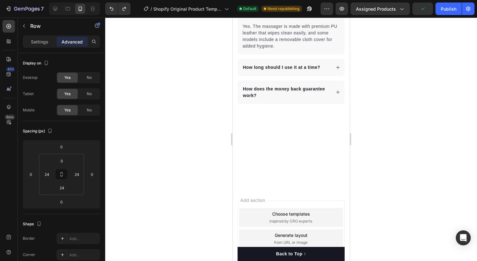
scroll to position [1897, 0]
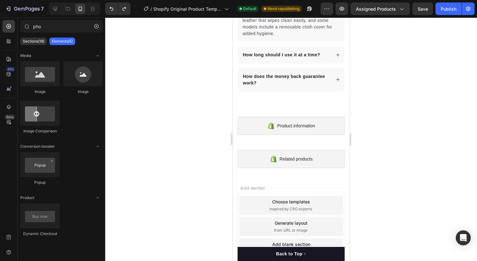
click at [276, 191] on div "Add section Choose templates inspired by CRO experts Generate layout from URL o…" at bounding box center [291, 226] width 107 height 77
click at [272, 198] on div "Choose templates" at bounding box center [291, 201] width 38 height 7
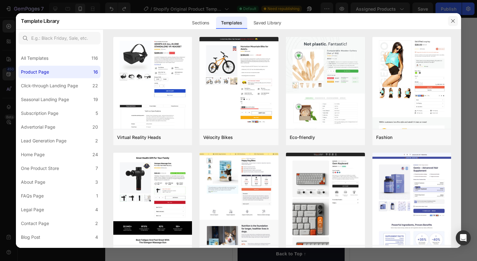
click at [454, 21] on icon "button" at bounding box center [453, 20] width 5 height 5
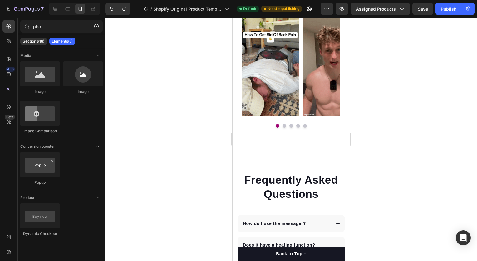
scroll to position [1593, 0]
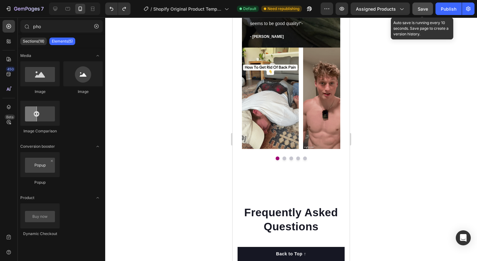
click at [429, 11] on button "Save" at bounding box center [423, 8] width 21 height 12
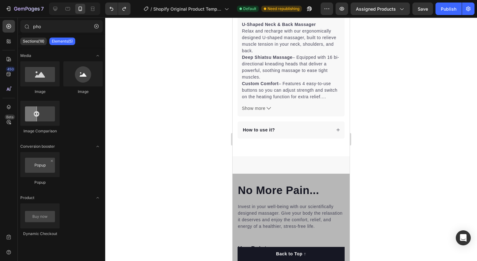
scroll to position [273, 0]
click at [289, 154] on icon at bounding box center [291, 156] width 5 height 5
drag, startPoint x: 276, startPoint y: 96, endPoint x: 264, endPoint y: 144, distance: 49.6
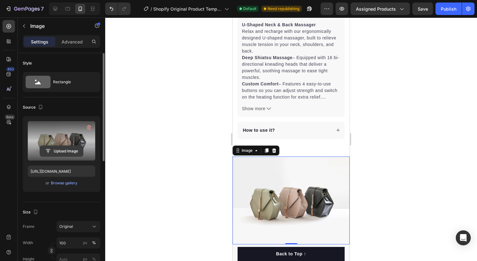
click at [64, 150] on input "file" at bounding box center [61, 151] width 43 height 11
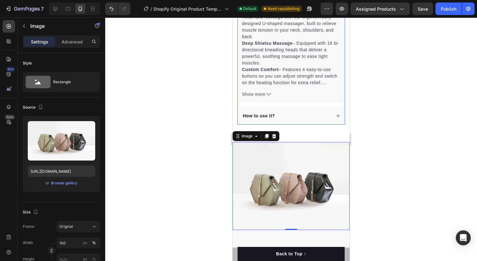
scroll to position [288, 0]
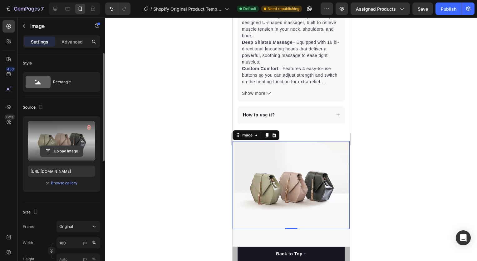
click at [52, 152] on input "file" at bounding box center [61, 151] width 43 height 11
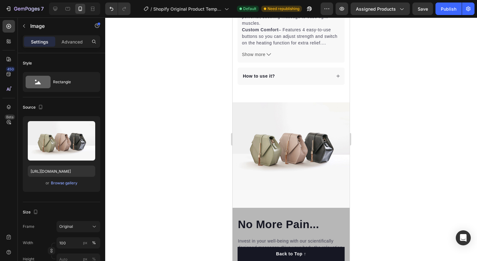
scroll to position [329, 0]
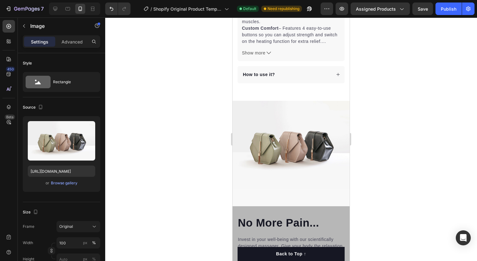
click at [284, 152] on img at bounding box center [291, 145] width 117 height 88
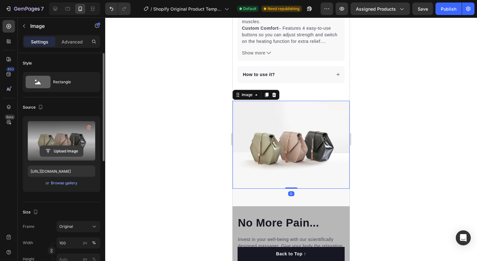
click at [67, 149] on input "file" at bounding box center [61, 151] width 43 height 11
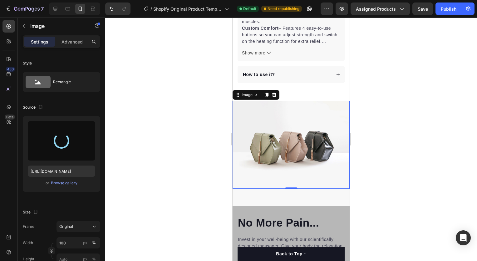
type input "[URL][DOMAIN_NAME]"
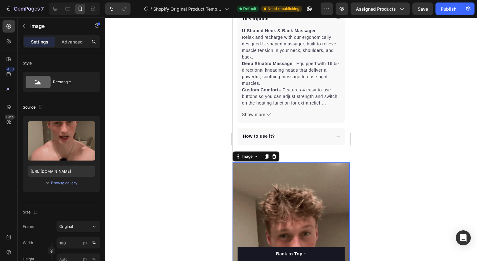
scroll to position [267, 0]
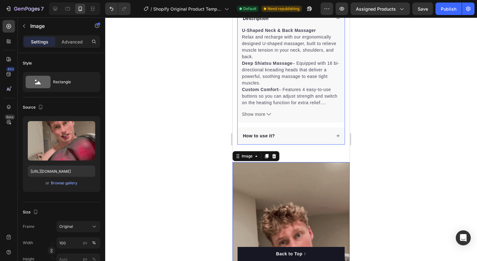
click at [376, 134] on div at bounding box center [291, 138] width 372 height 243
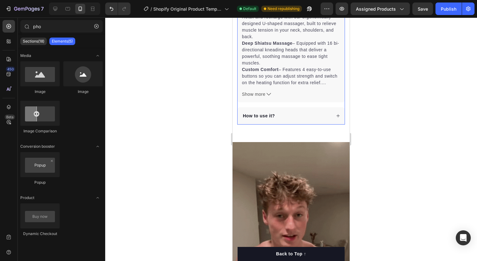
scroll to position [288, 0]
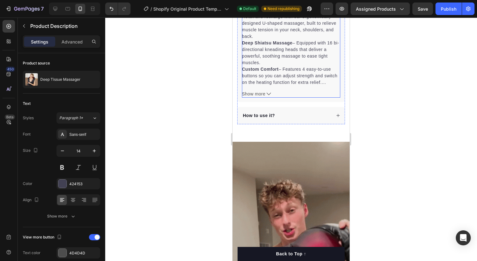
click at [259, 91] on span "Show more" at bounding box center [253, 94] width 23 height 7
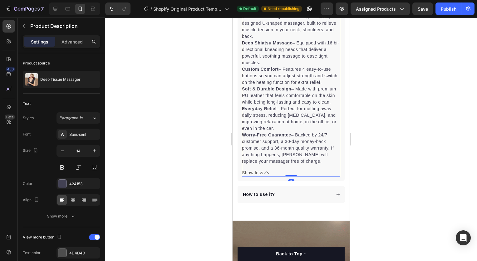
click at [267, 175] on icon at bounding box center [267, 172] width 4 height 4
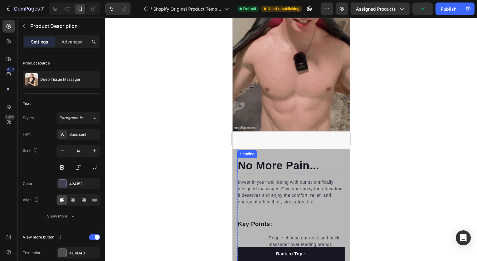
scroll to position [522, 0]
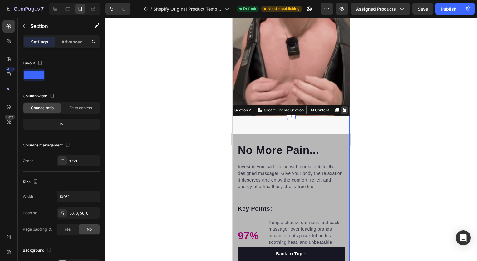
click at [342, 107] on icon at bounding box center [344, 109] width 5 height 5
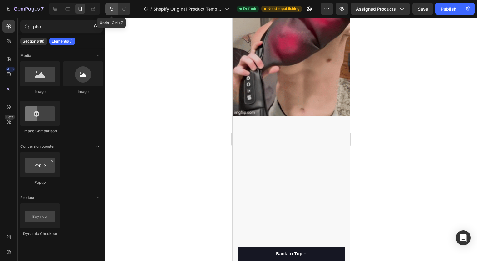
click at [110, 8] on icon "Undo/Redo" at bounding box center [112, 9] width 4 height 4
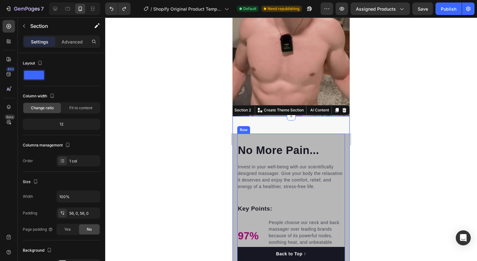
click at [264, 133] on div "No More Pain... Heading Invest in your well-being with our scientifically desig…" at bounding box center [291, 244] width 108 height 223
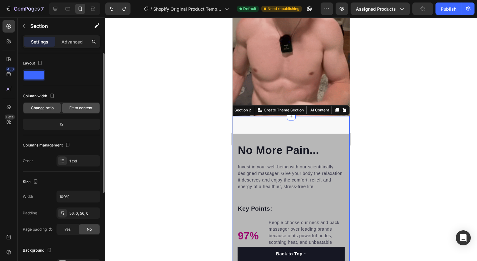
click at [89, 107] on span "Fit to content" at bounding box center [80, 108] width 23 height 6
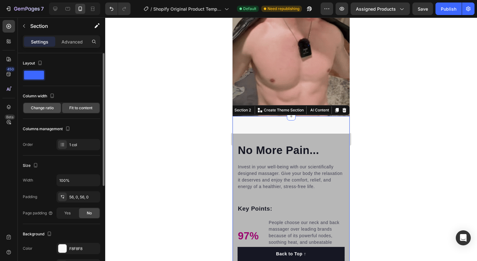
click at [53, 108] on span "Change ratio" at bounding box center [42, 108] width 23 height 6
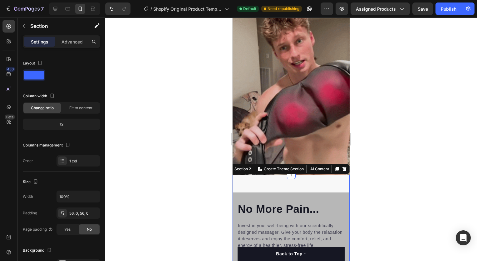
scroll to position [461, 0]
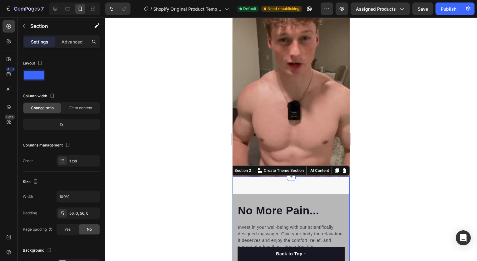
click at [385, 164] on div at bounding box center [291, 138] width 372 height 243
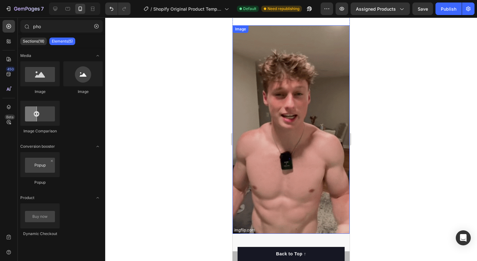
scroll to position [411, 0]
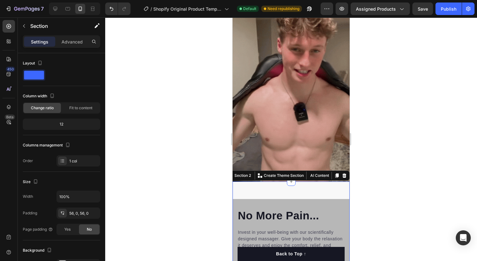
scroll to position [465, 0]
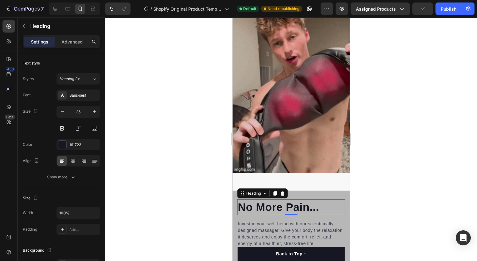
click at [300, 199] on h2 "No More Pain..." at bounding box center [291, 207] width 108 height 16
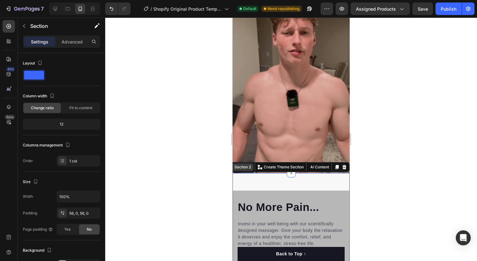
click at [239, 163] on div "Section 2" at bounding box center [240, 166] width 27 height 7
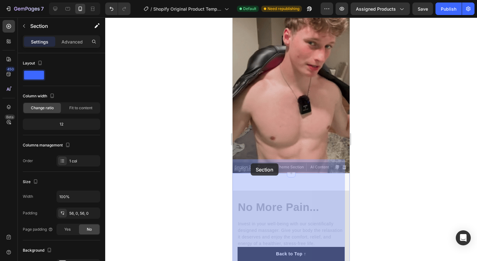
drag, startPoint x: 244, startPoint y: 154, endPoint x: 248, endPoint y: 160, distance: 7.0
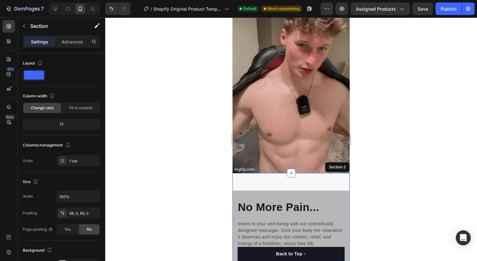
click at [376, 175] on div at bounding box center [291, 138] width 372 height 243
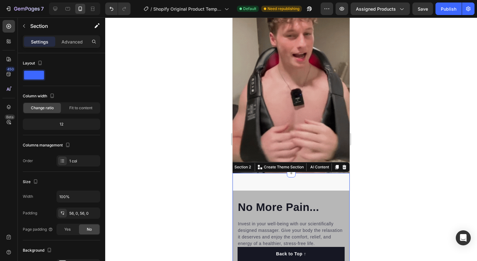
click at [366, 177] on div at bounding box center [291, 138] width 372 height 243
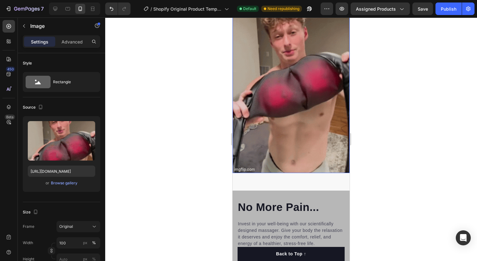
click at [324, 146] on img at bounding box center [291, 69] width 117 height 208
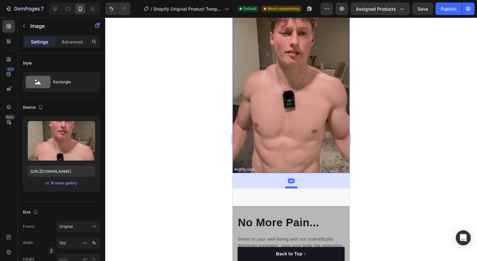
drag, startPoint x: 291, startPoint y: 158, endPoint x: 288, endPoint y: 181, distance: 23.3
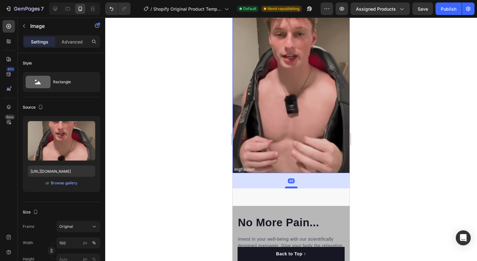
click at [288, 186] on div at bounding box center [291, 187] width 12 height 2
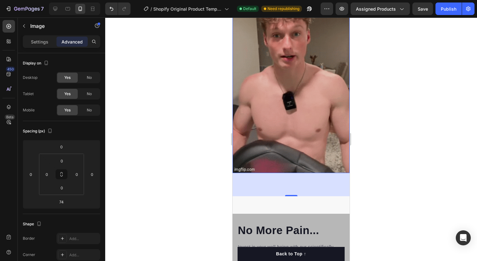
drag, startPoint x: 291, startPoint y: 182, endPoint x: 292, endPoint y: 172, distance: 10.2
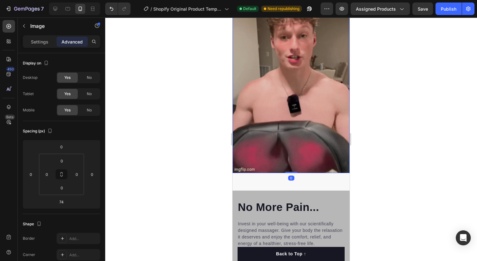
drag, startPoint x: 289, startPoint y: 181, endPoint x: 284, endPoint y: 92, distance: 89.2
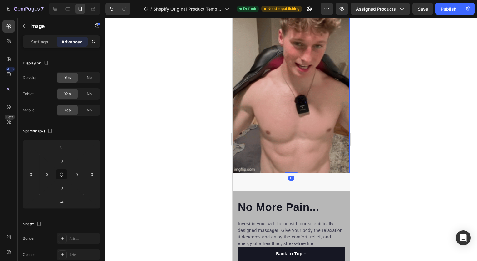
click at [284, 92] on div "Image 0" at bounding box center [291, 69] width 117 height 208
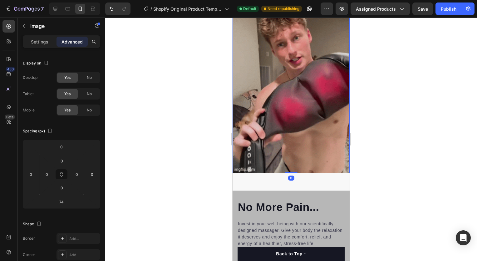
type input "0"
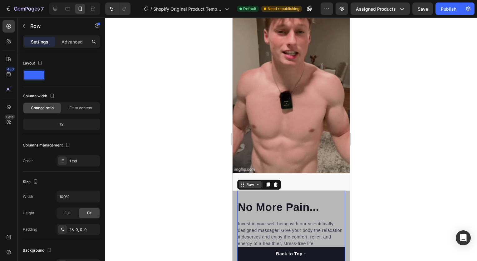
click at [254, 182] on div "Row" at bounding box center [250, 185] width 10 height 6
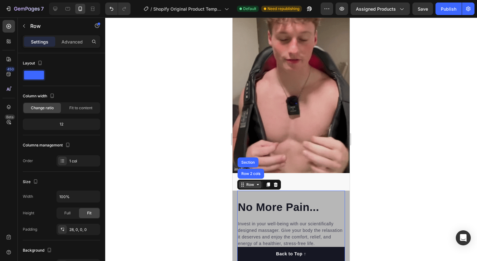
click at [253, 182] on div "Row" at bounding box center [250, 185] width 10 height 6
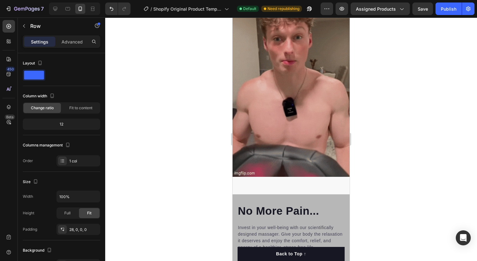
scroll to position [462, 0]
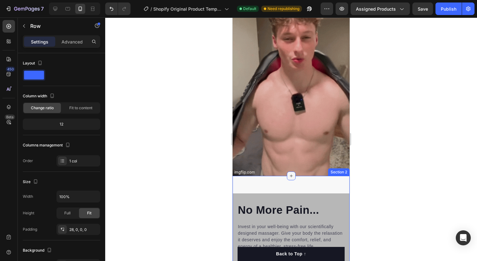
click at [293, 171] on div at bounding box center [291, 175] width 9 height 9
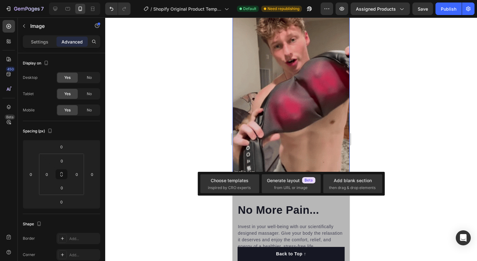
click at [296, 147] on img at bounding box center [291, 72] width 117 height 208
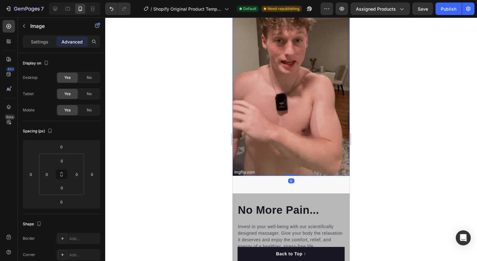
click at [150, 167] on div at bounding box center [291, 138] width 372 height 243
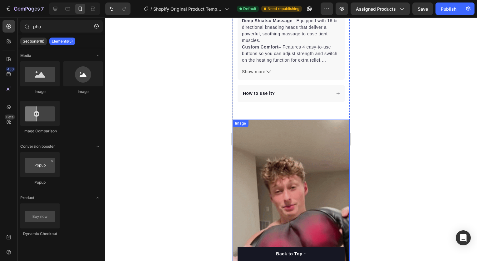
scroll to position [291, 0]
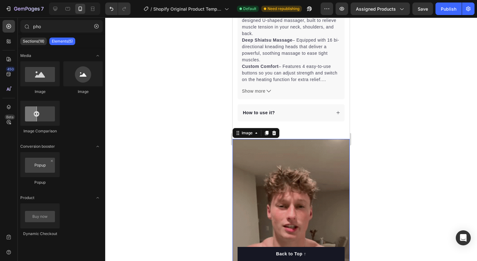
click at [284, 157] on img at bounding box center [291, 243] width 117 height 208
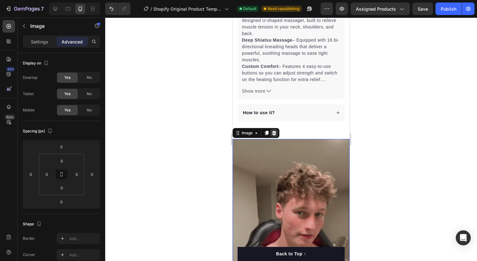
click at [274, 131] on icon at bounding box center [274, 133] width 4 height 4
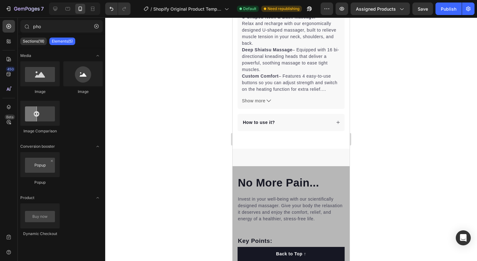
scroll to position [312, 0]
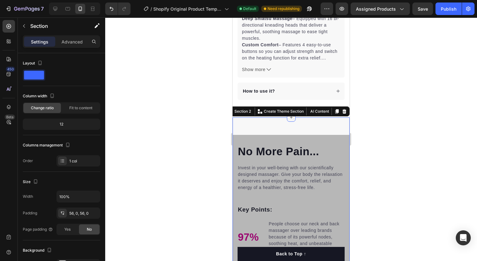
click at [289, 115] on icon at bounding box center [291, 117] width 5 height 5
click at [197, 102] on div at bounding box center [291, 138] width 372 height 243
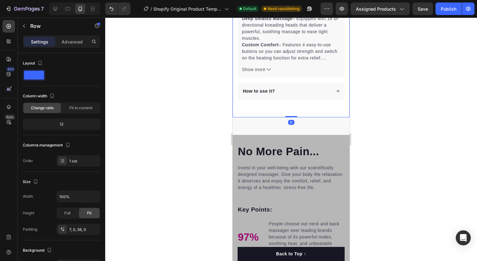
drag, startPoint x: 289, startPoint y: 111, endPoint x: 289, endPoint y: 91, distance: 20.3
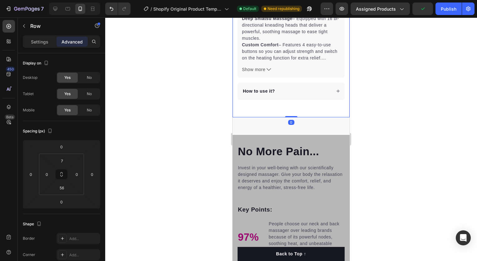
drag, startPoint x: 290, startPoint y: 109, endPoint x: 289, endPoint y: 103, distance: 6.3
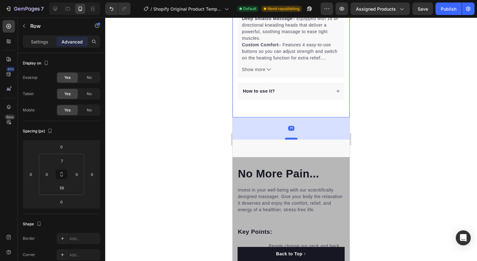
drag, startPoint x: 287, startPoint y: 111, endPoint x: 284, endPoint y: 134, distance: 23.6
click at [285, 137] on div at bounding box center [291, 138] width 12 height 2
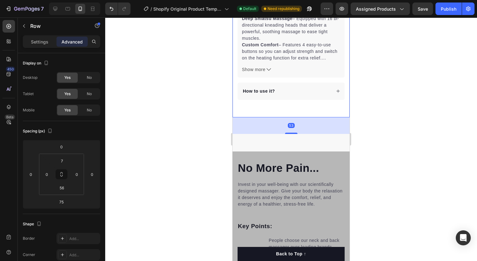
drag, startPoint x: 284, startPoint y: 134, endPoint x: 405, endPoint y: 121, distance: 121.7
type input "31"
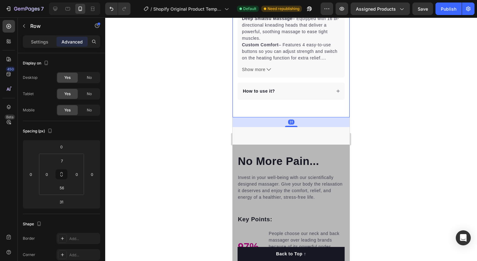
click at [376, 110] on div at bounding box center [291, 138] width 372 height 243
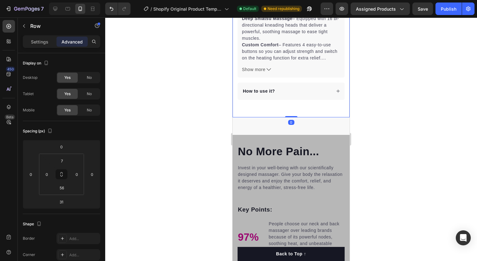
drag, startPoint x: 290, startPoint y: 121, endPoint x: 293, endPoint y: 94, distance: 26.7
type input "0"
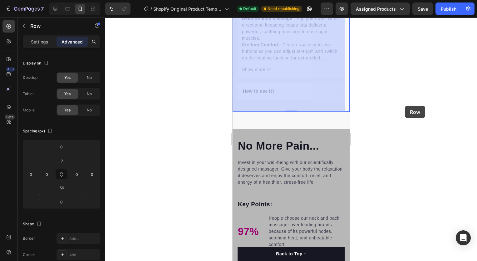
drag, startPoint x: 293, startPoint y: 94, endPoint x: 406, endPoint y: 106, distance: 113.8
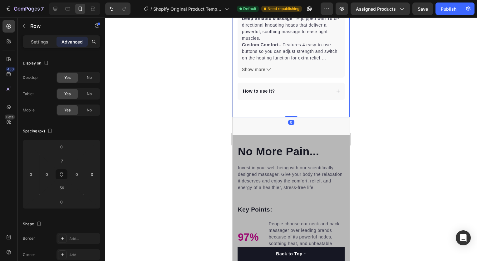
click at [392, 108] on div at bounding box center [291, 138] width 372 height 243
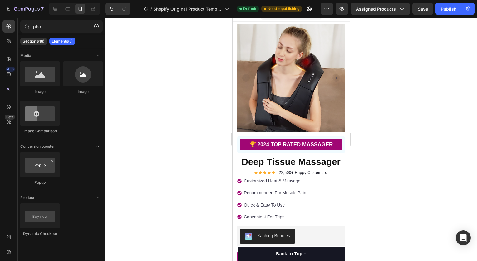
scroll to position [0, 0]
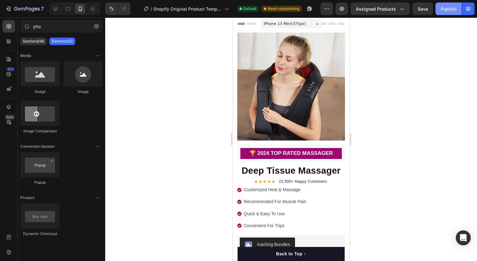
click at [440, 10] on button "Publish" at bounding box center [449, 8] width 26 height 12
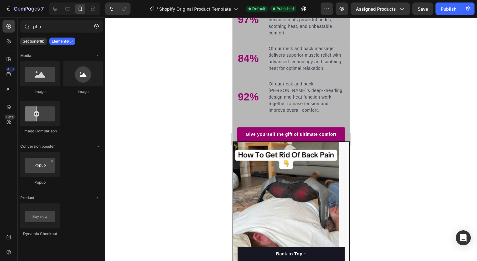
scroll to position [265, 0]
